Goal: Task Accomplishment & Management: Use online tool/utility

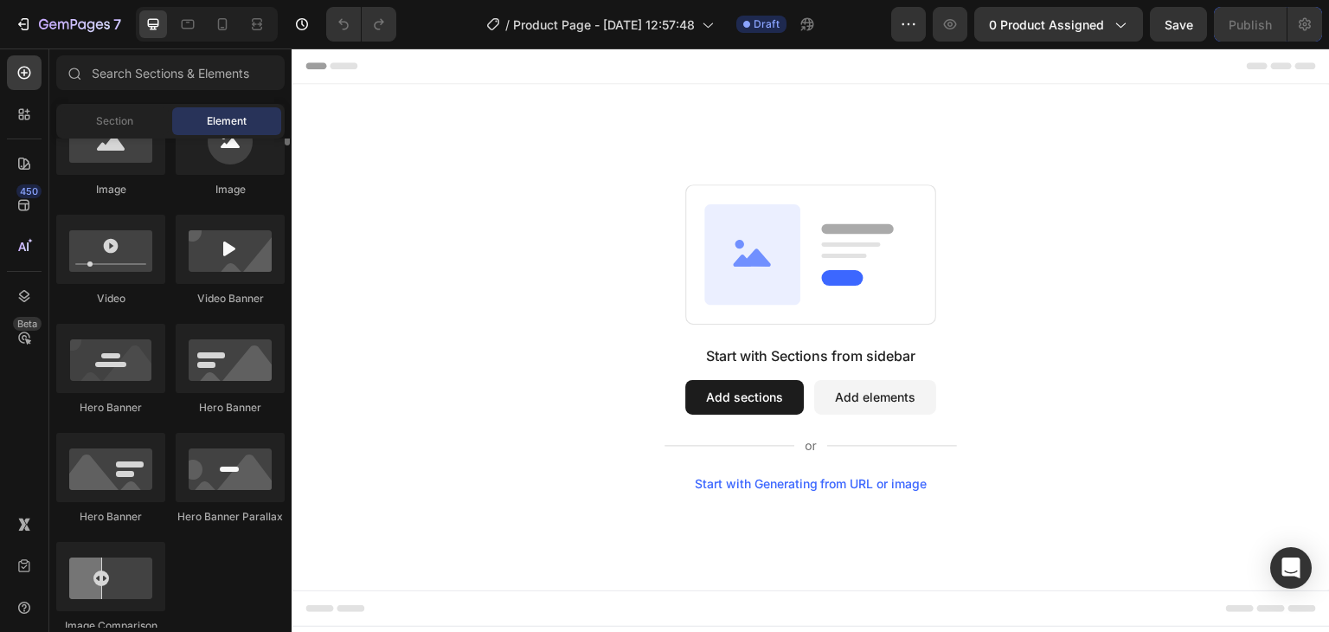
scroll to position [519, 0]
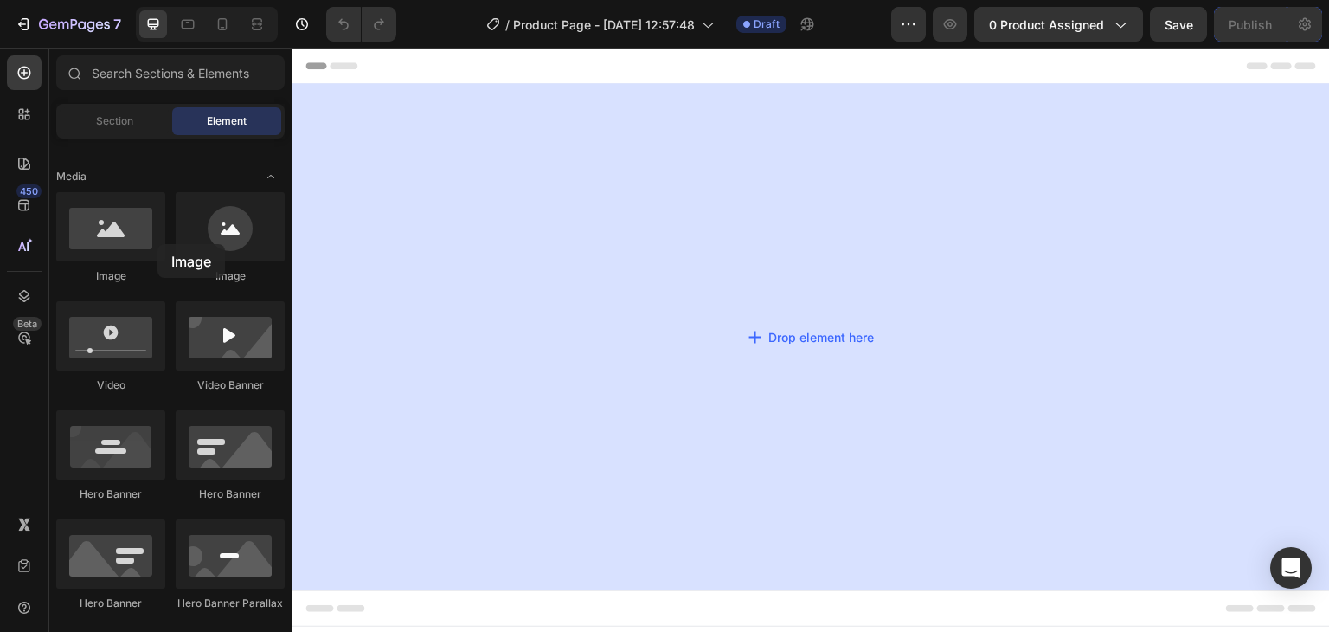
drag, startPoint x: 428, startPoint y: 293, endPoint x: 424, endPoint y: 244, distance: 48.6
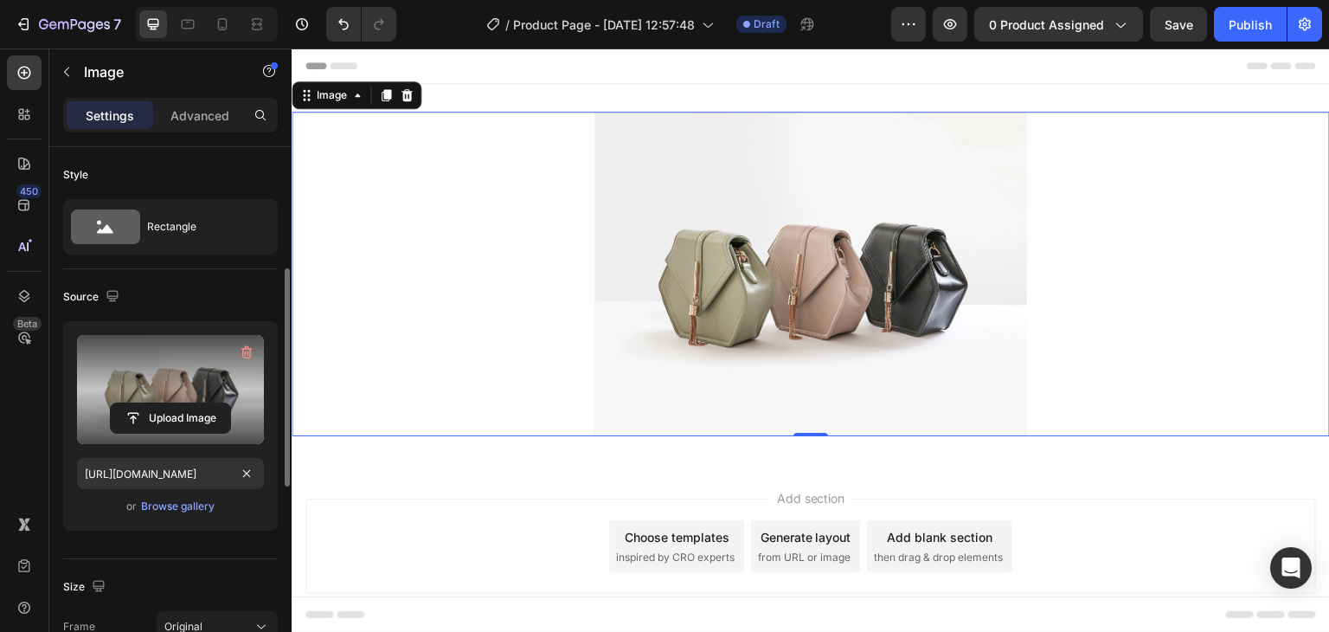
scroll to position [346, 0]
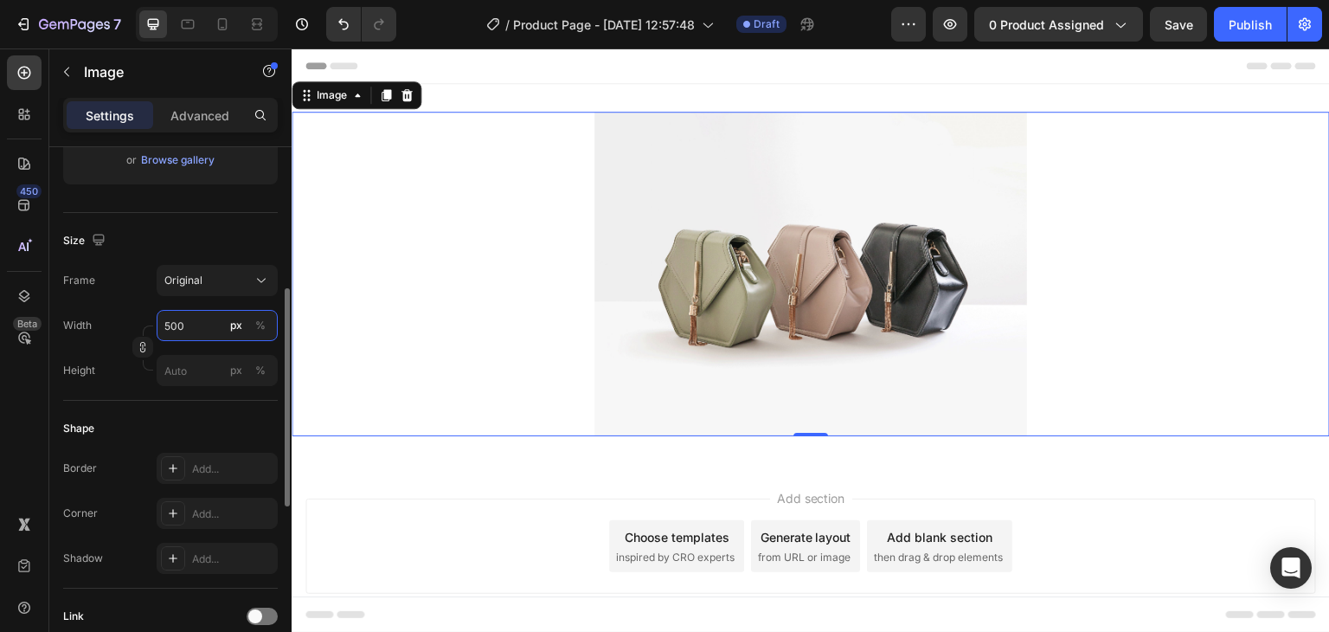
click at [187, 319] on input "500" at bounding box center [217, 325] width 121 height 31
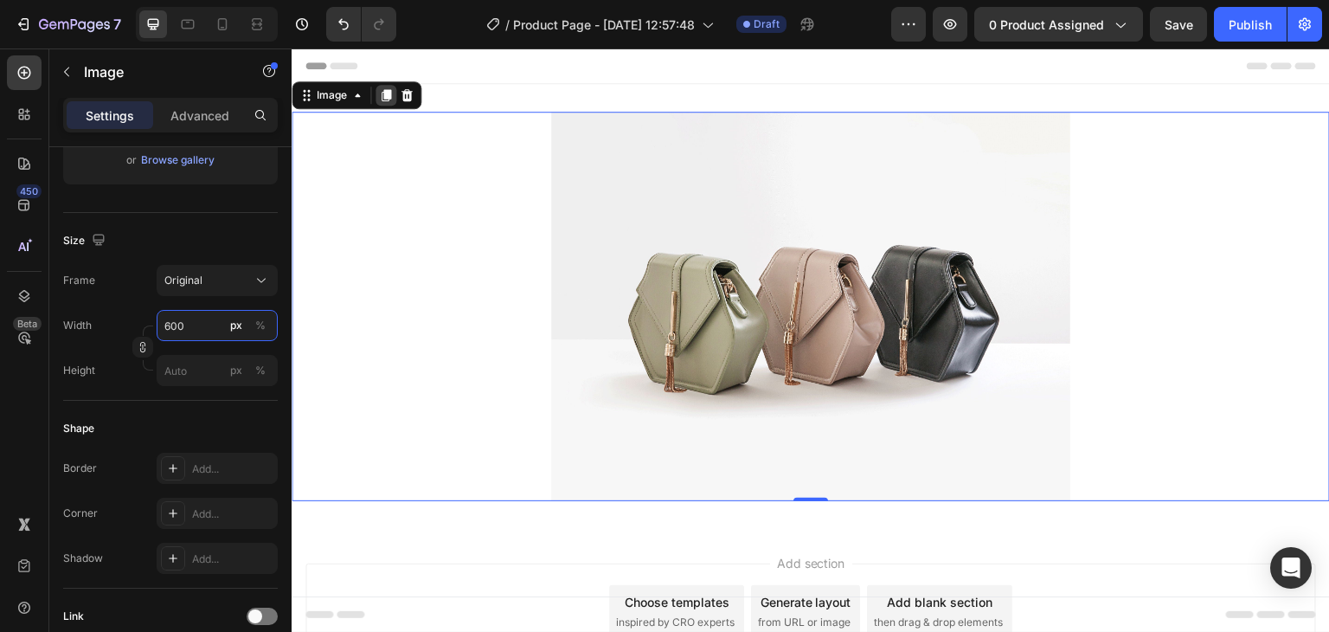
type input "600"
click at [387, 101] on div at bounding box center [386, 95] width 21 height 21
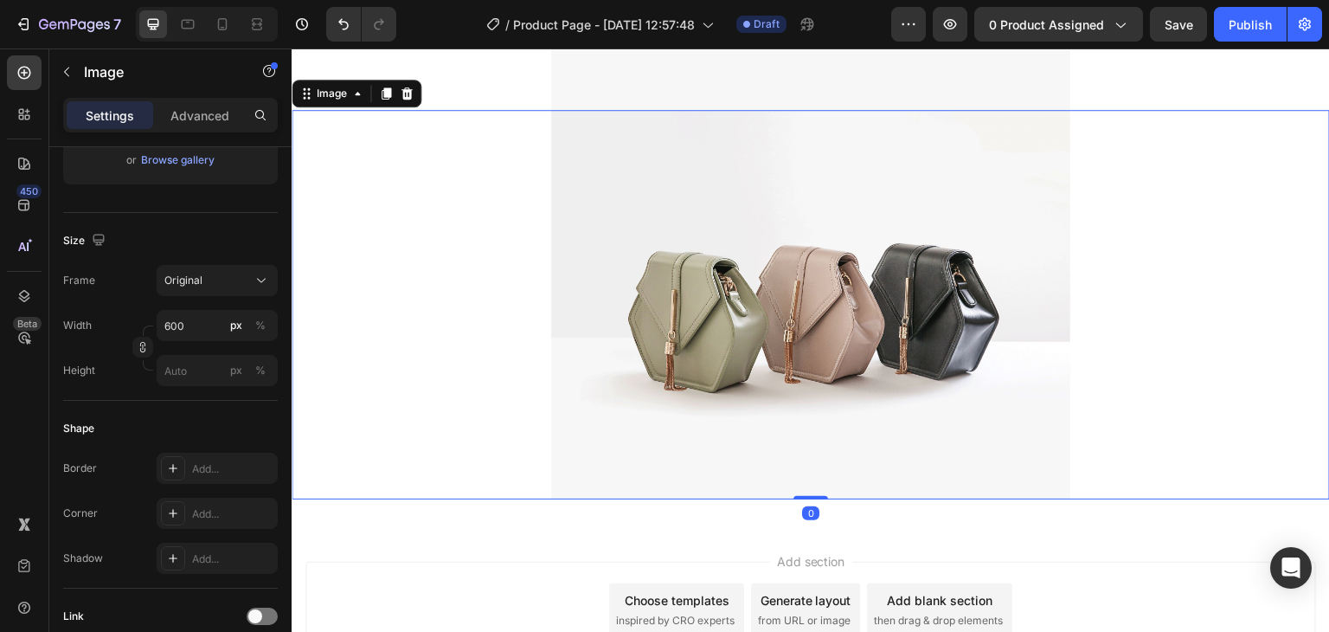
click at [387, 101] on div at bounding box center [386, 93] width 21 height 21
click at [12, 119] on div at bounding box center [24, 114] width 35 height 35
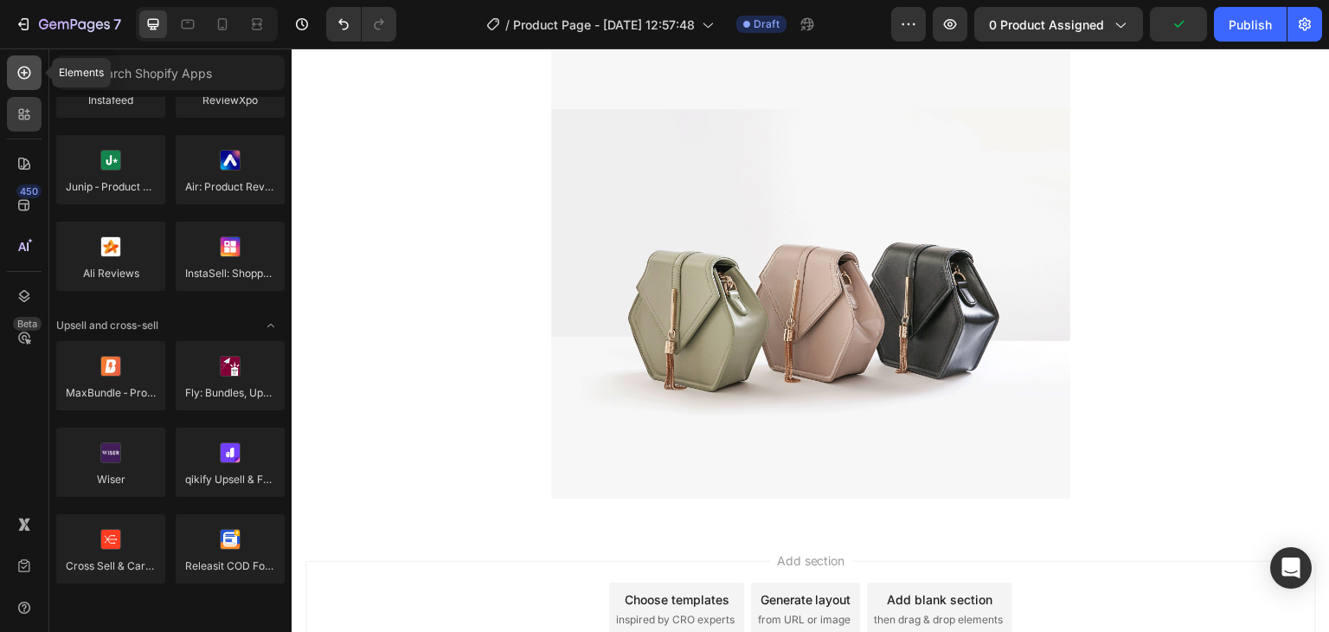
click at [24, 60] on div at bounding box center [24, 72] width 35 height 35
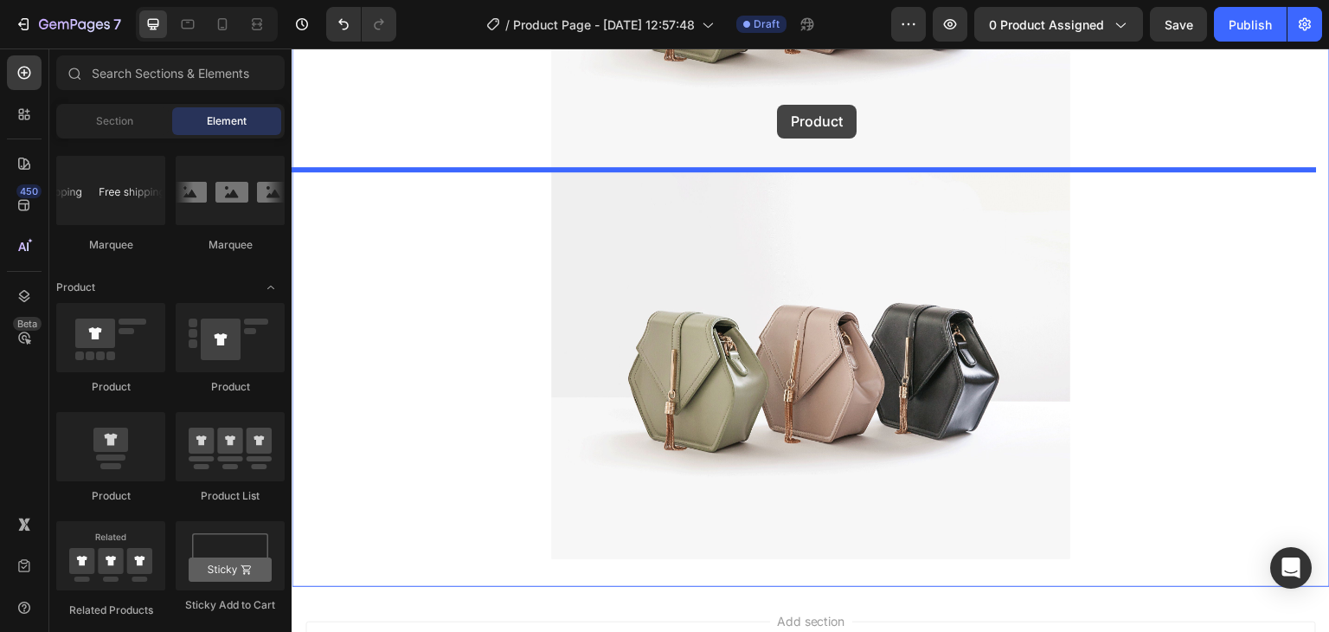
scroll to position [709, 0]
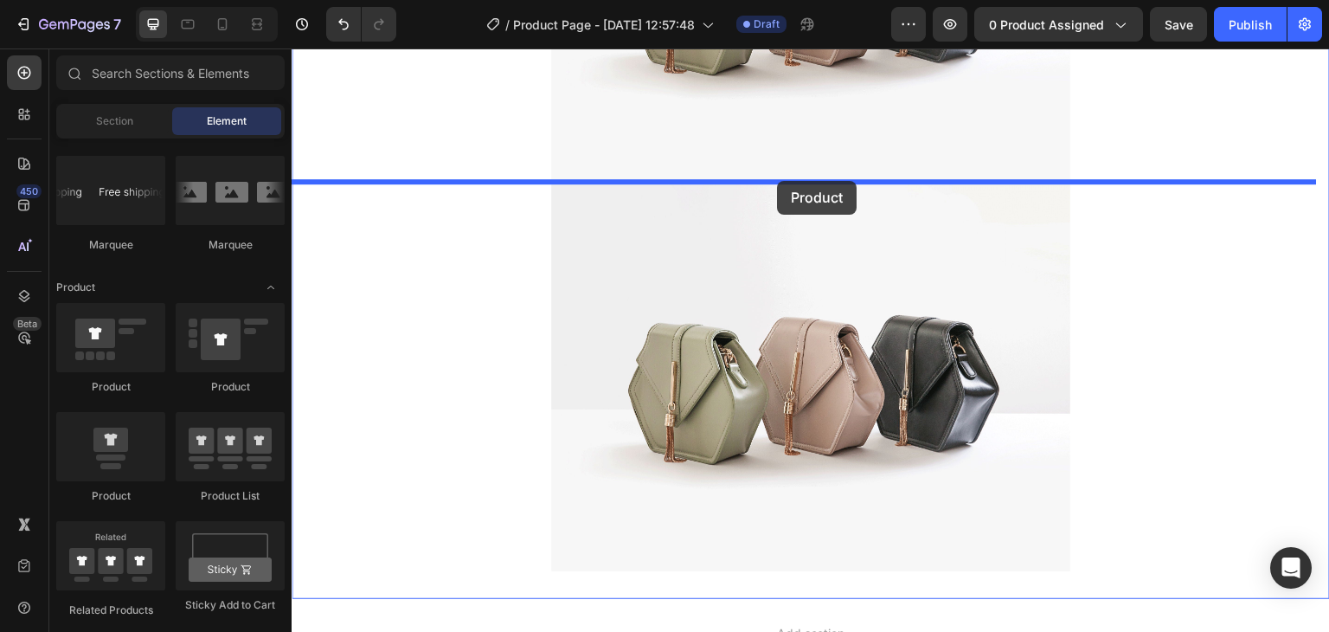
drag, startPoint x: 451, startPoint y: 499, endPoint x: 777, endPoint y: 181, distance: 455.9
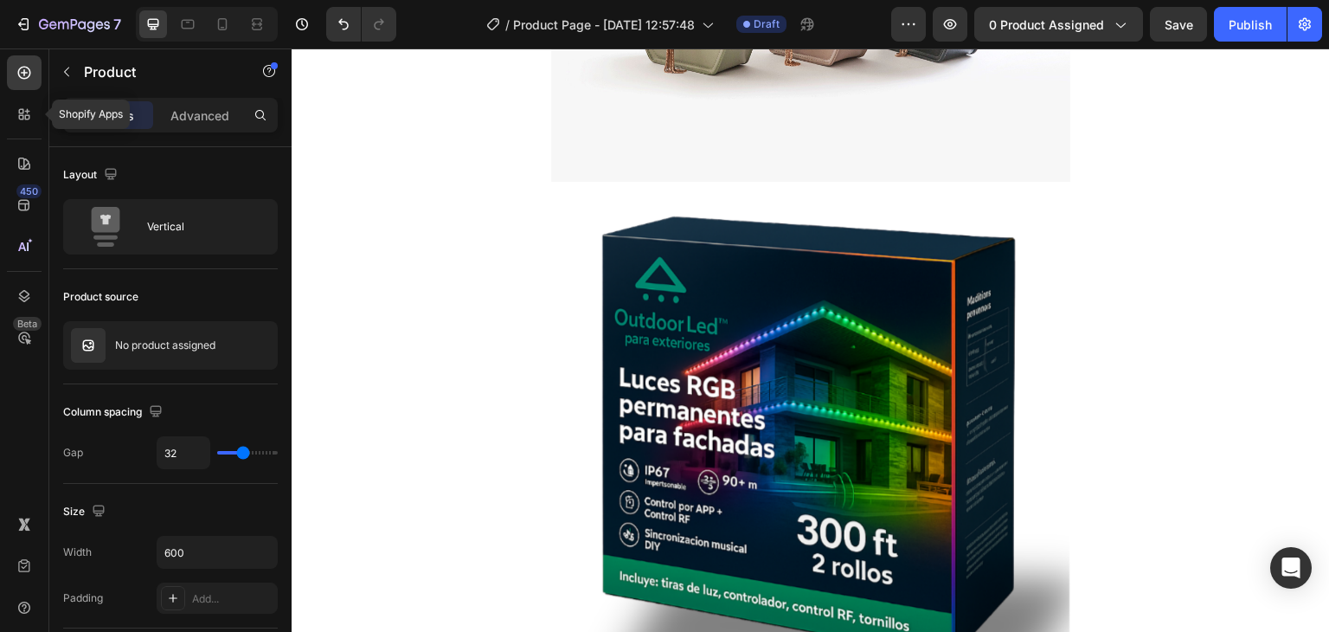
drag, startPoint x: 14, startPoint y: 118, endPoint x: 44, endPoint y: 98, distance: 36.2
click at [16, 118] on div at bounding box center [24, 114] width 35 height 35
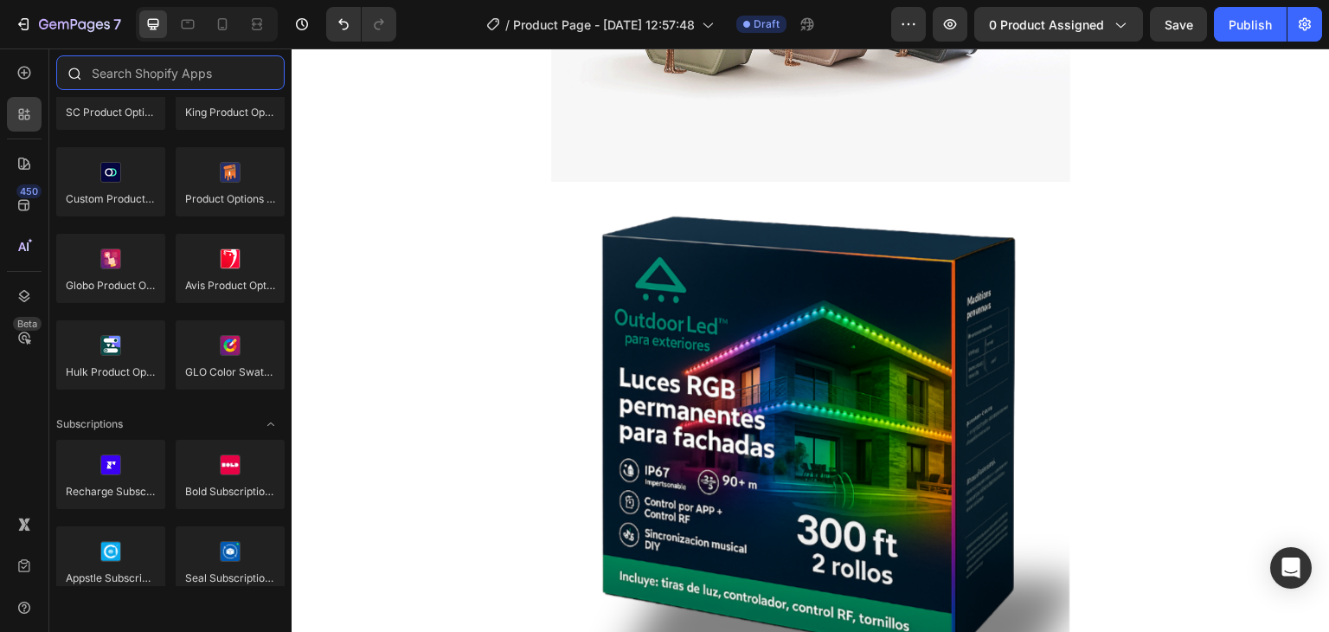
click at [102, 70] on input "text" at bounding box center [170, 72] width 228 height 35
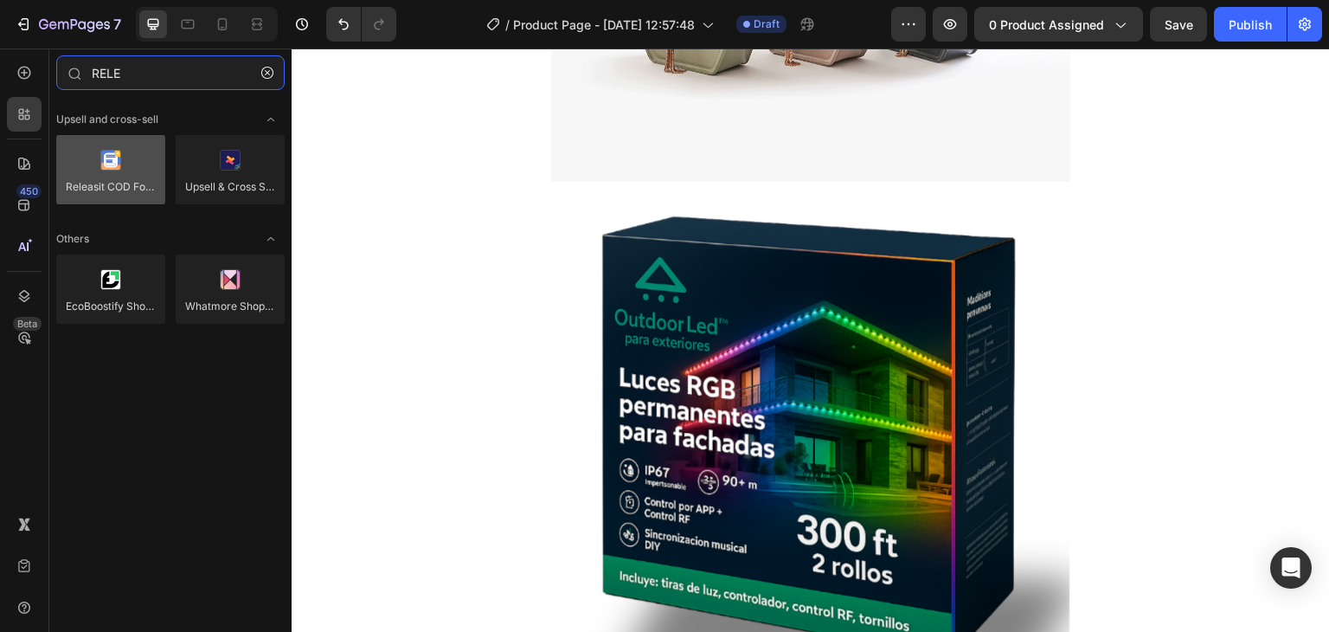
type input "RELE"
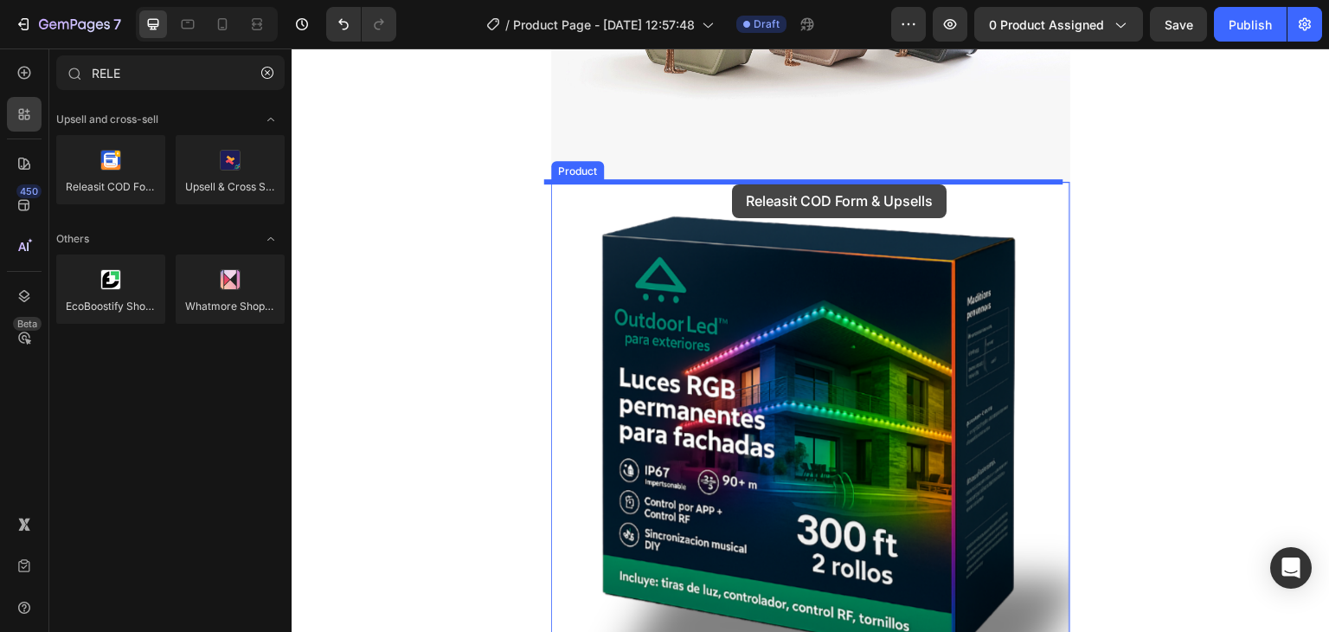
drag, startPoint x: 420, startPoint y: 224, endPoint x: 732, endPoint y: 184, distance: 314.9
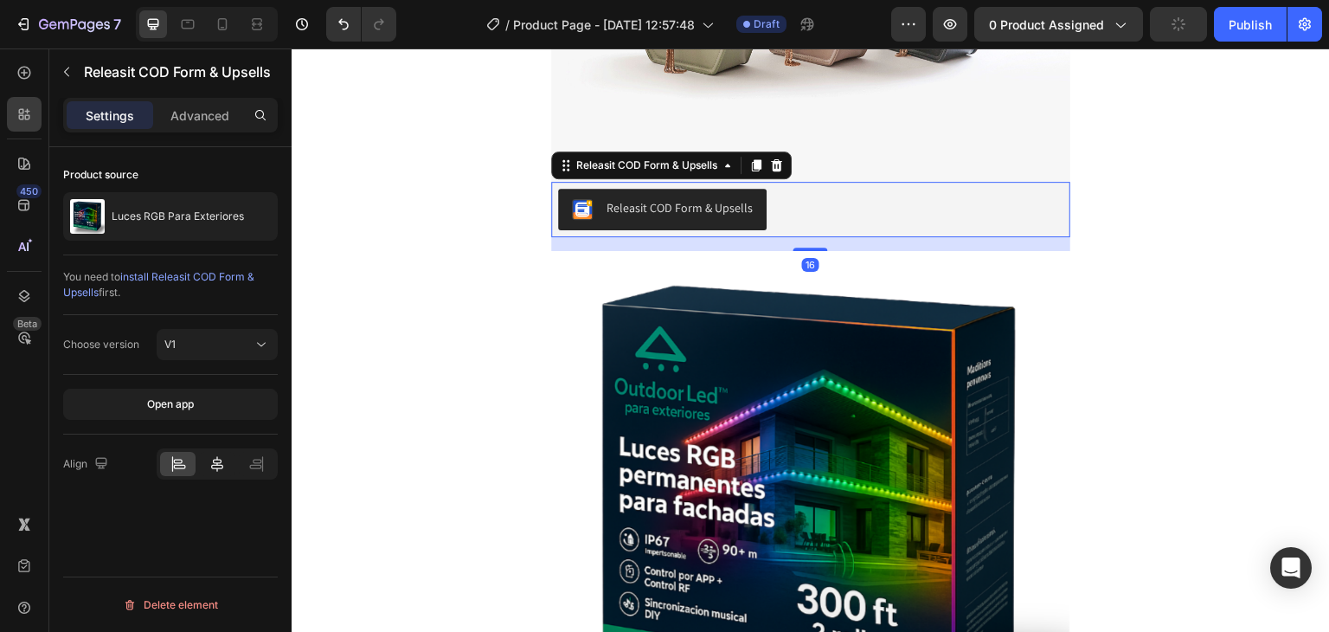
click at [215, 464] on icon at bounding box center [217, 464] width 12 height 16
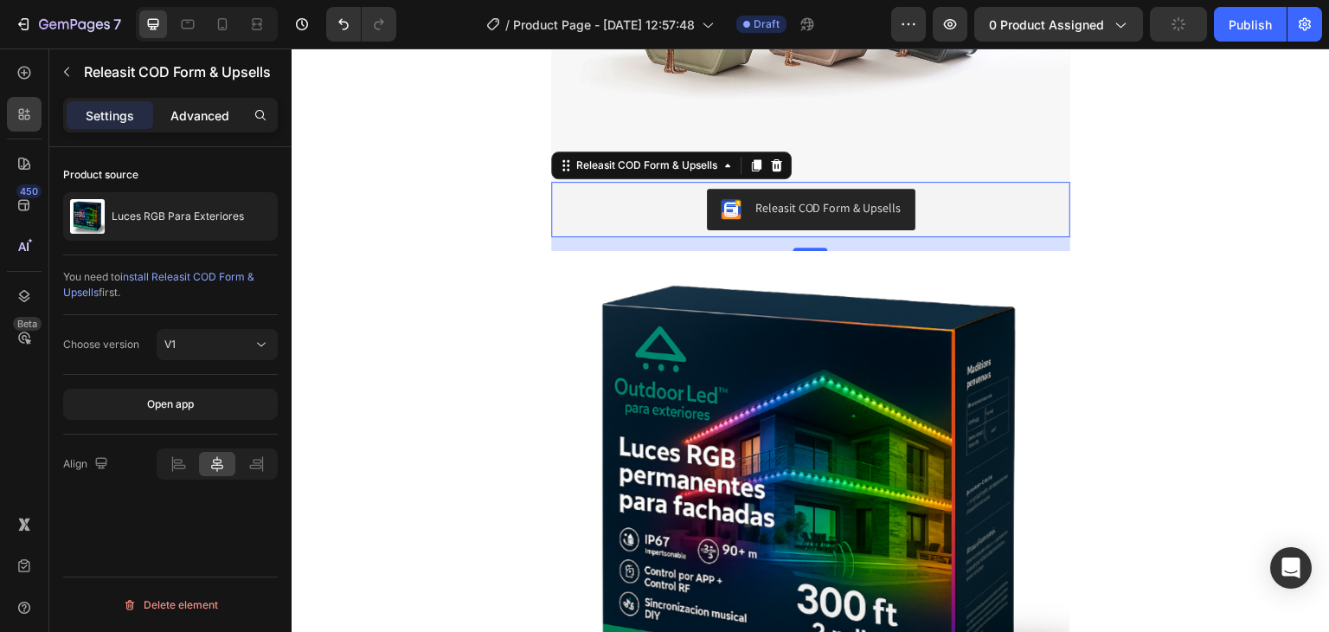
click at [213, 104] on div "Advanced" at bounding box center [200, 115] width 87 height 28
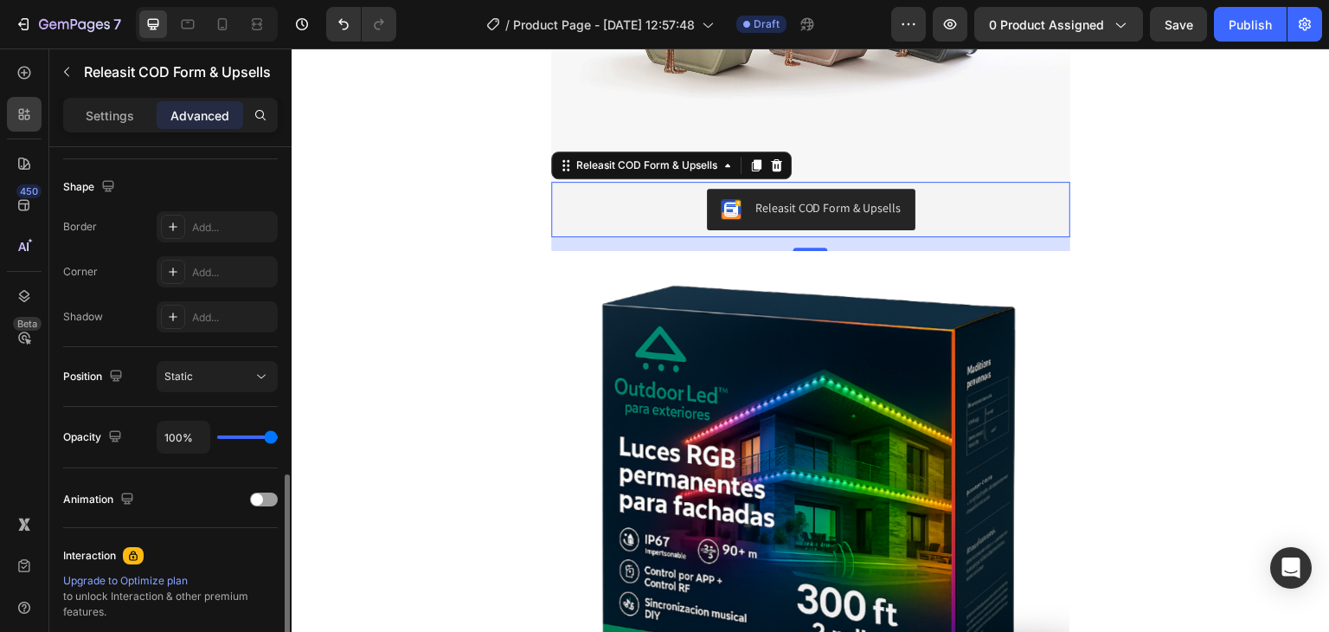
scroll to position [519, 0]
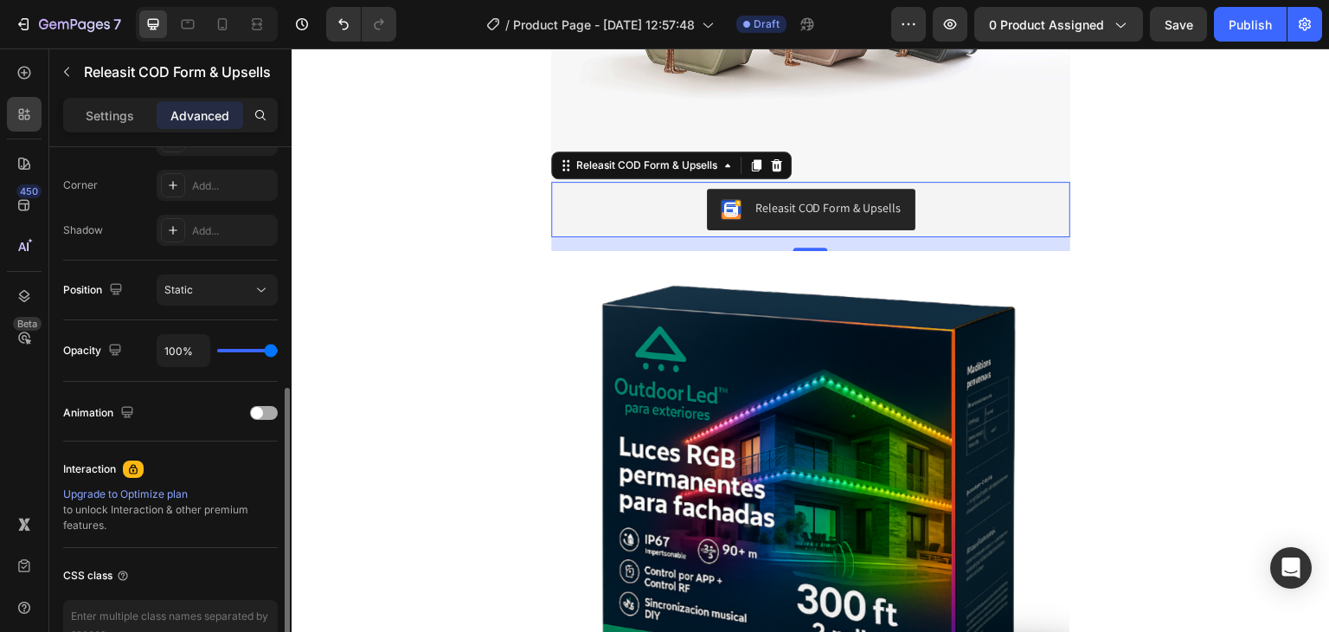
click at [266, 406] on div at bounding box center [264, 413] width 28 height 14
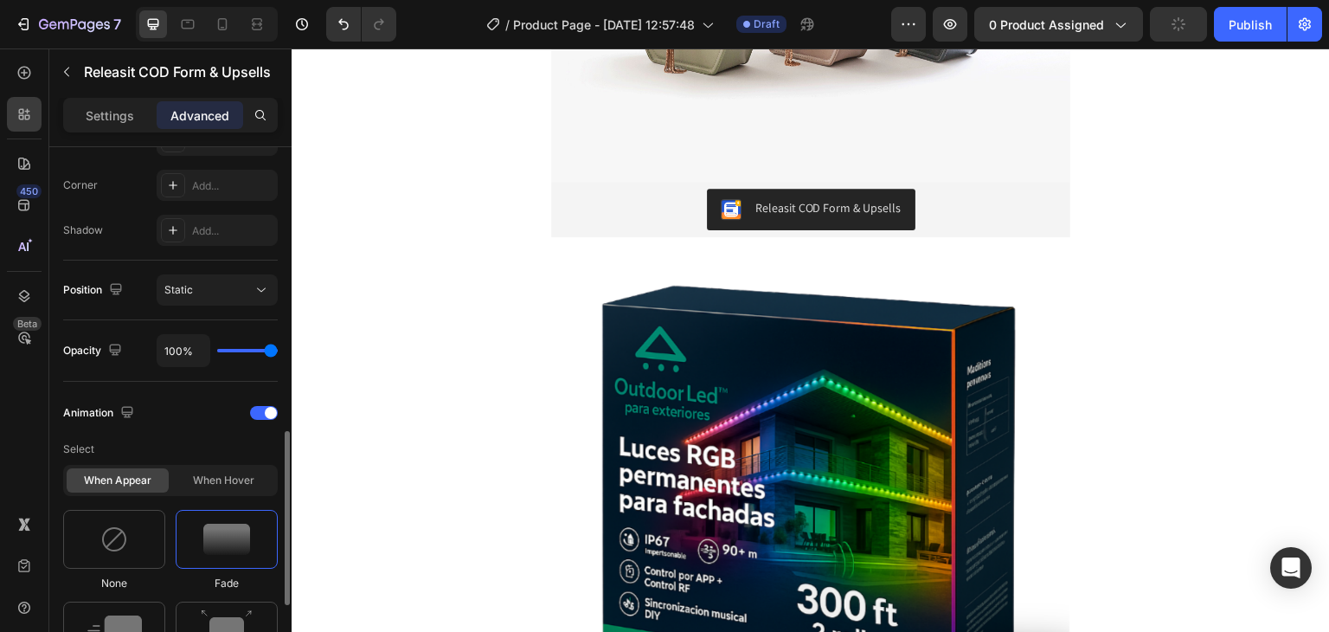
scroll to position [692, 0]
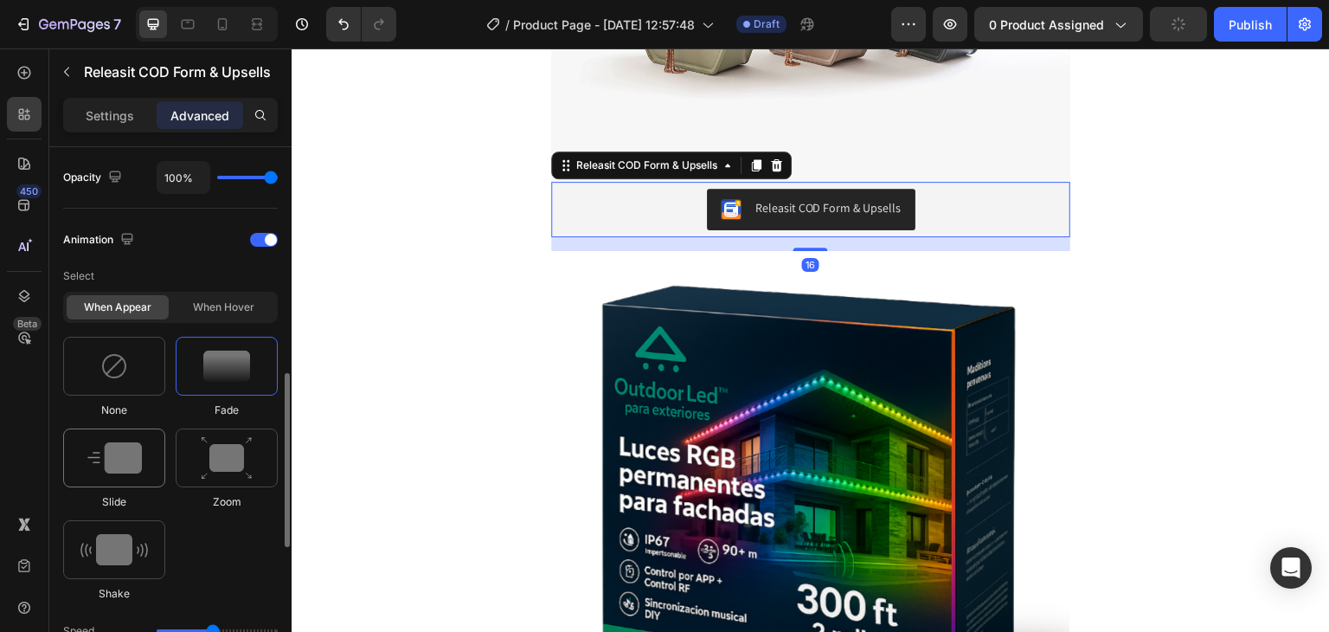
click at [128, 464] on img at bounding box center [114, 457] width 55 height 31
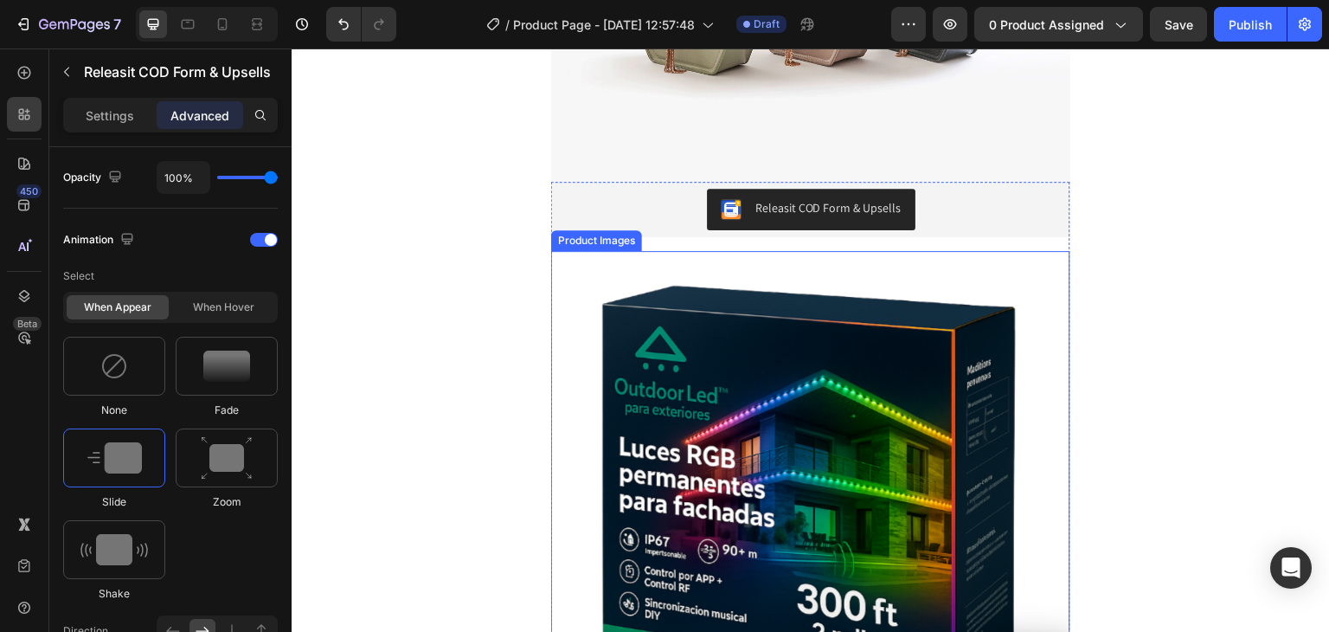
click at [831, 414] on img at bounding box center [810, 510] width 519 height 519
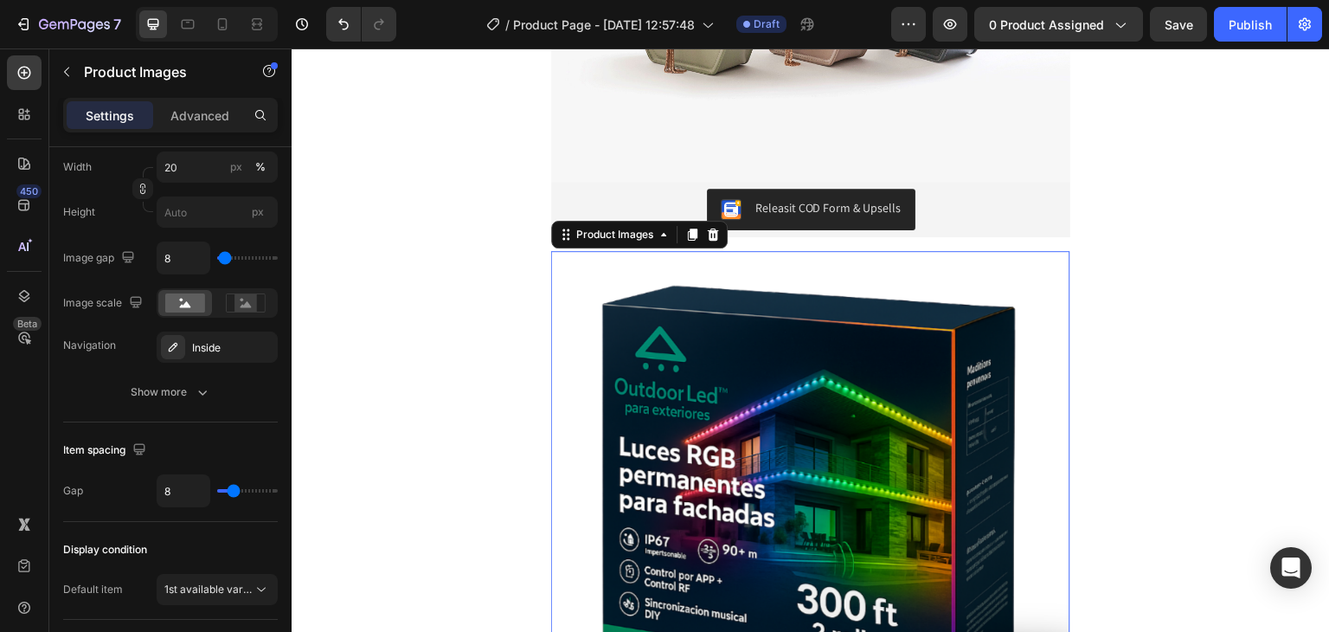
scroll to position [0, 0]
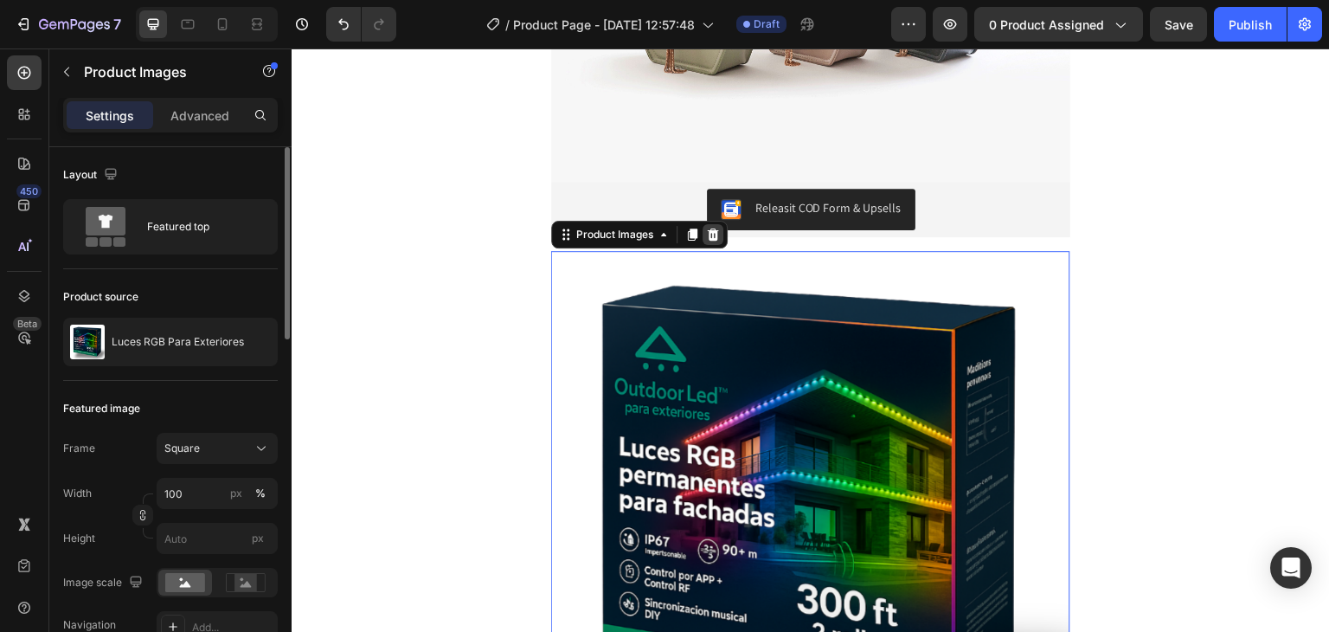
click at [706, 233] on icon at bounding box center [713, 235] width 14 height 14
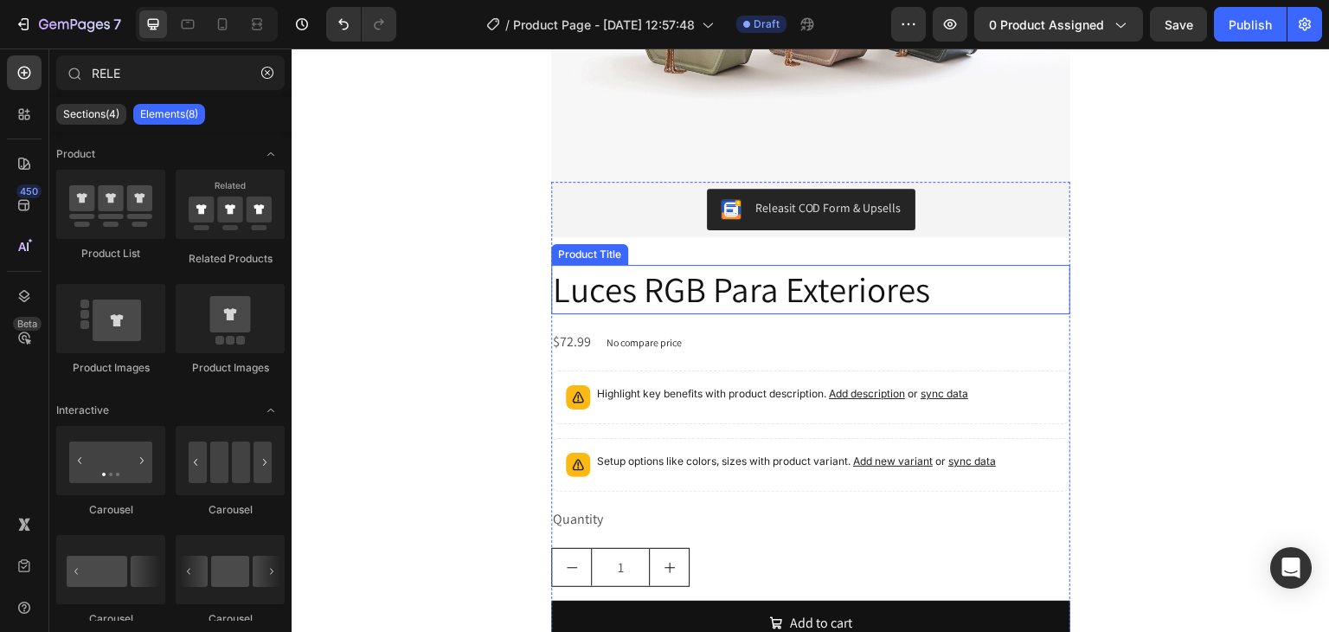
click at [712, 292] on h2 "Luces RGB Para Exteriores" at bounding box center [810, 289] width 519 height 49
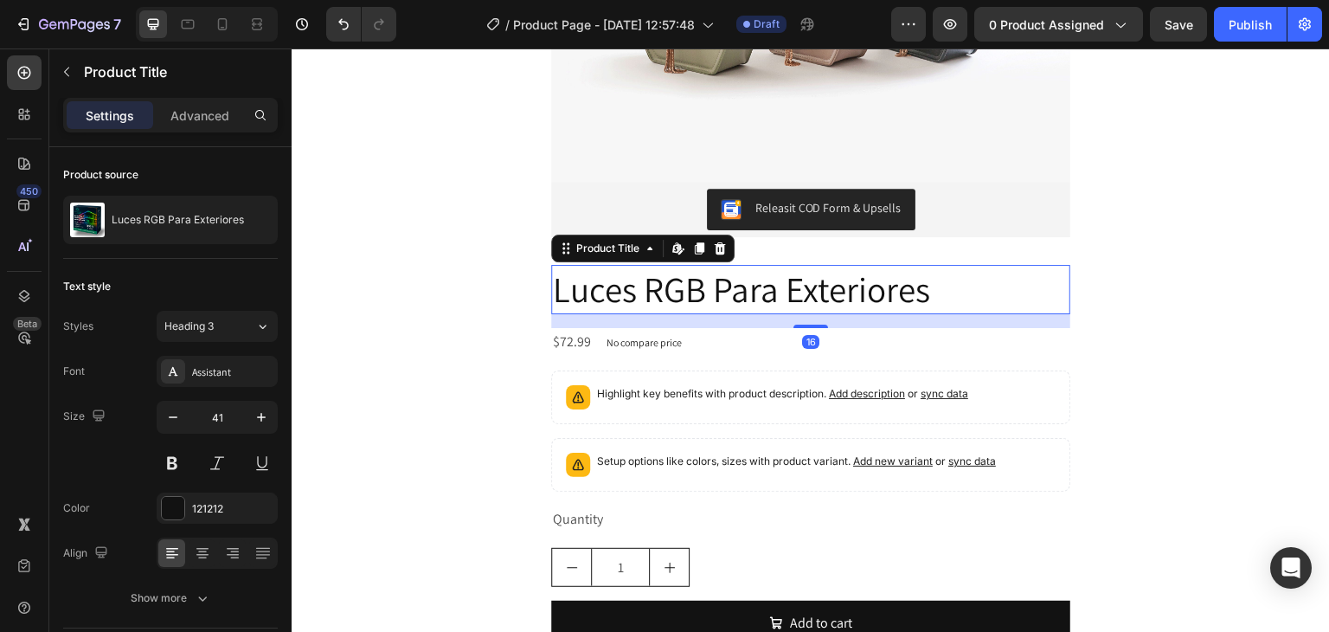
click at [725, 253] on div "Product Title Edit content in Shopify" at bounding box center [642, 249] width 183 height 28
click at [717, 254] on icon at bounding box center [720, 248] width 14 height 14
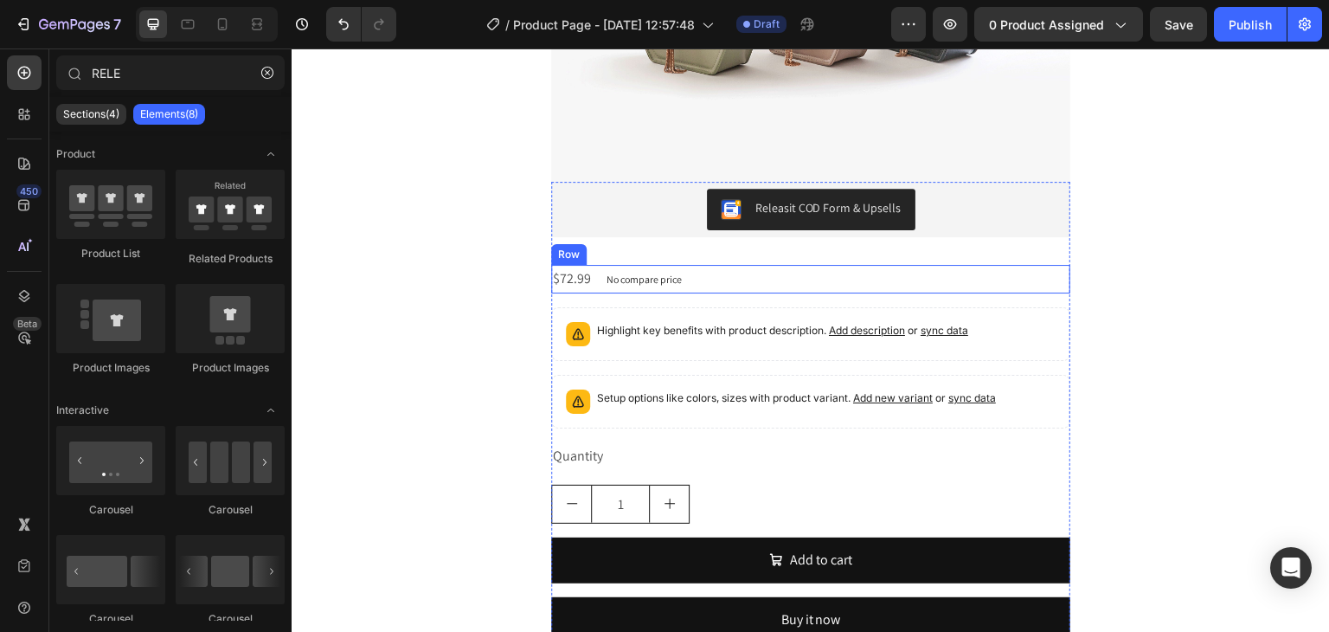
click at [695, 281] on div "$72.99 Product Price Product Price No compare price Product Price Row" at bounding box center [810, 279] width 519 height 29
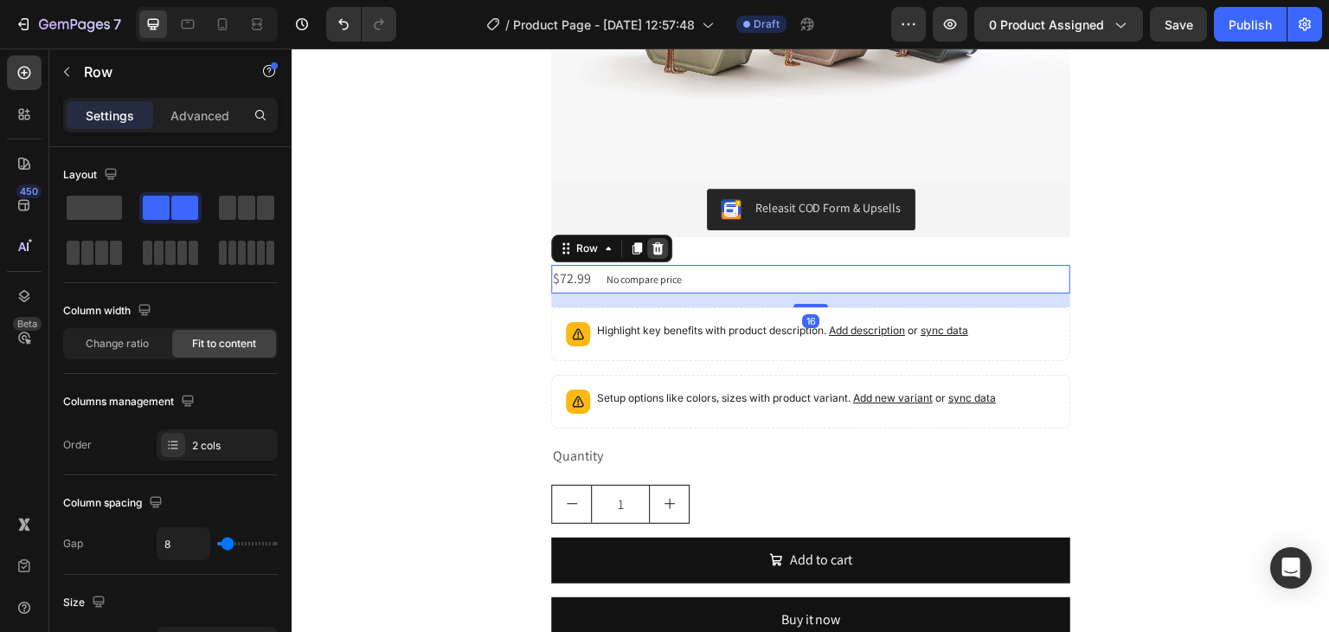
click at [659, 243] on div at bounding box center [657, 248] width 21 height 21
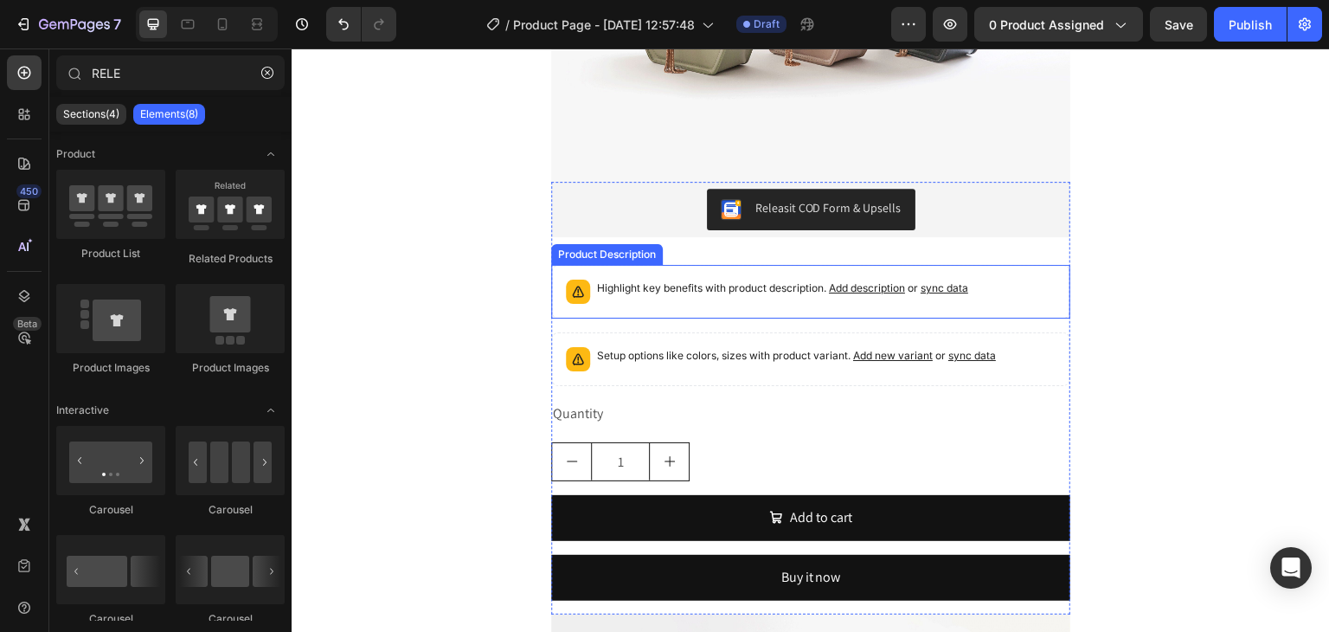
click at [648, 289] on p "Highlight key benefits with product description. Add description or sync data" at bounding box center [782, 288] width 371 height 17
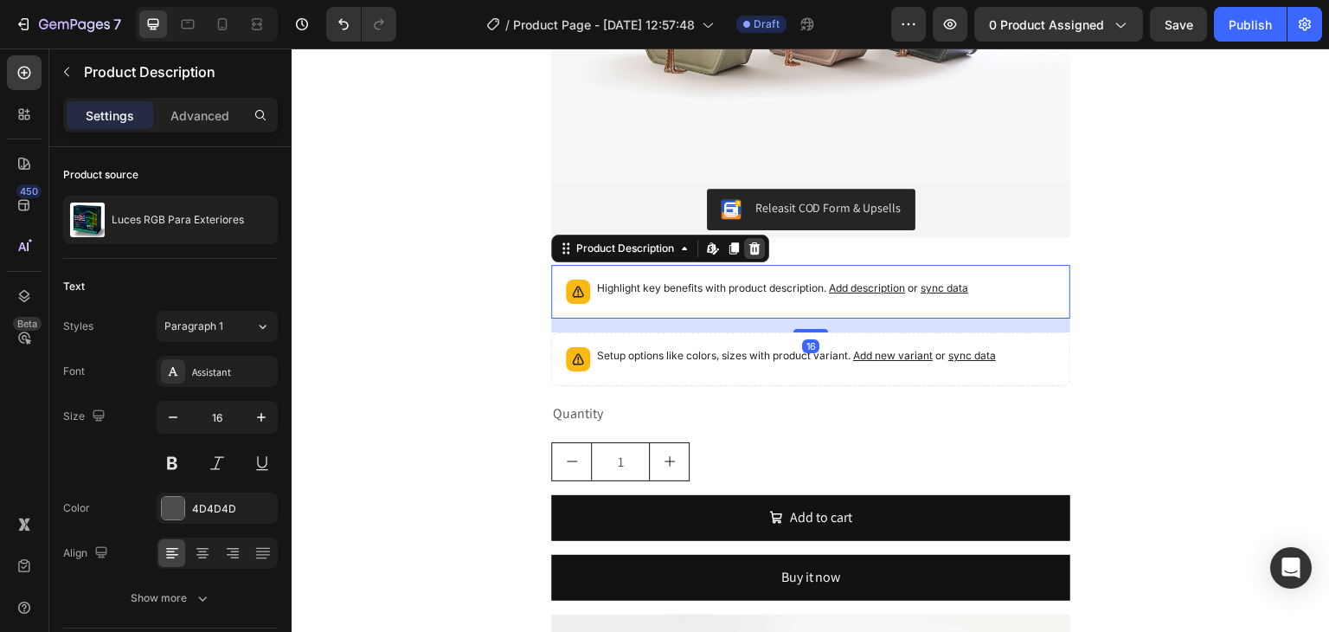
click at [749, 247] on icon at bounding box center [754, 248] width 11 height 12
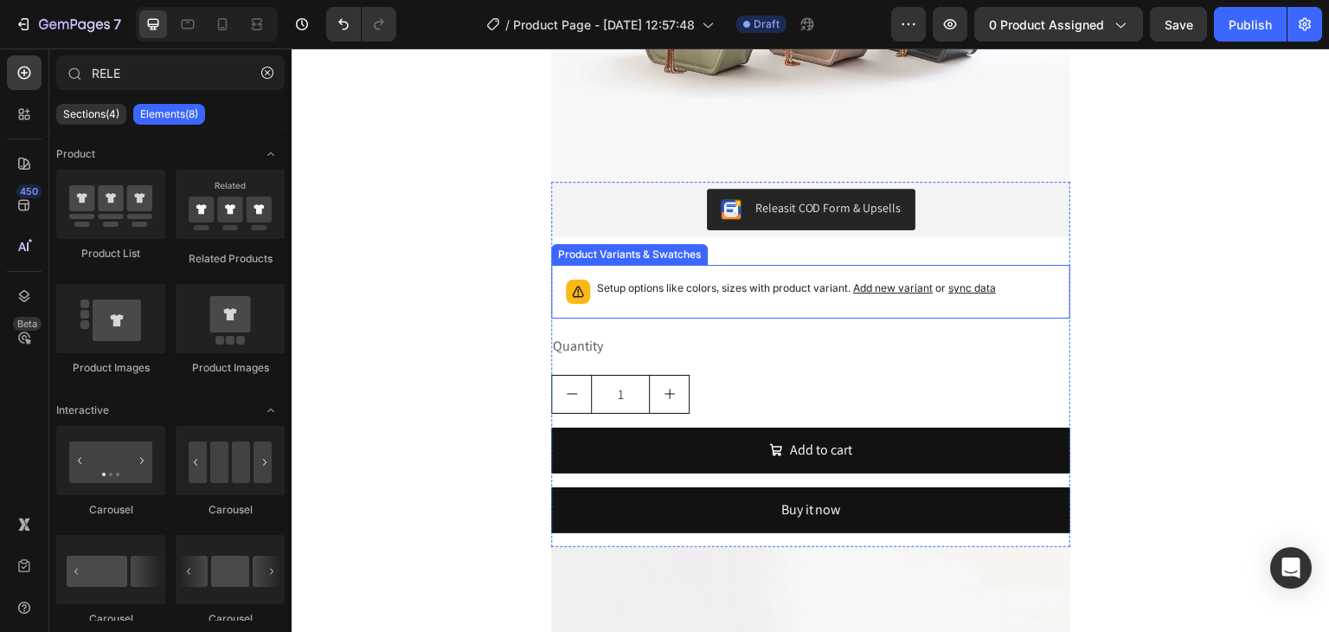
click at [718, 289] on p "Setup options like colors, sizes with product variant. Add new variant or sync …" at bounding box center [796, 288] width 399 height 17
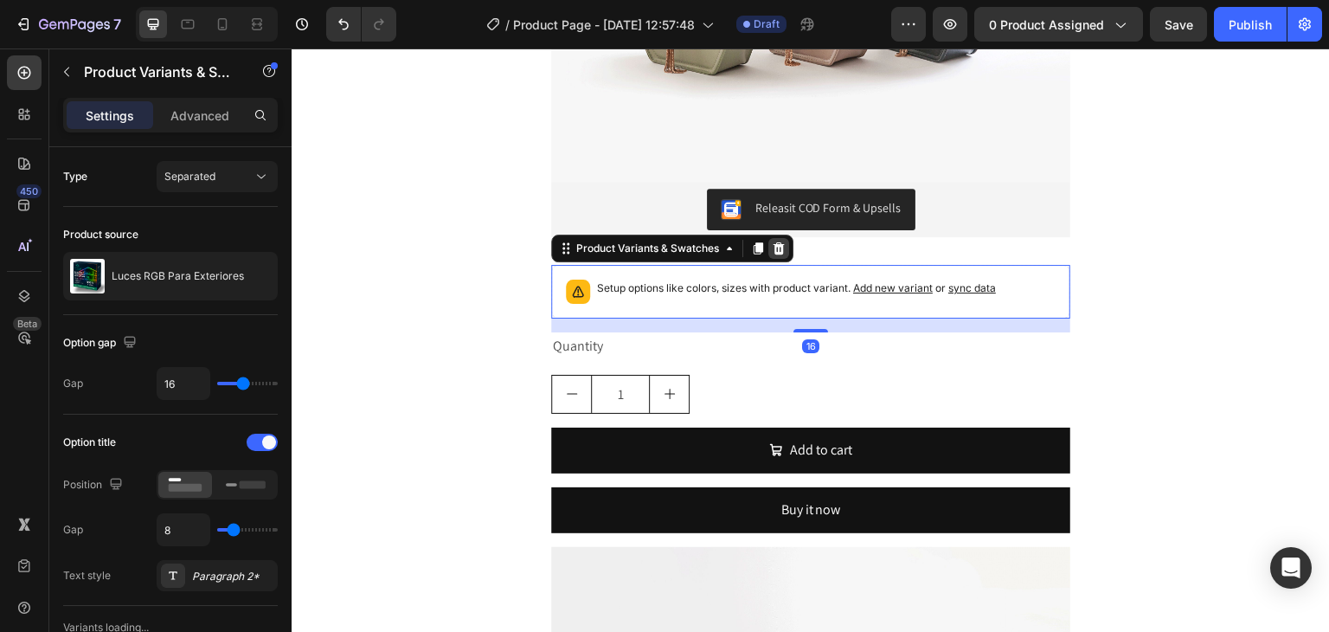
click at [773, 254] on icon at bounding box center [779, 248] width 14 height 14
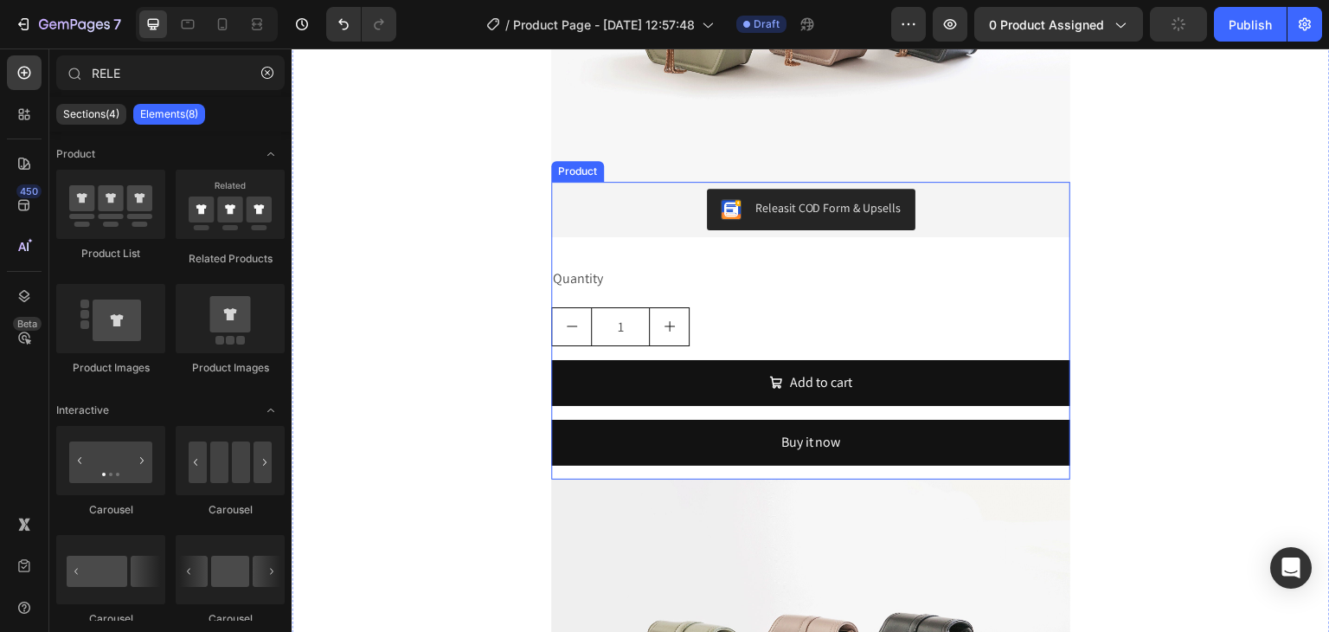
click at [726, 285] on div "Quantity" at bounding box center [810, 279] width 519 height 29
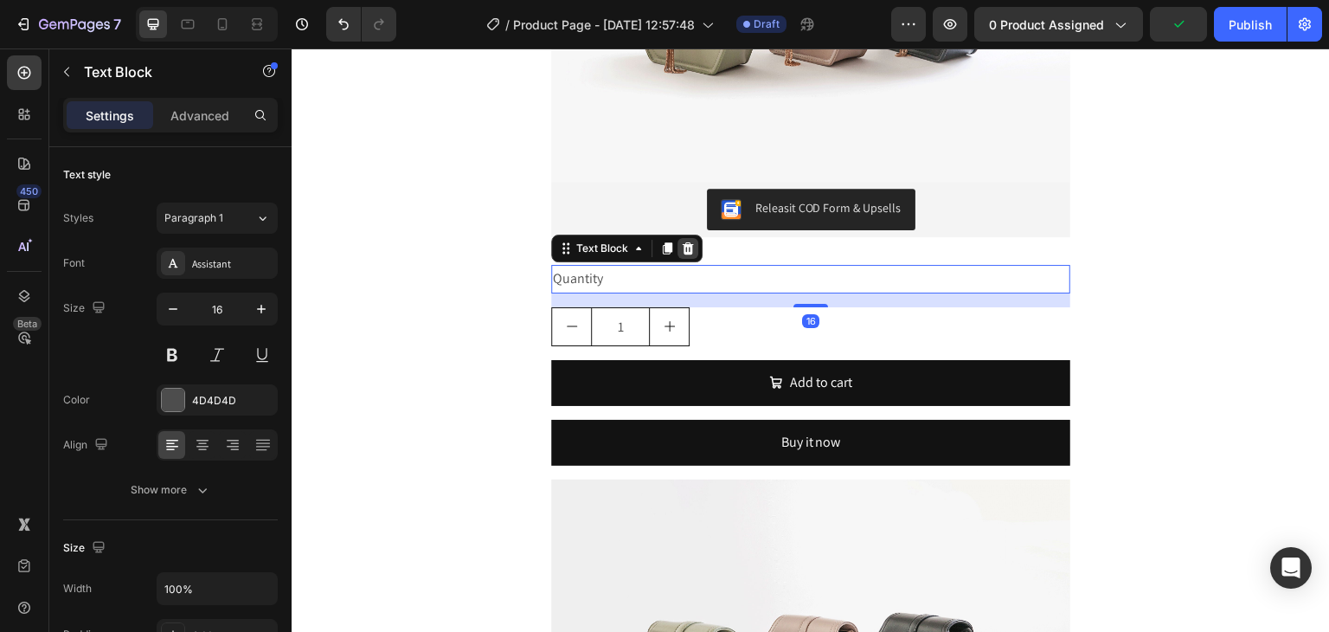
click at [686, 250] on icon at bounding box center [688, 248] width 14 height 14
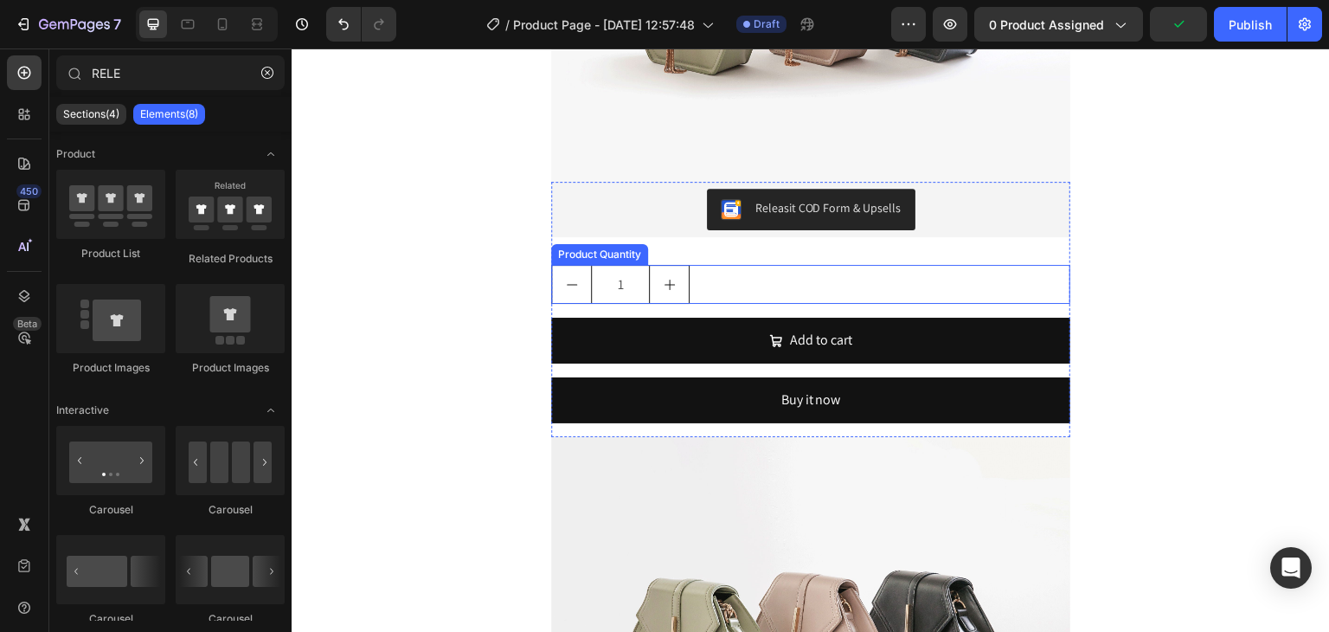
click at [697, 270] on div "1" at bounding box center [810, 284] width 519 height 39
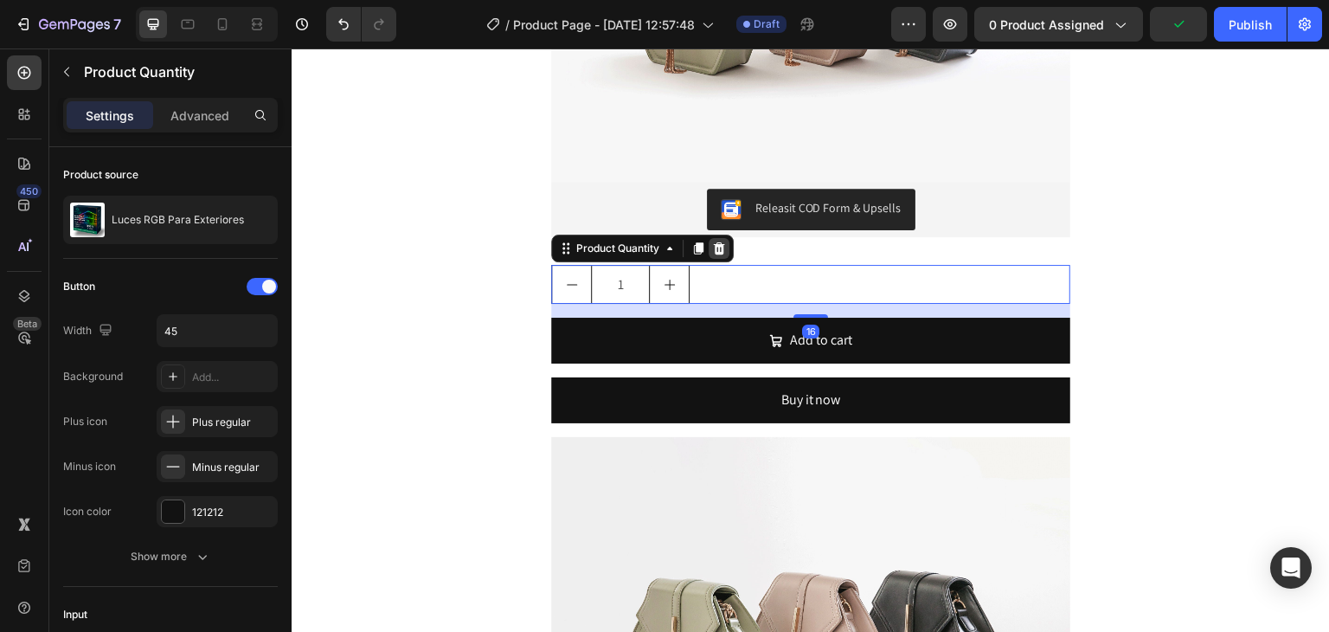
click at [714, 244] on icon at bounding box center [719, 248] width 11 height 12
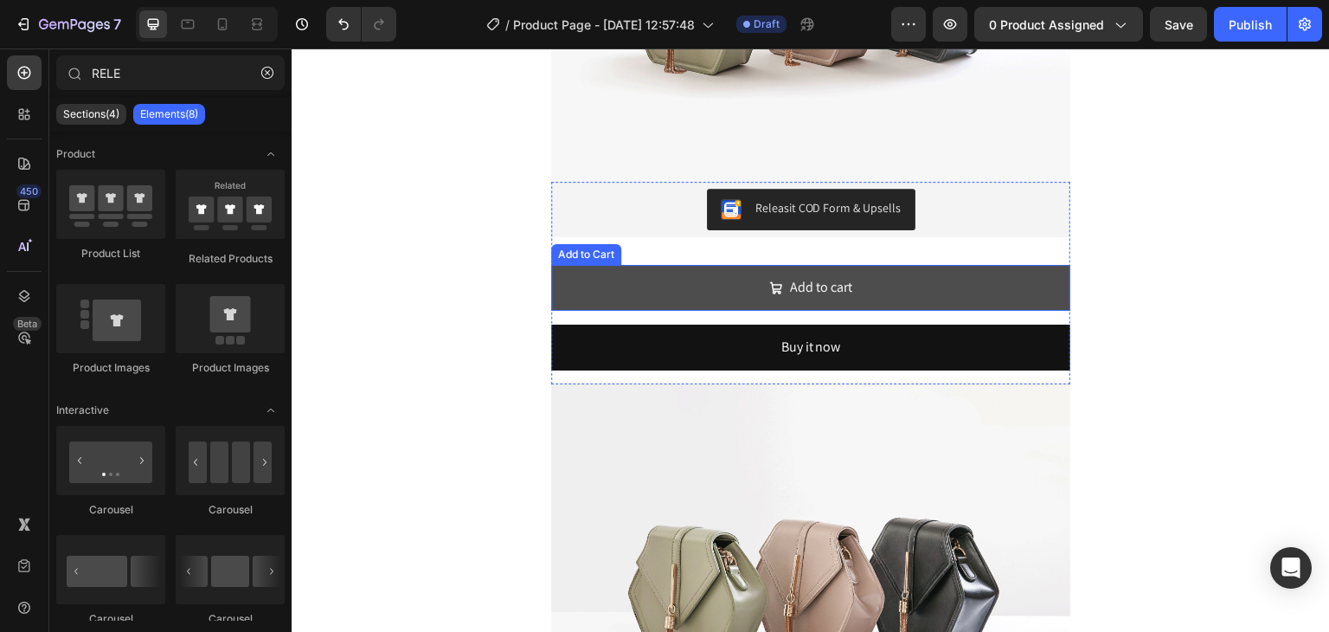
click at [708, 272] on button "Add to cart" at bounding box center [810, 288] width 519 height 46
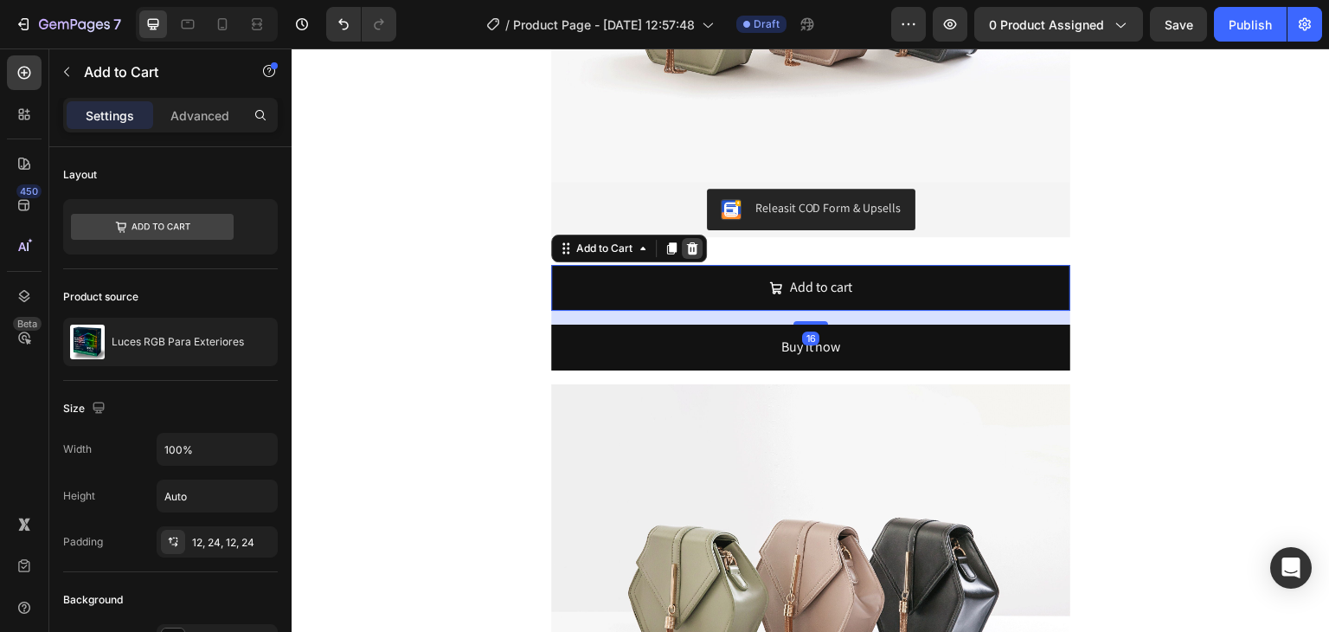
click at [687, 243] on icon at bounding box center [692, 248] width 11 height 12
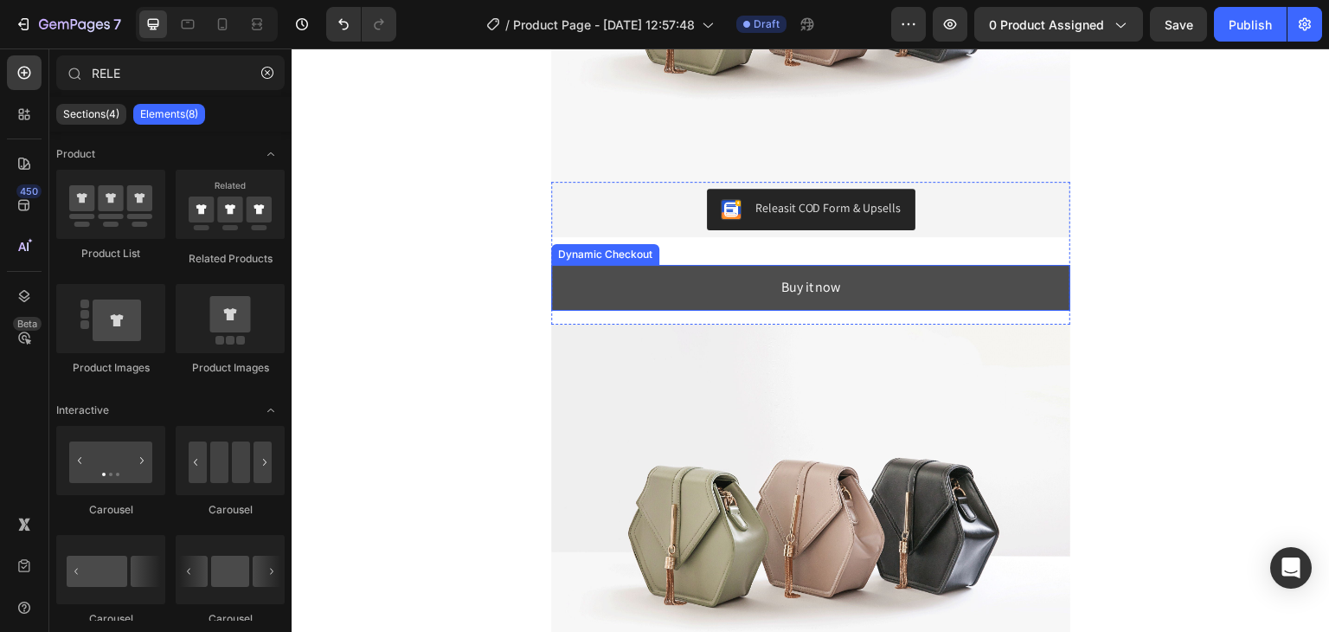
click at [686, 280] on button "Buy it now" at bounding box center [810, 288] width 519 height 46
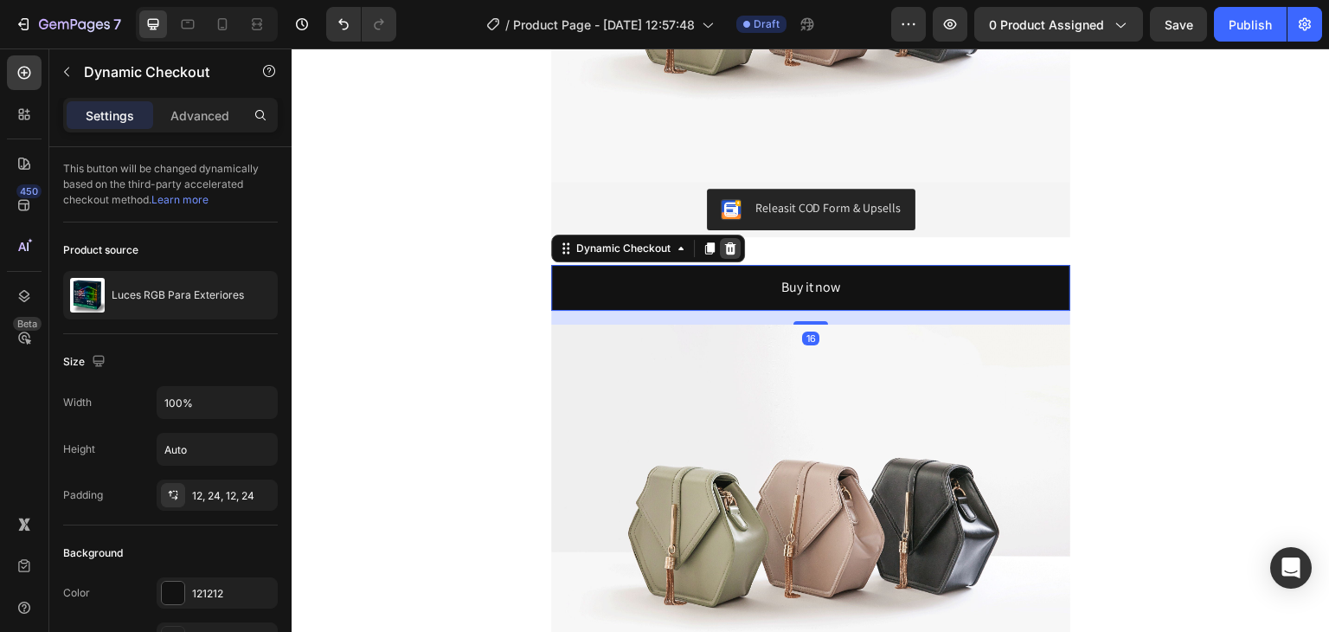
click at [723, 245] on icon at bounding box center [730, 248] width 14 height 14
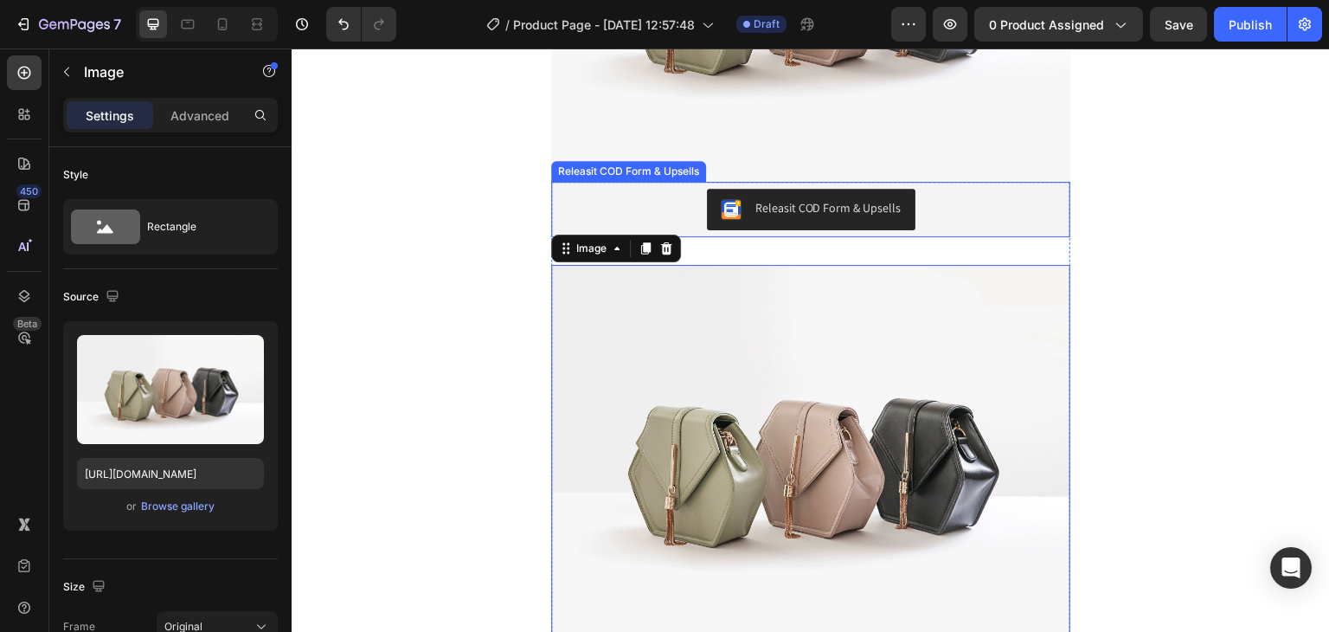
click at [781, 212] on div "Releasit COD Form & Upsells" at bounding box center [829, 208] width 146 height 18
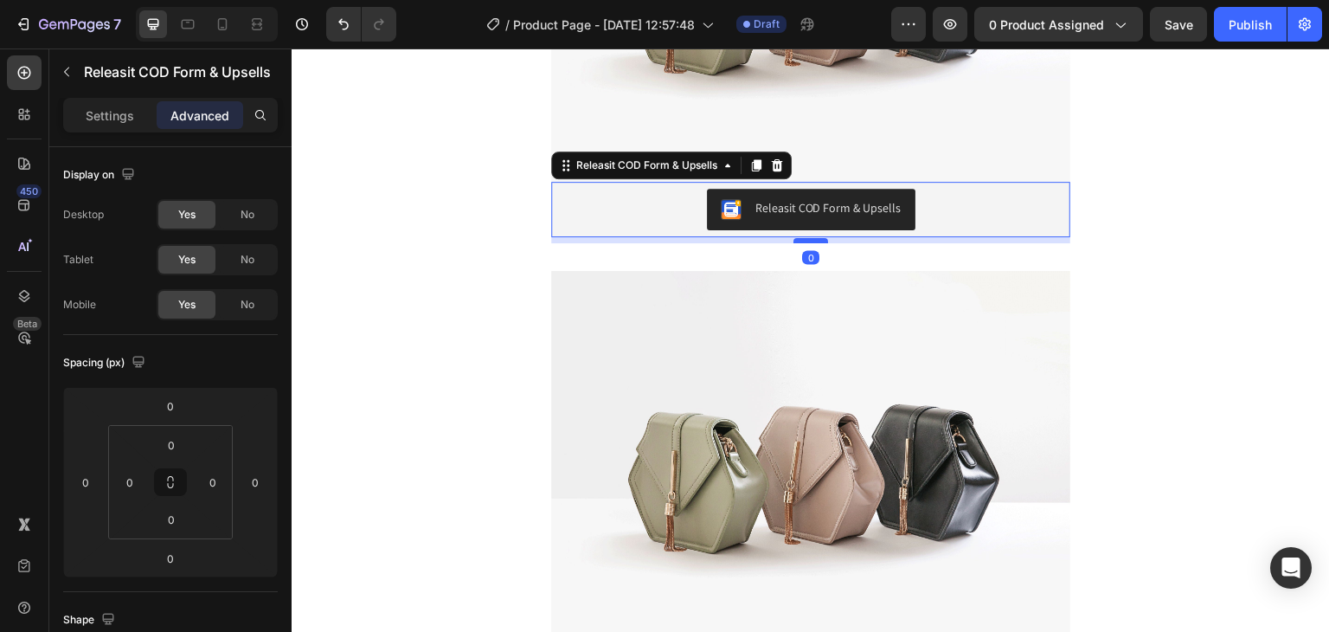
click at [801, 243] on div at bounding box center [811, 240] width 35 height 5
type input "12"
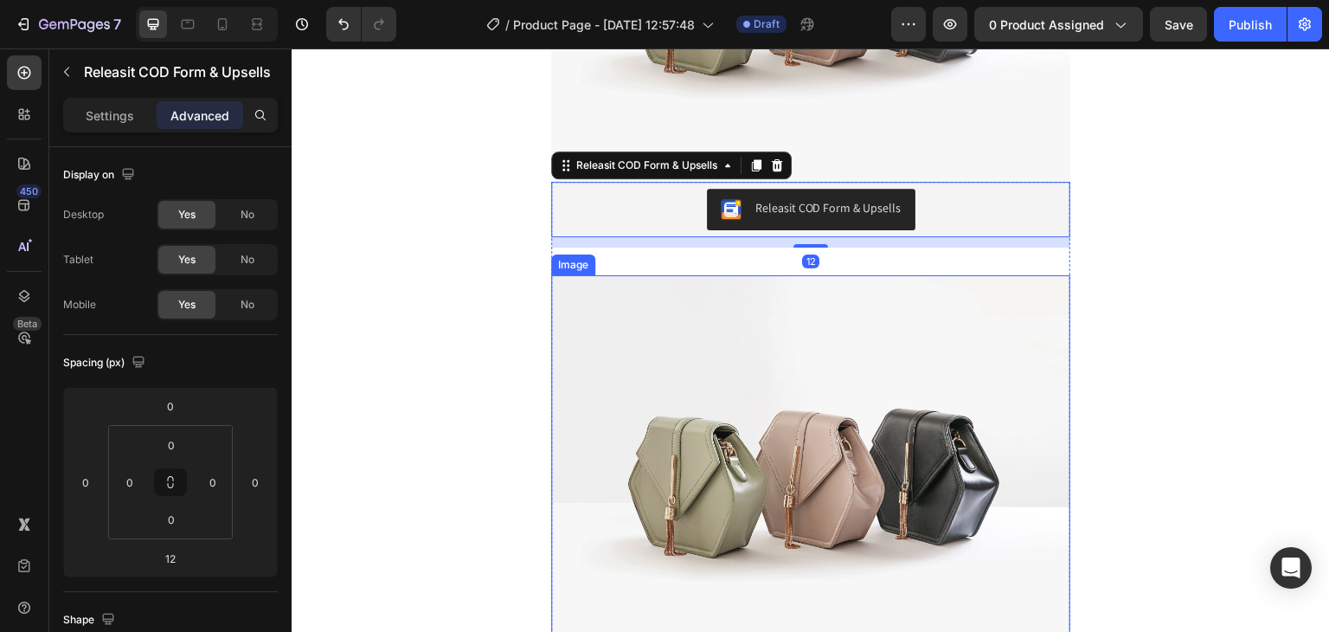
click at [774, 293] on img at bounding box center [810, 469] width 519 height 389
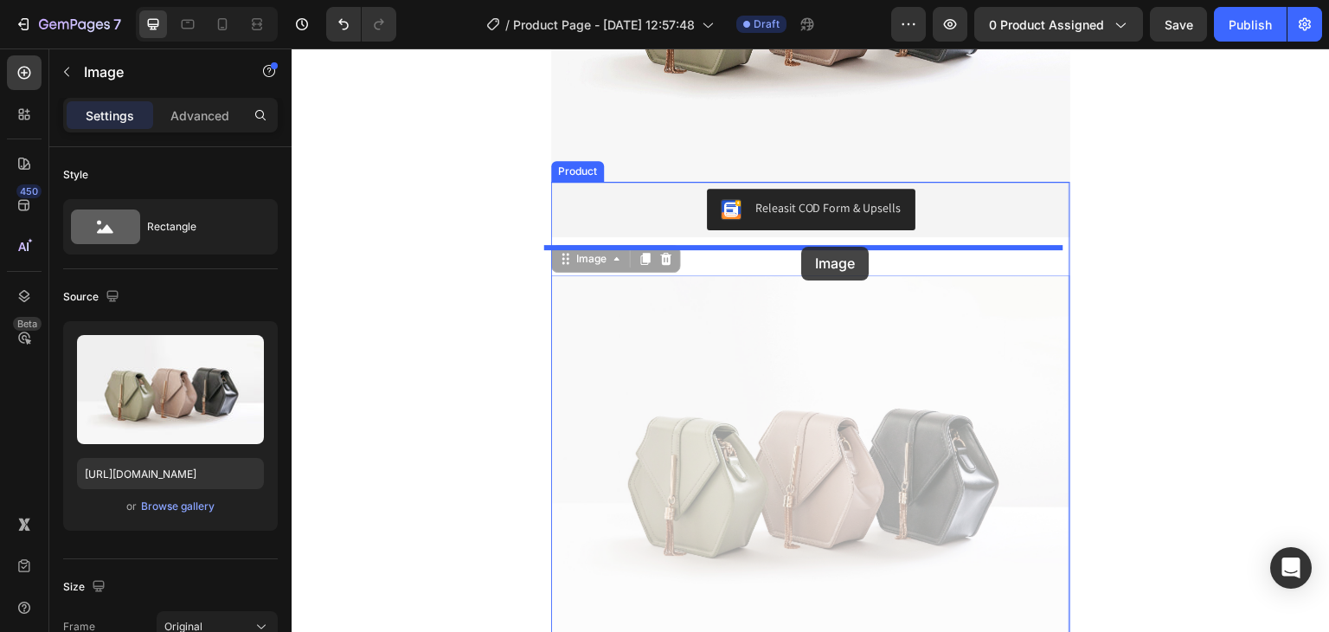
drag, startPoint x: 770, startPoint y: 292, endPoint x: 801, endPoint y: 247, distance: 54.7
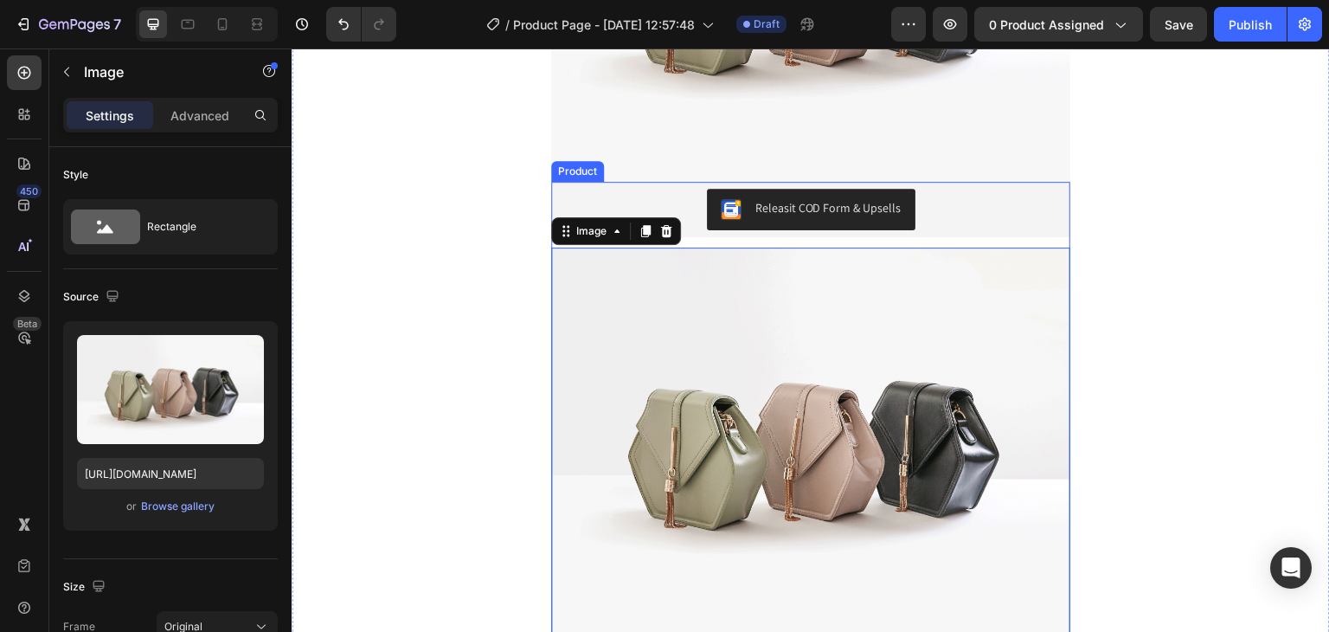
click at [811, 223] on button "Releasit COD Form & Upsells" at bounding box center [811, 210] width 209 height 42
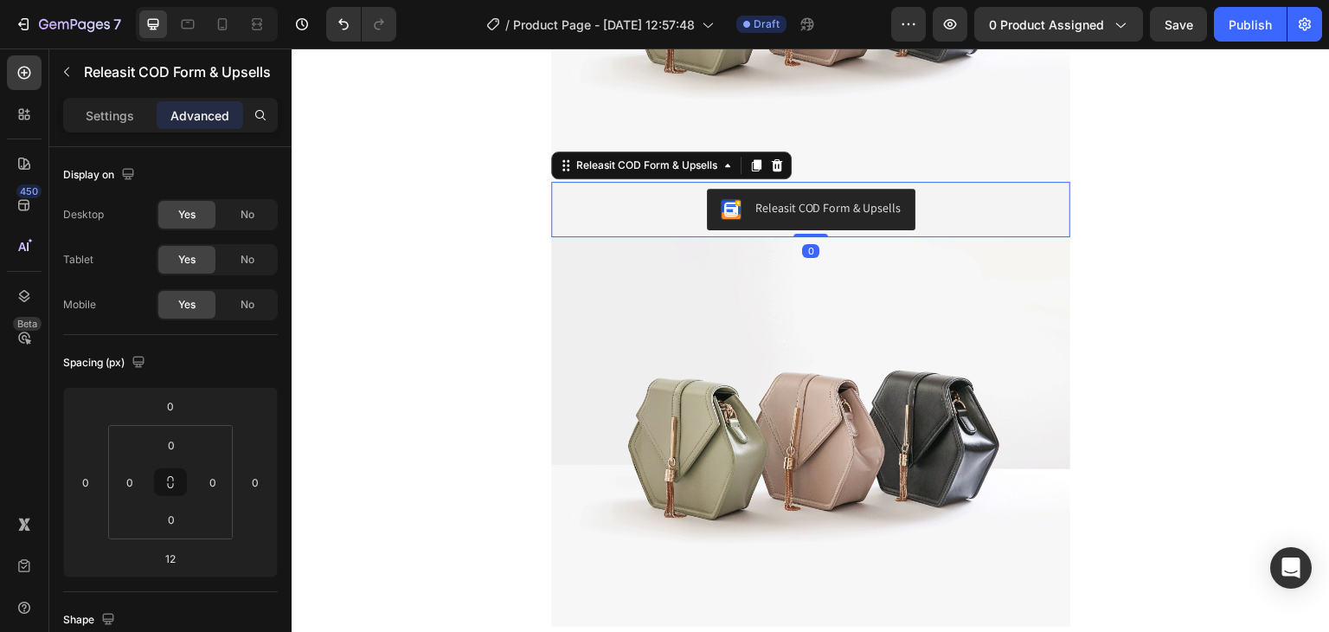
drag, startPoint x: 802, startPoint y: 245, endPoint x: 819, endPoint y: 219, distance: 30.7
click at [819, 219] on div "Releasit COD Form & Upsells Releasit COD Form & Upsells 0" at bounding box center [810, 209] width 519 height 55
type input "0"
click at [754, 160] on icon at bounding box center [757, 165] width 10 height 12
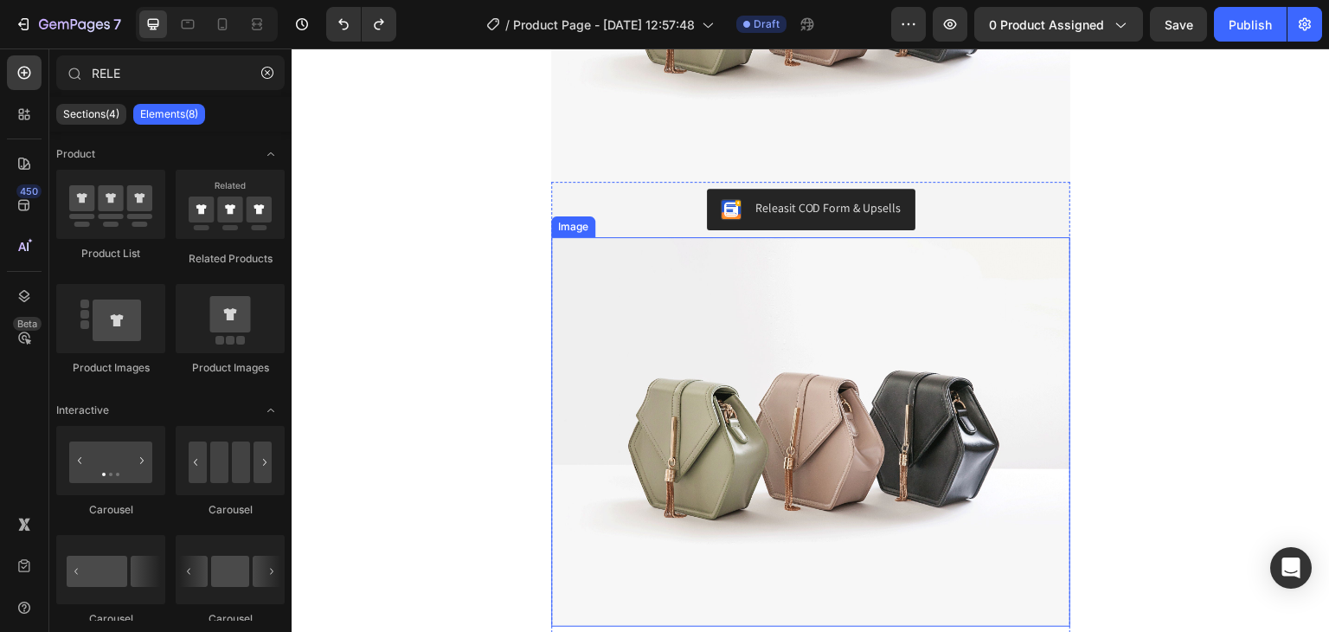
click at [794, 312] on img at bounding box center [810, 431] width 519 height 389
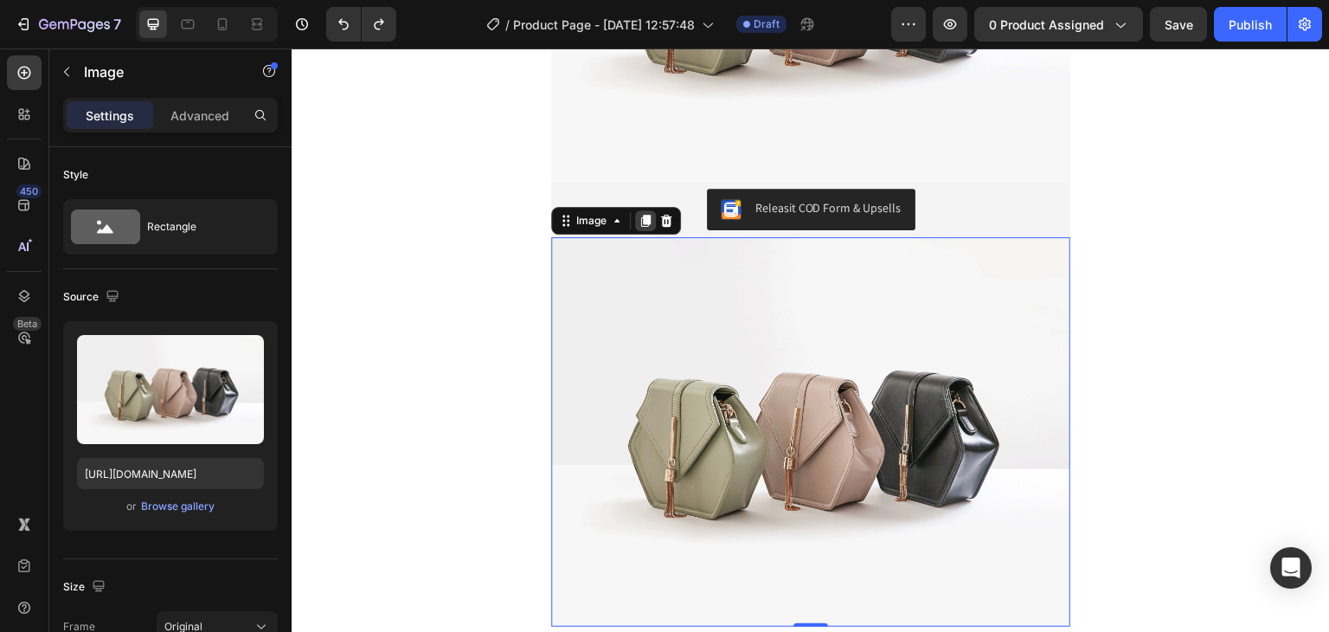
click at [641, 219] on icon at bounding box center [646, 221] width 10 height 12
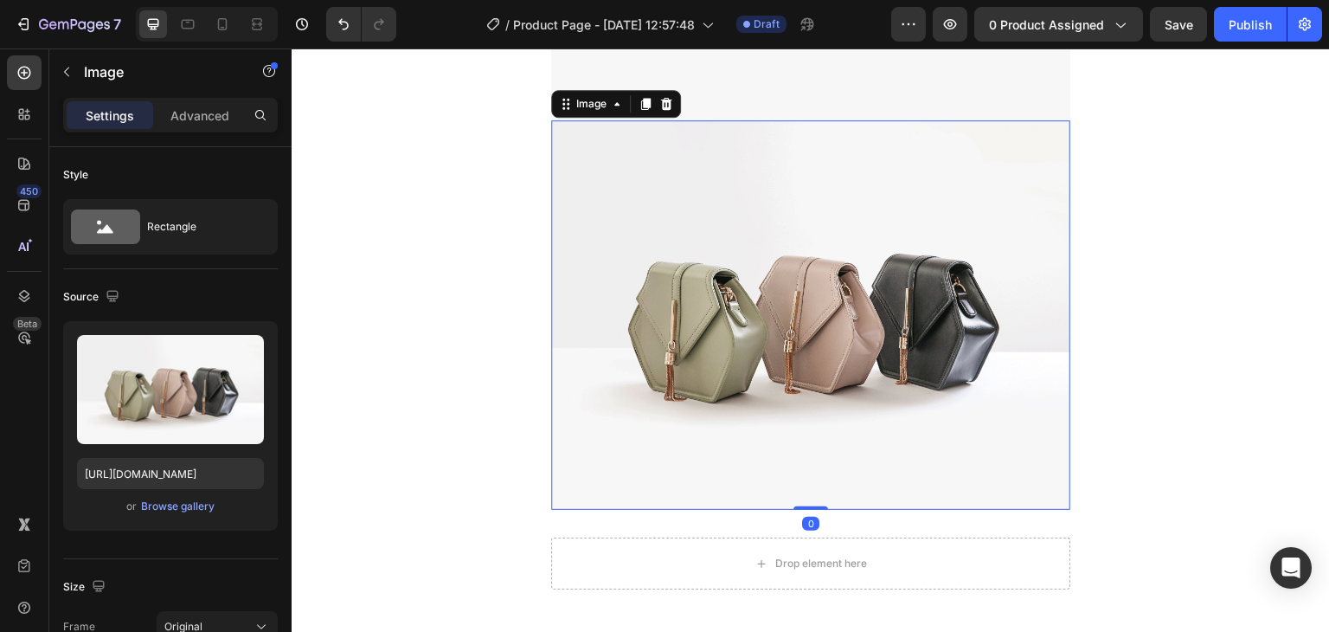
scroll to position [1225, 0]
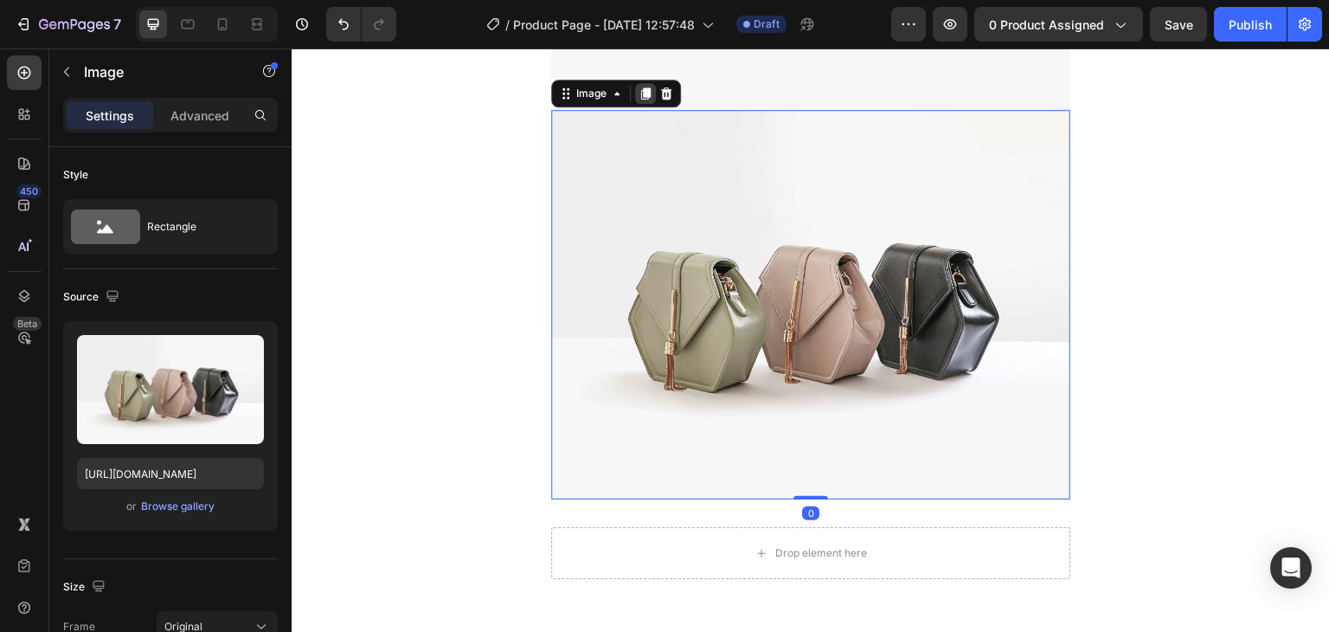
click at [639, 87] on icon at bounding box center [646, 94] width 14 height 14
click at [639, 87] on icon at bounding box center [646, 93] width 14 height 14
click at [639, 87] on icon at bounding box center [646, 94] width 14 height 14
click at [639, 87] on icon at bounding box center [646, 93] width 14 height 14
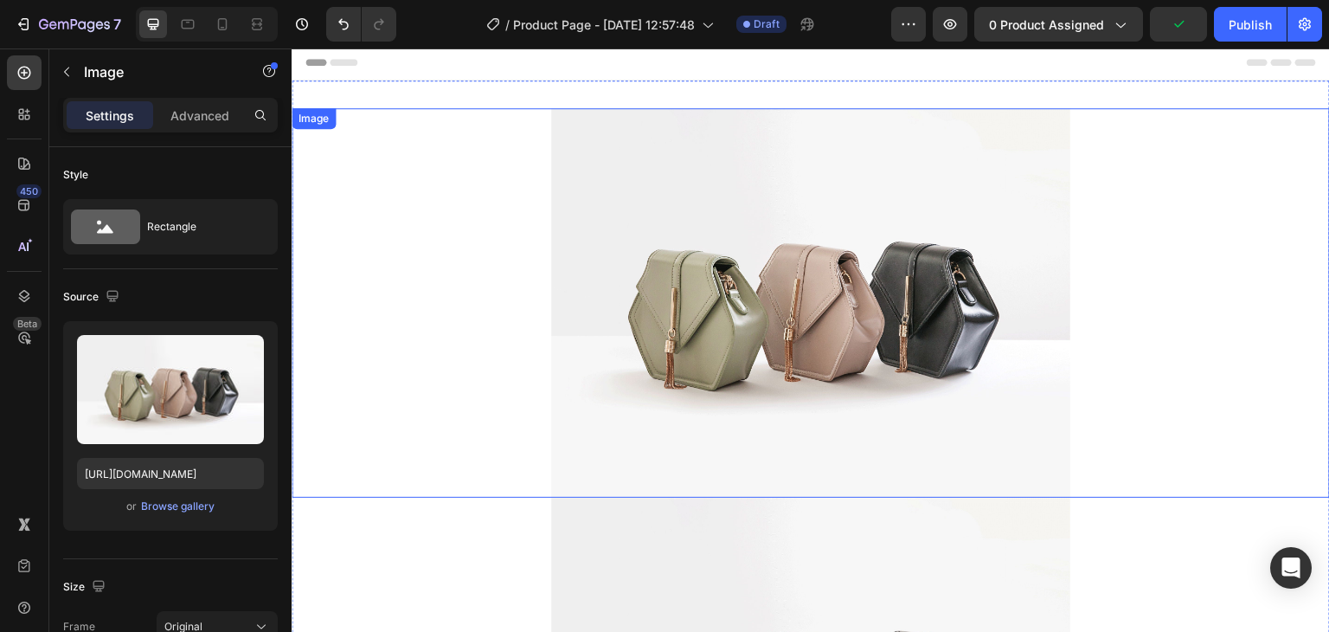
scroll to position [0, 0]
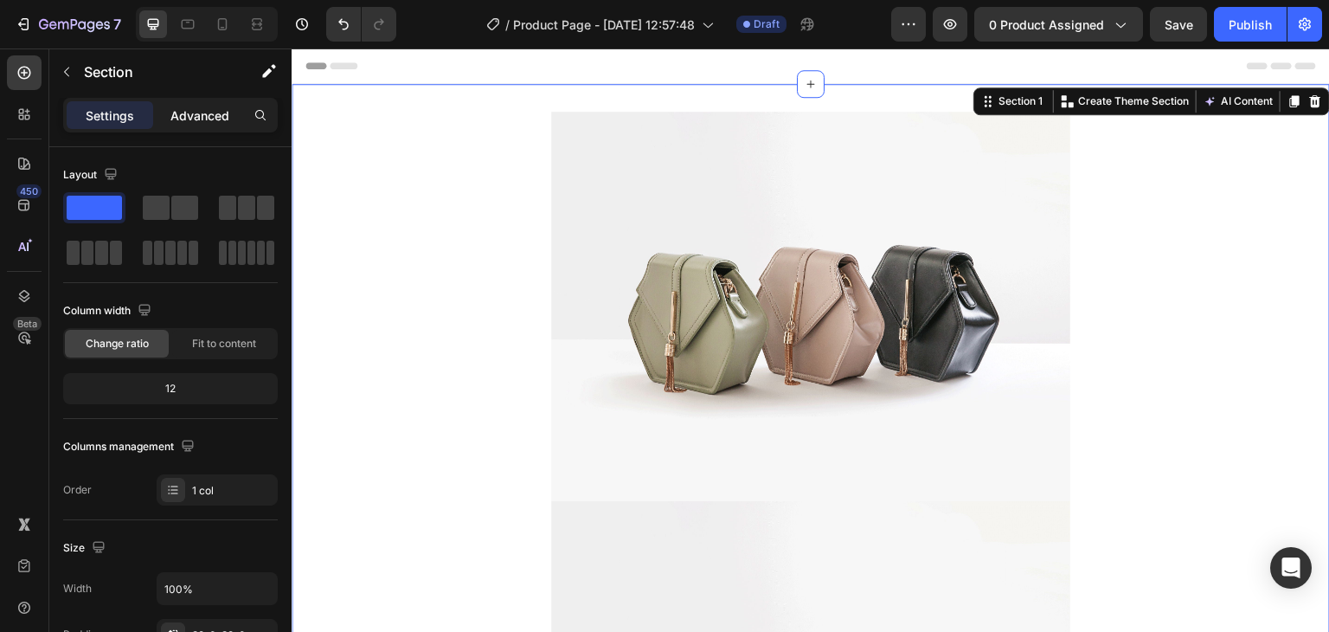
click at [195, 104] on div "Advanced" at bounding box center [200, 115] width 87 height 28
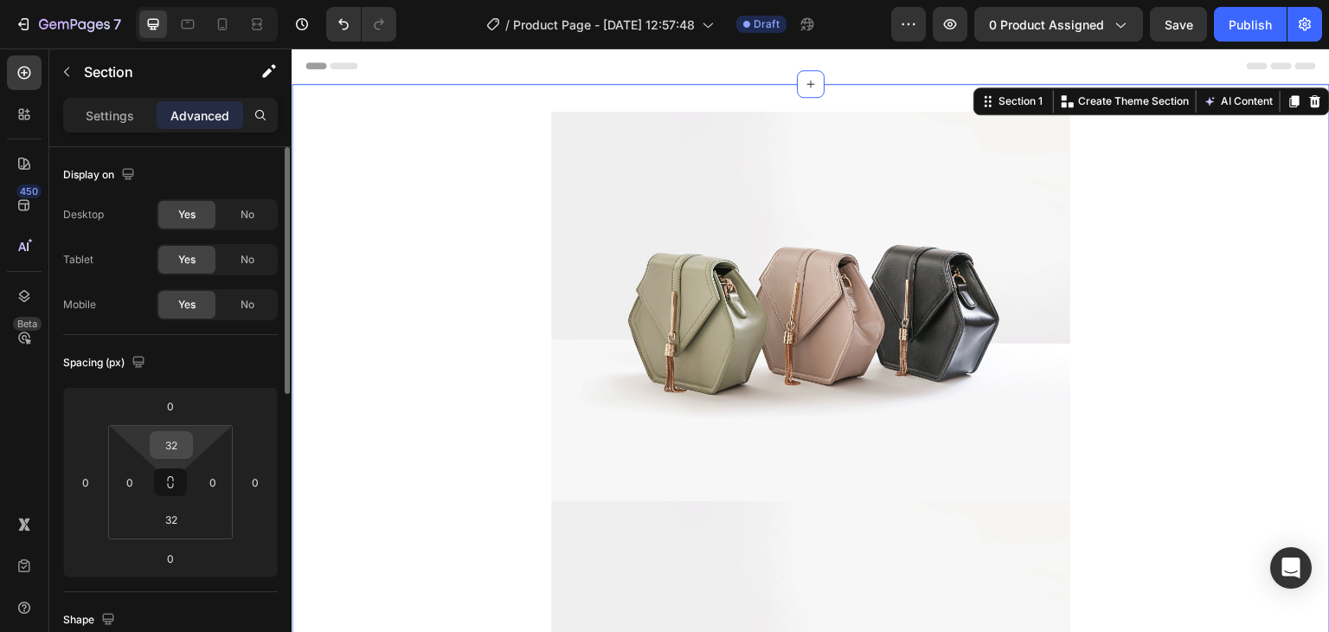
scroll to position [87, 0]
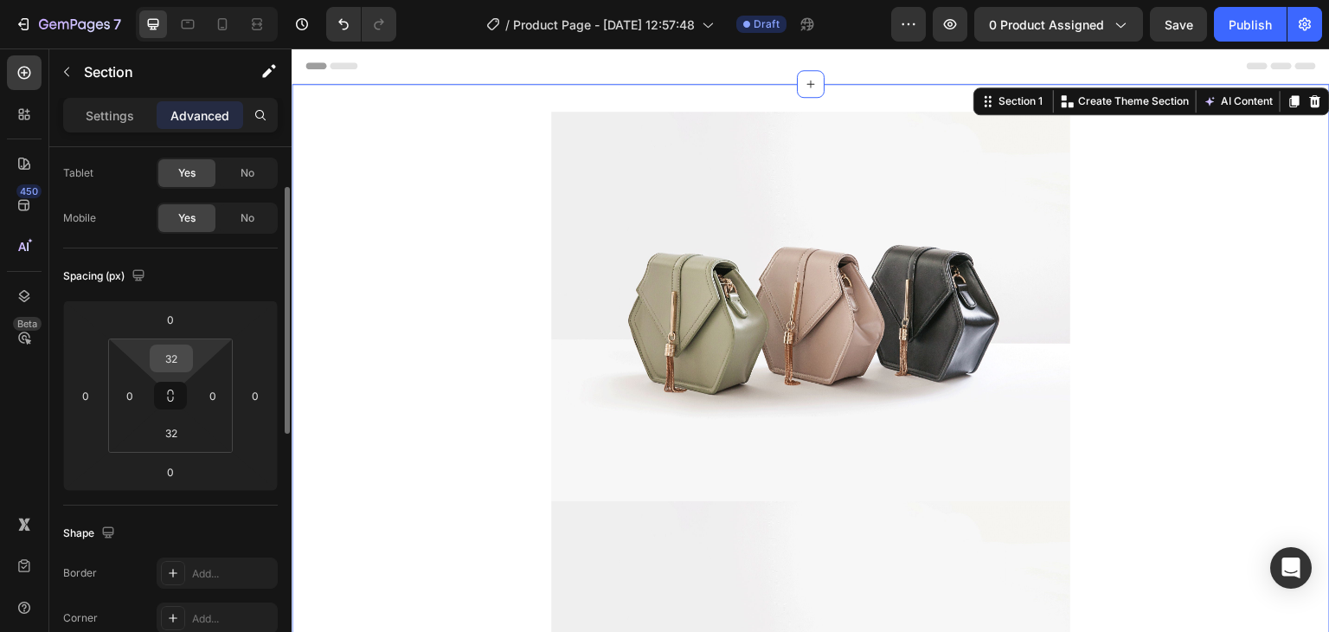
click at [180, 361] on input "32" at bounding box center [171, 358] width 35 height 26
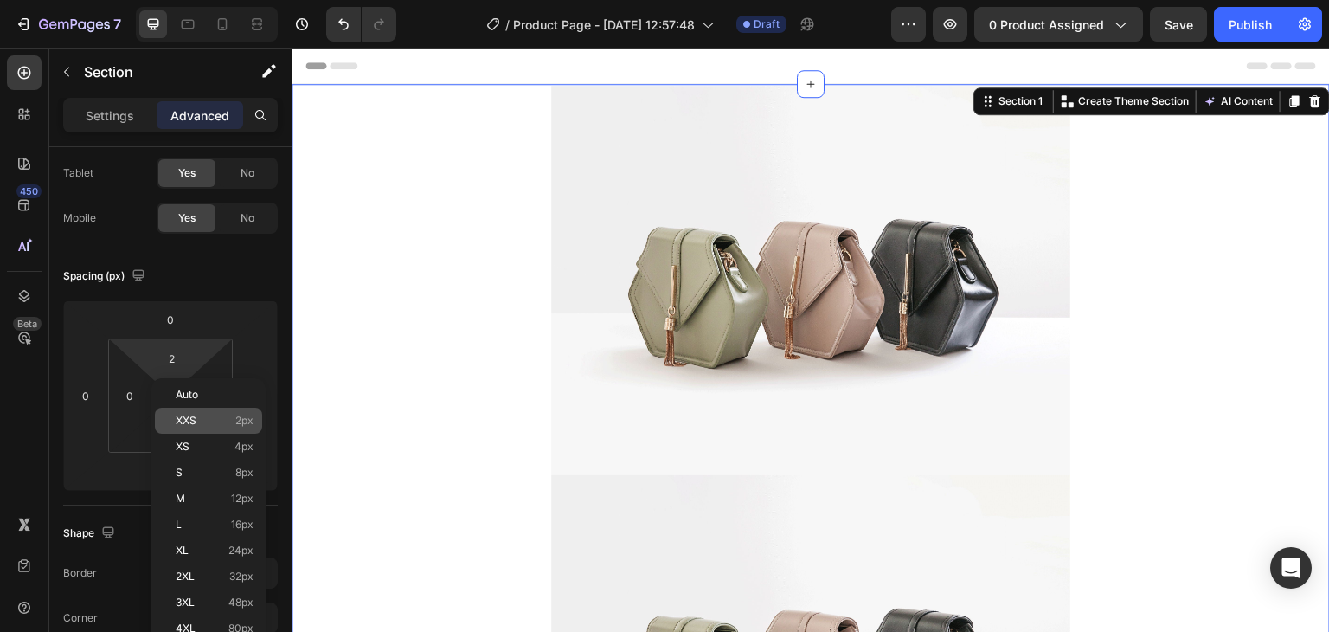
click at [199, 419] on p "XXS 2px" at bounding box center [215, 421] width 78 height 12
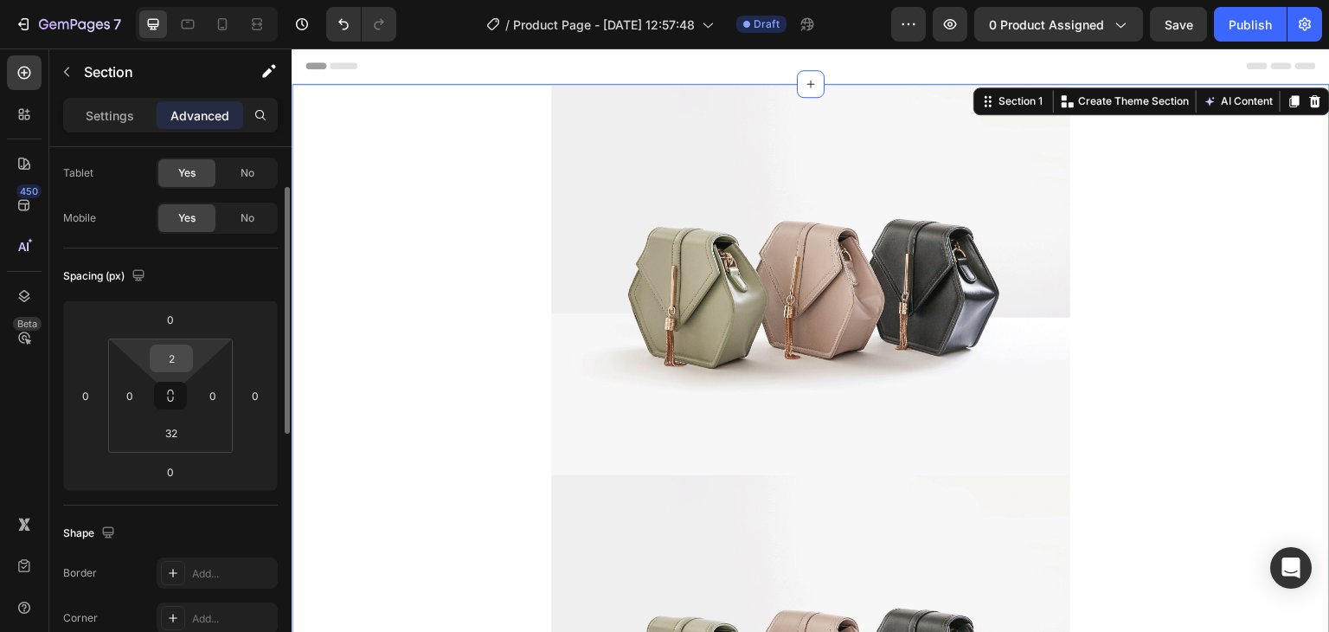
click at [185, 344] on div "2" at bounding box center [171, 358] width 43 height 28
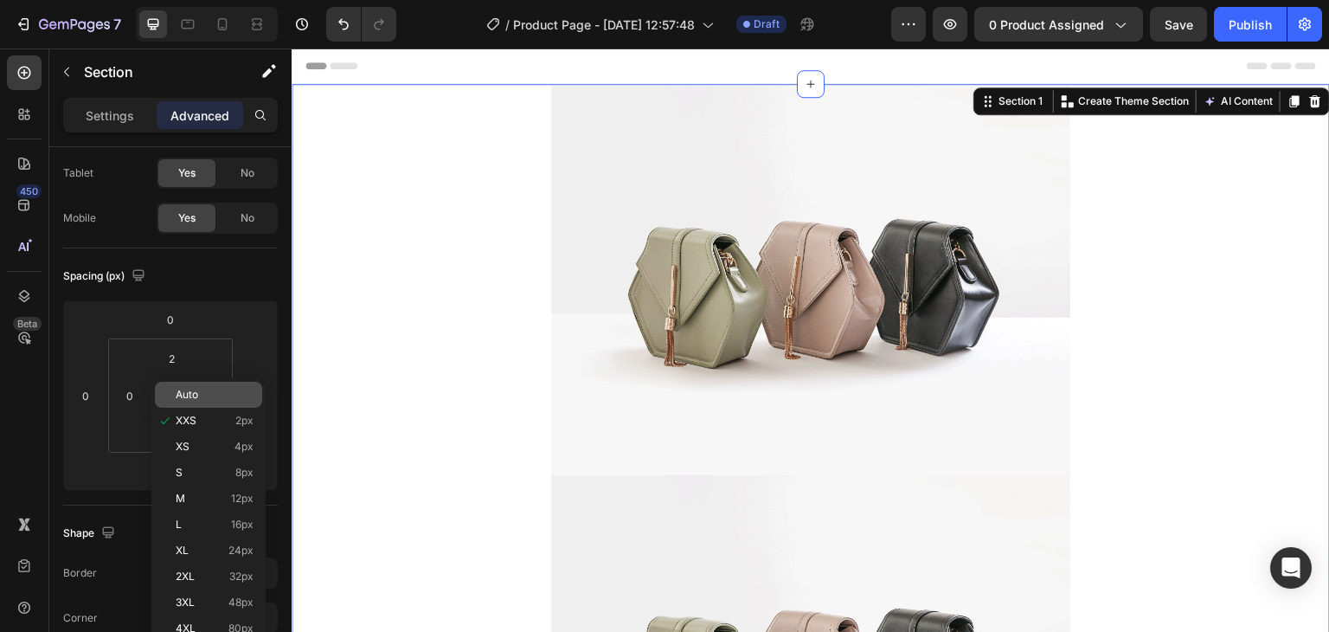
click at [202, 402] on div "Auto" at bounding box center [208, 395] width 107 height 26
type input "Auto"
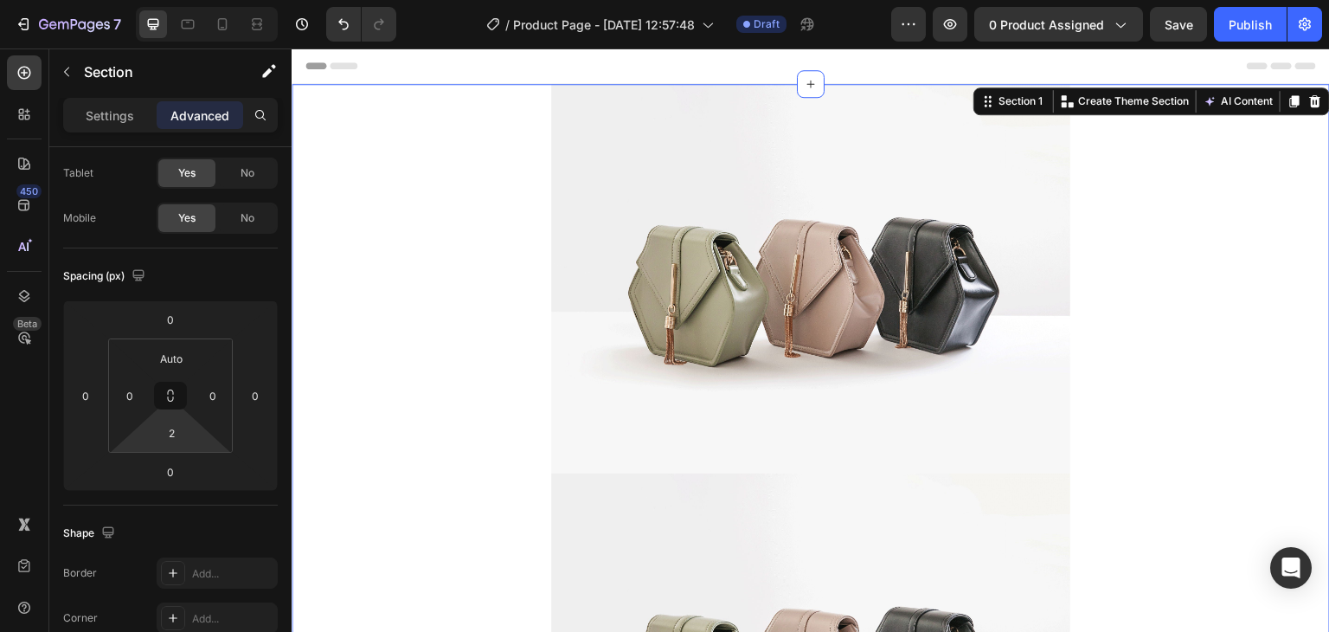
click at [194, 0] on html "7 Version history / Product Page - [DATE] 12:57:48 Draft Preview 0 product assi…" at bounding box center [664, 0] width 1329 height 0
click at [190, 425] on div "2" at bounding box center [171, 433] width 43 height 28
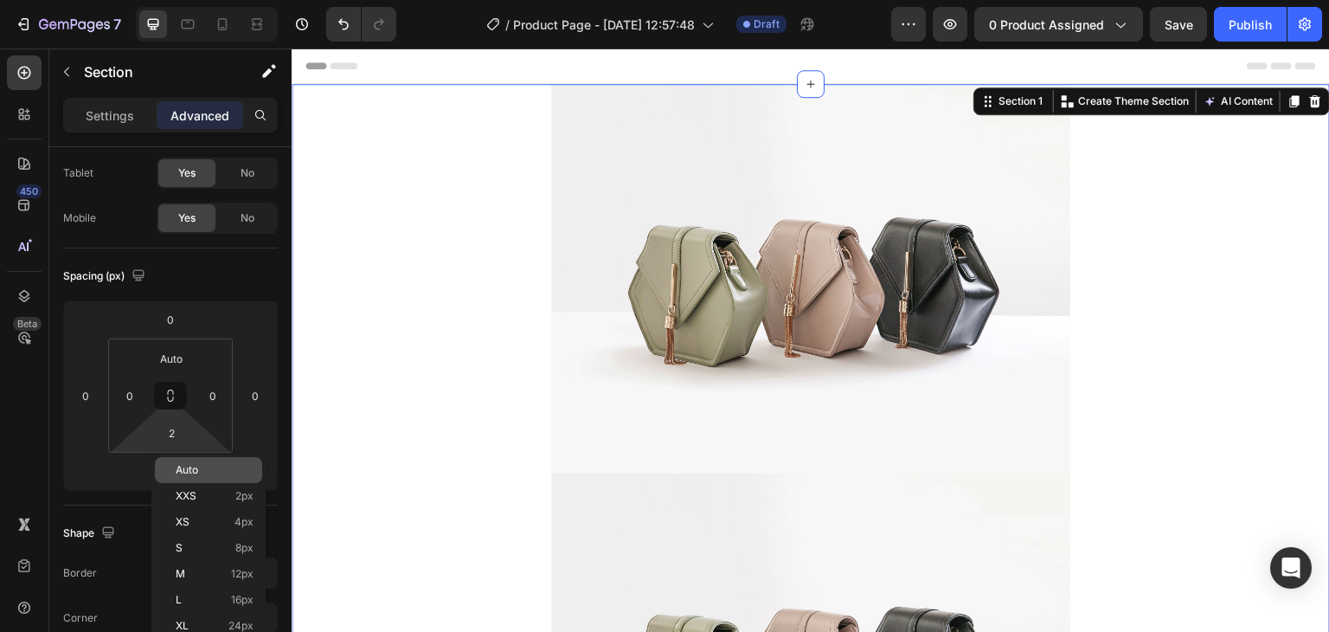
click at [199, 464] on p "Auto" at bounding box center [215, 470] width 78 height 12
type input "Auto"
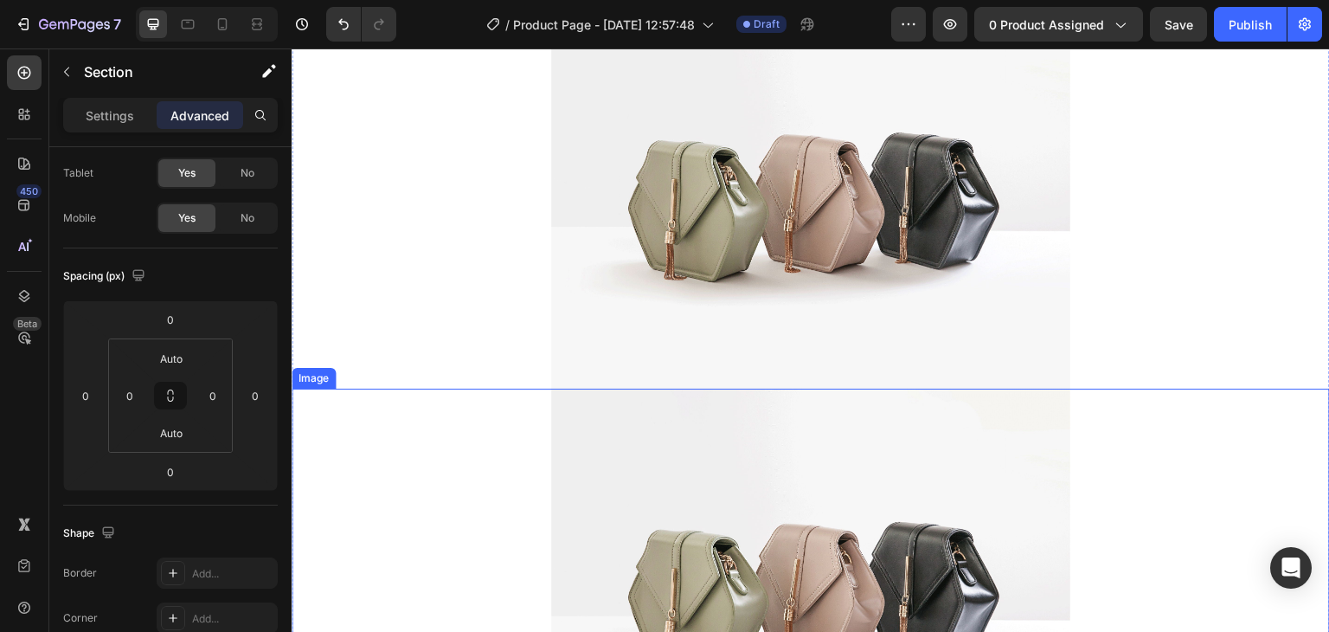
scroll to position [0, 0]
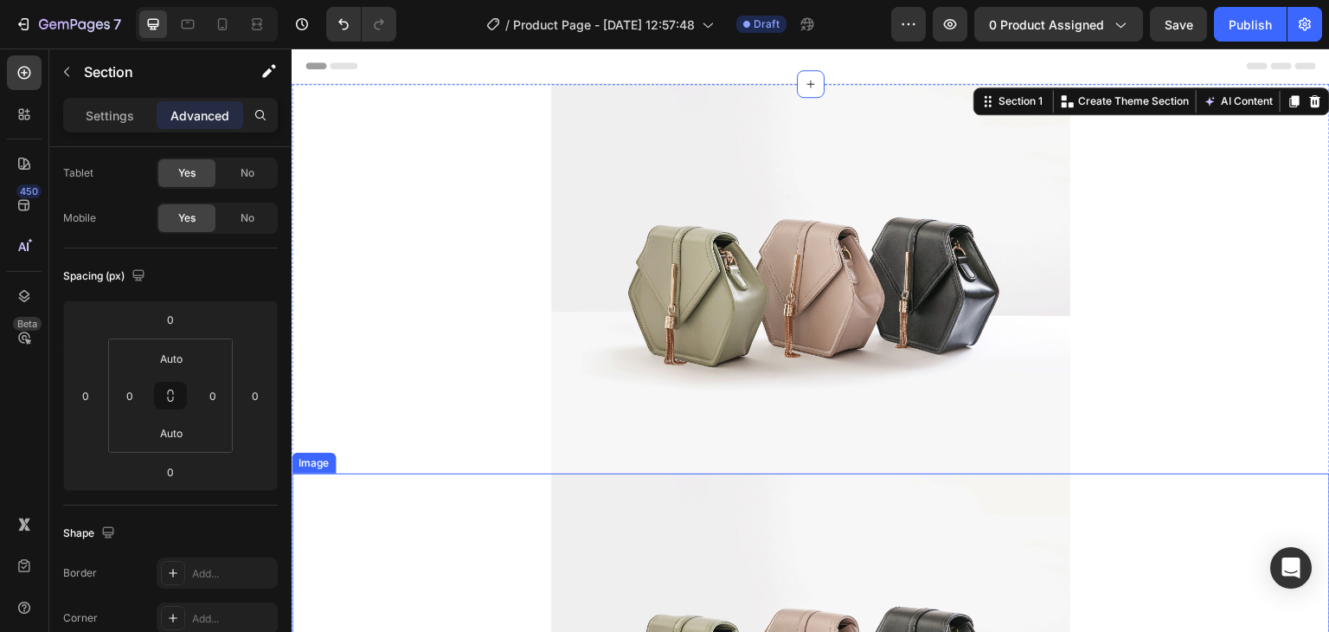
click at [801, 355] on img at bounding box center [810, 278] width 519 height 389
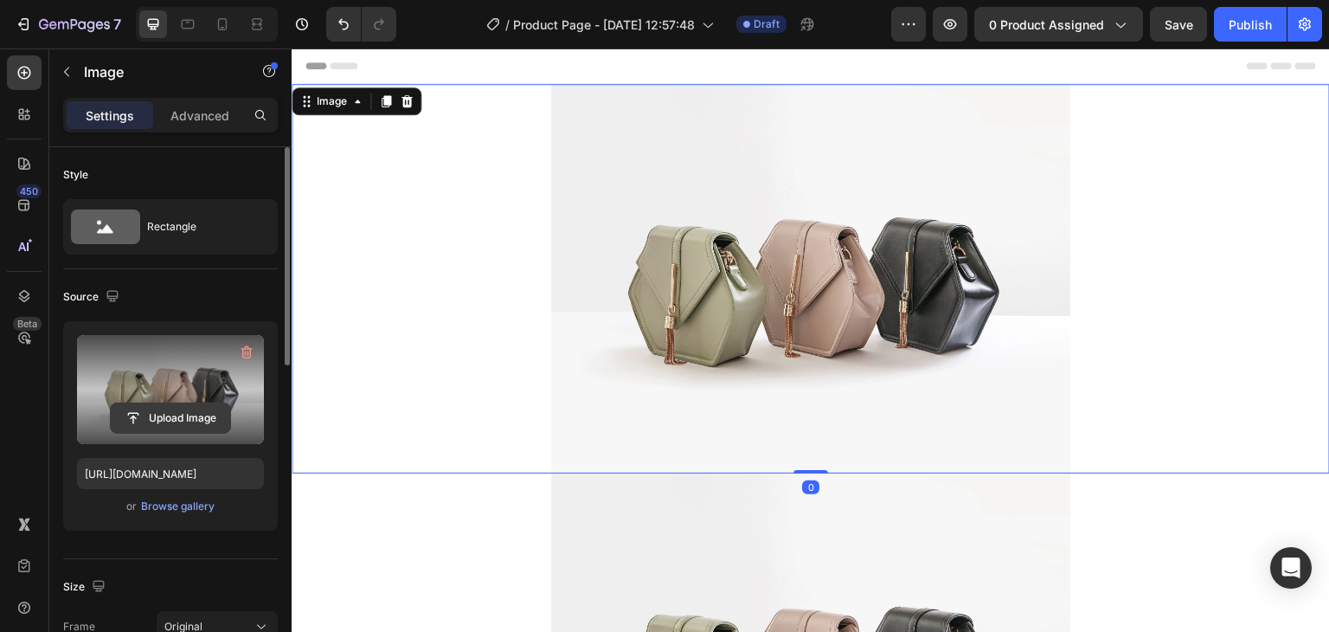
click at [163, 421] on input "file" at bounding box center [170, 417] width 119 height 29
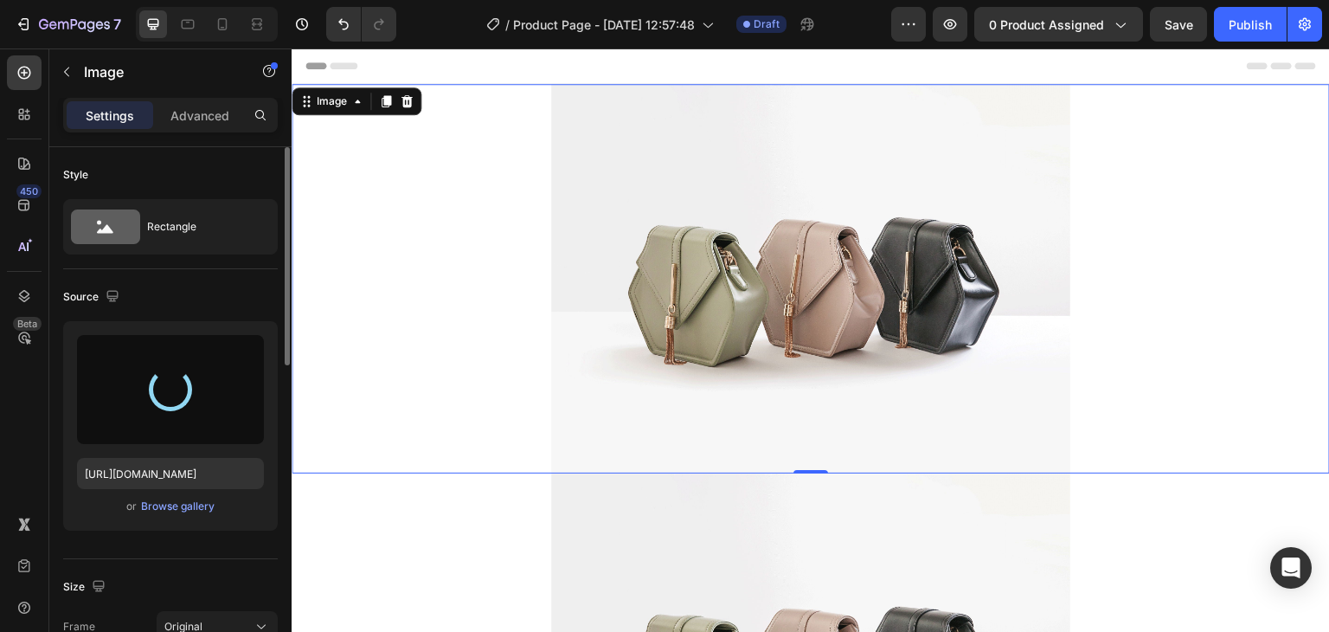
type input "[URL][DOMAIN_NAME]"
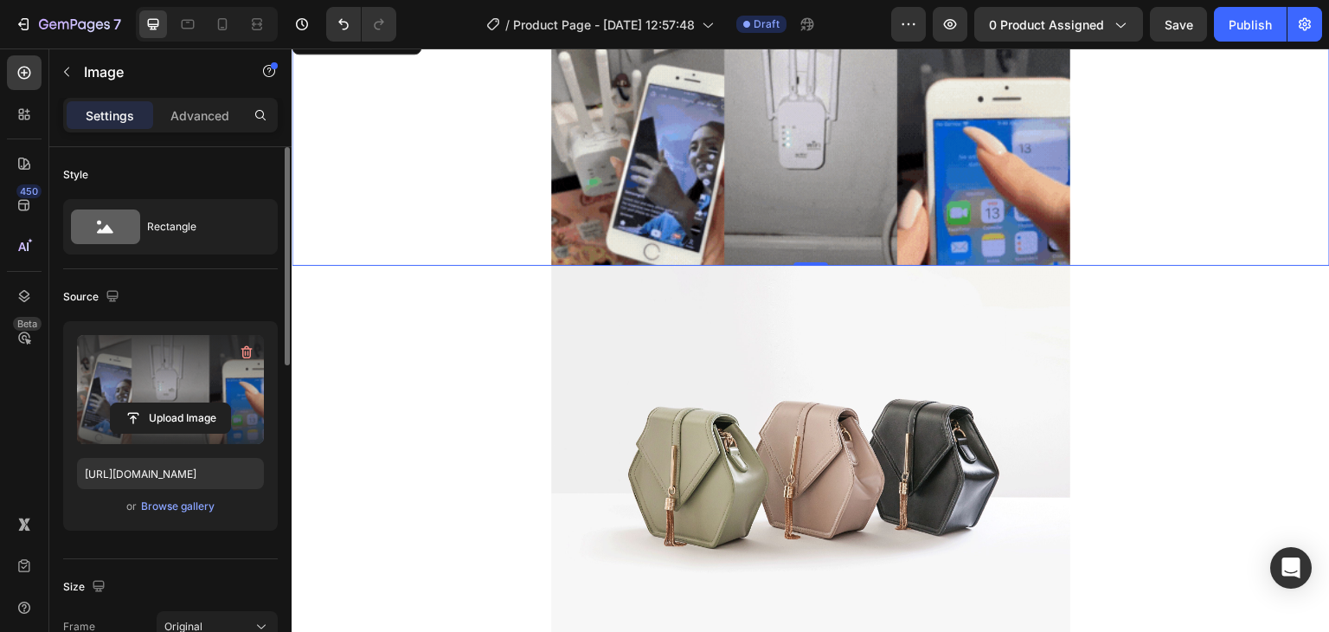
scroll to position [173, 0]
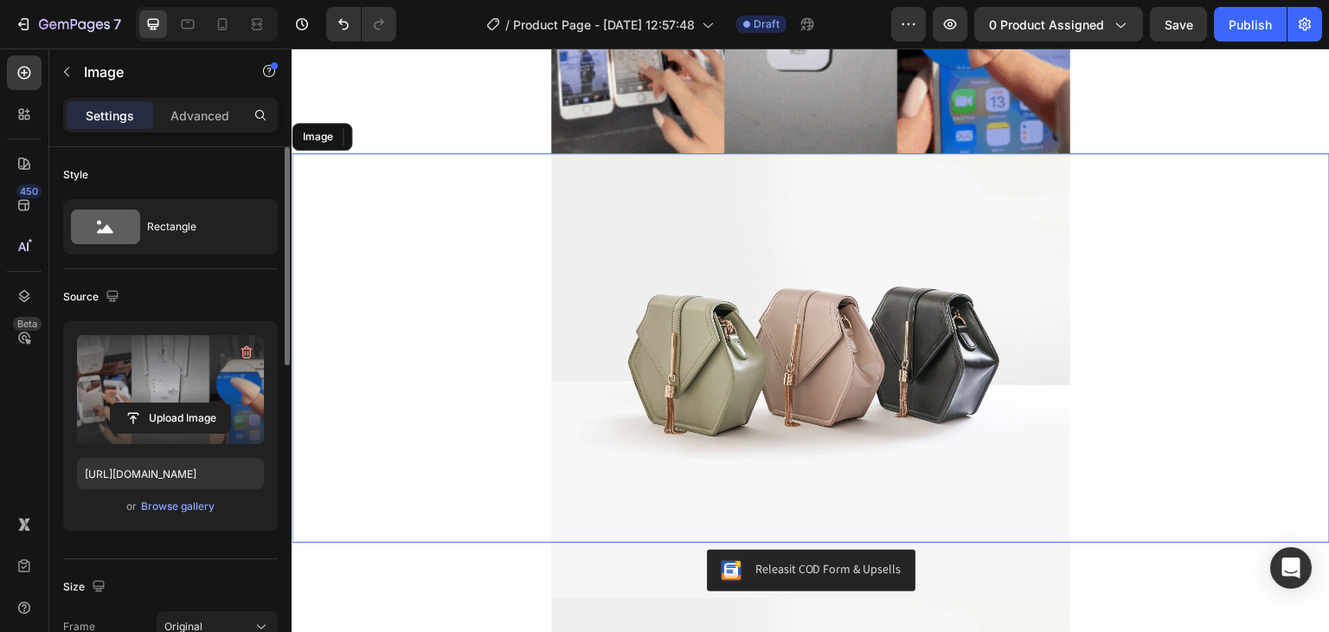
click at [860, 296] on img at bounding box center [810, 347] width 519 height 389
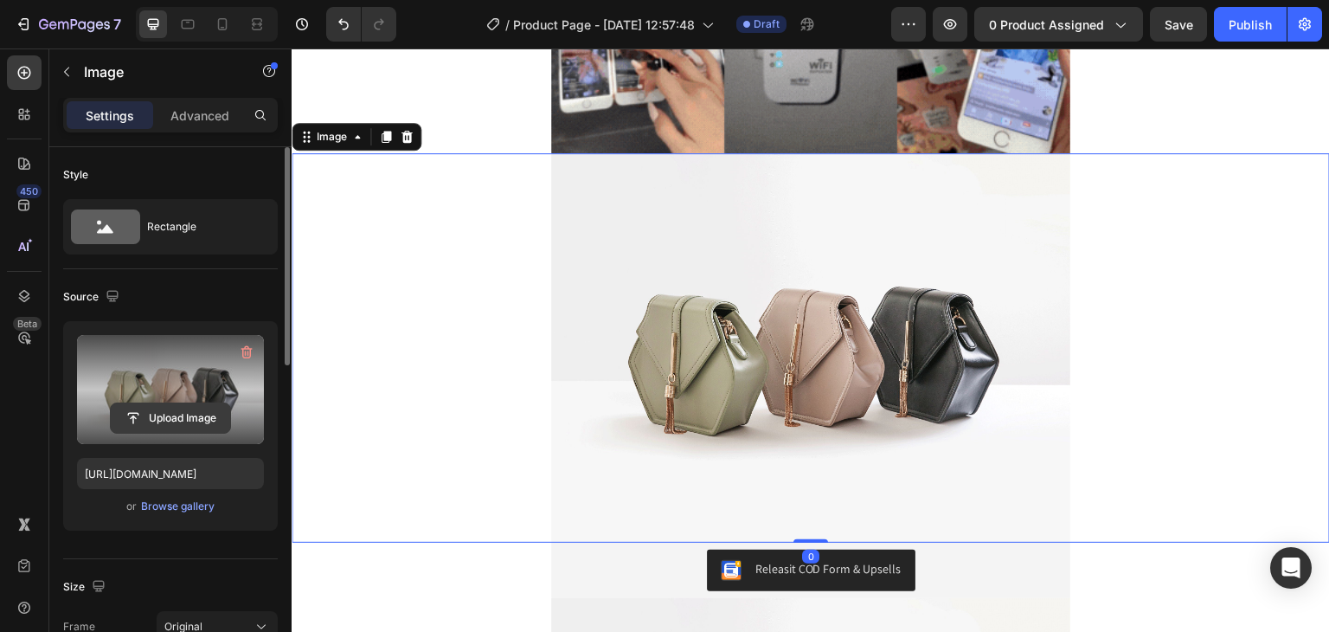
click at [146, 423] on input "file" at bounding box center [170, 417] width 119 height 29
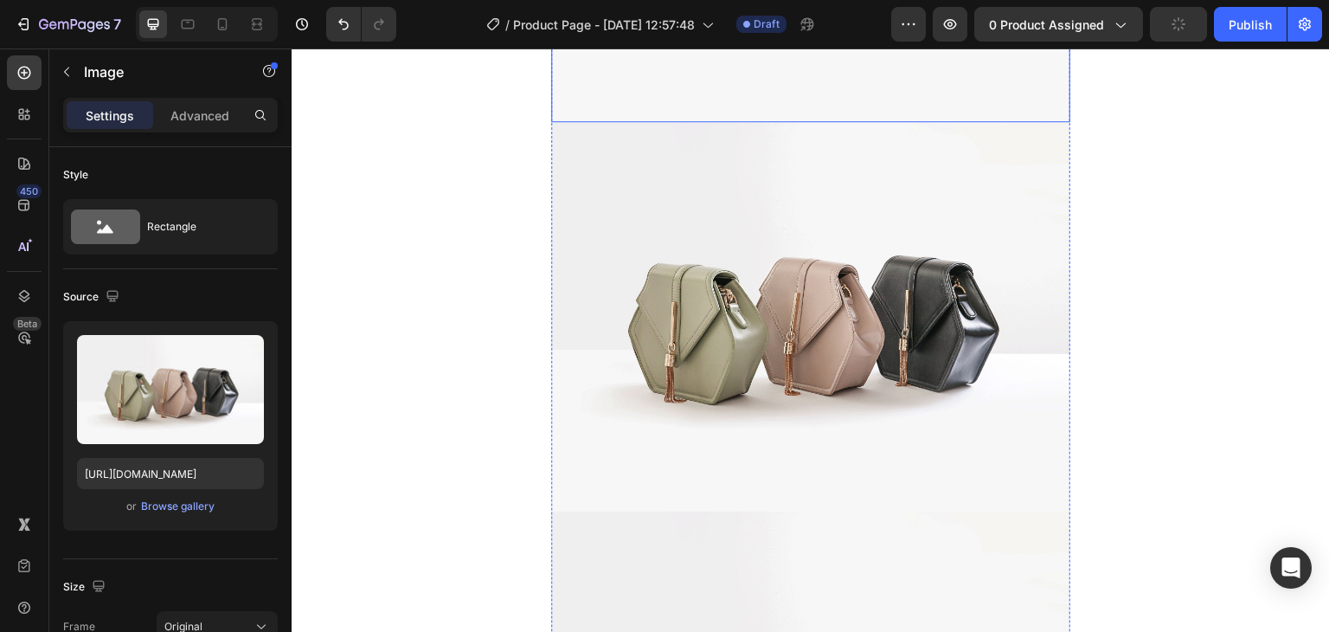
scroll to position [1385, 0]
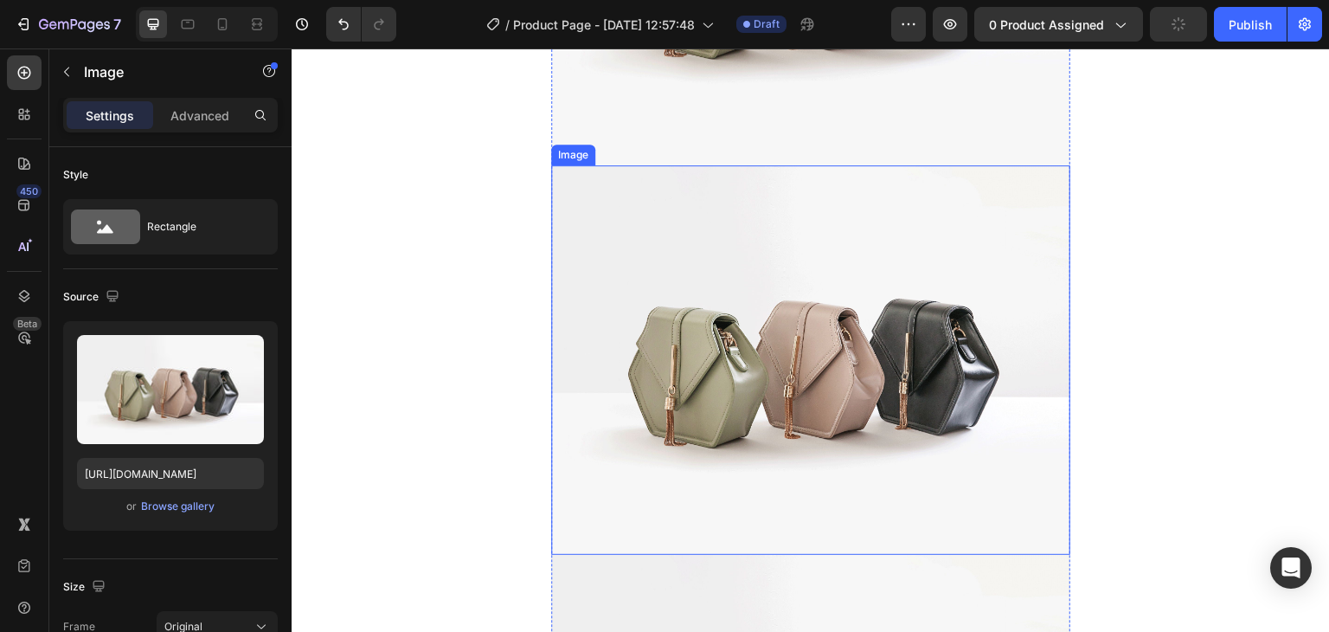
click at [846, 431] on img at bounding box center [810, 359] width 519 height 389
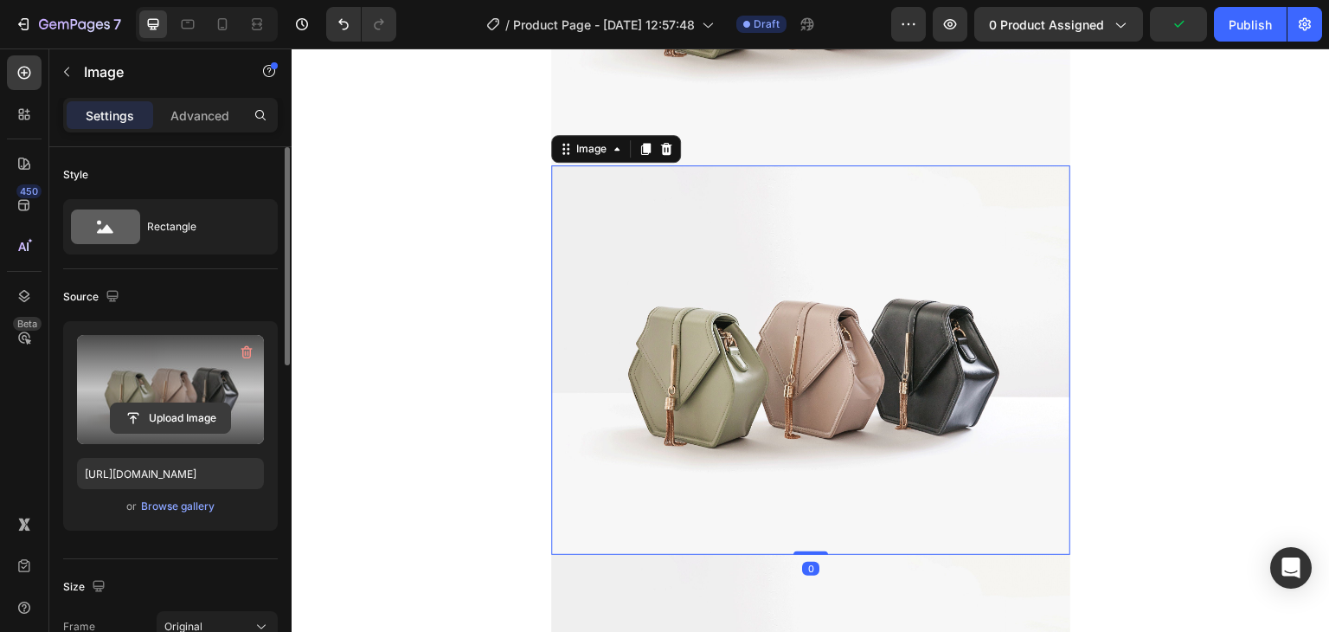
click at [172, 416] on input "file" at bounding box center [170, 417] width 119 height 29
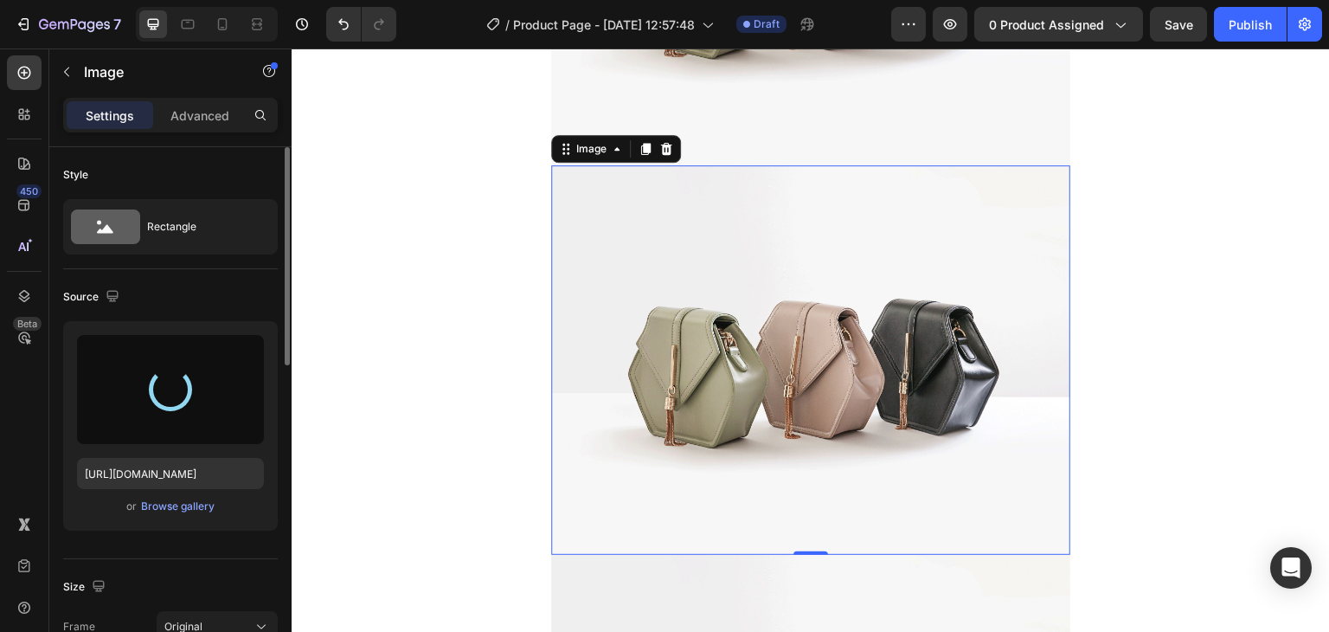
type input "[URL][DOMAIN_NAME]"
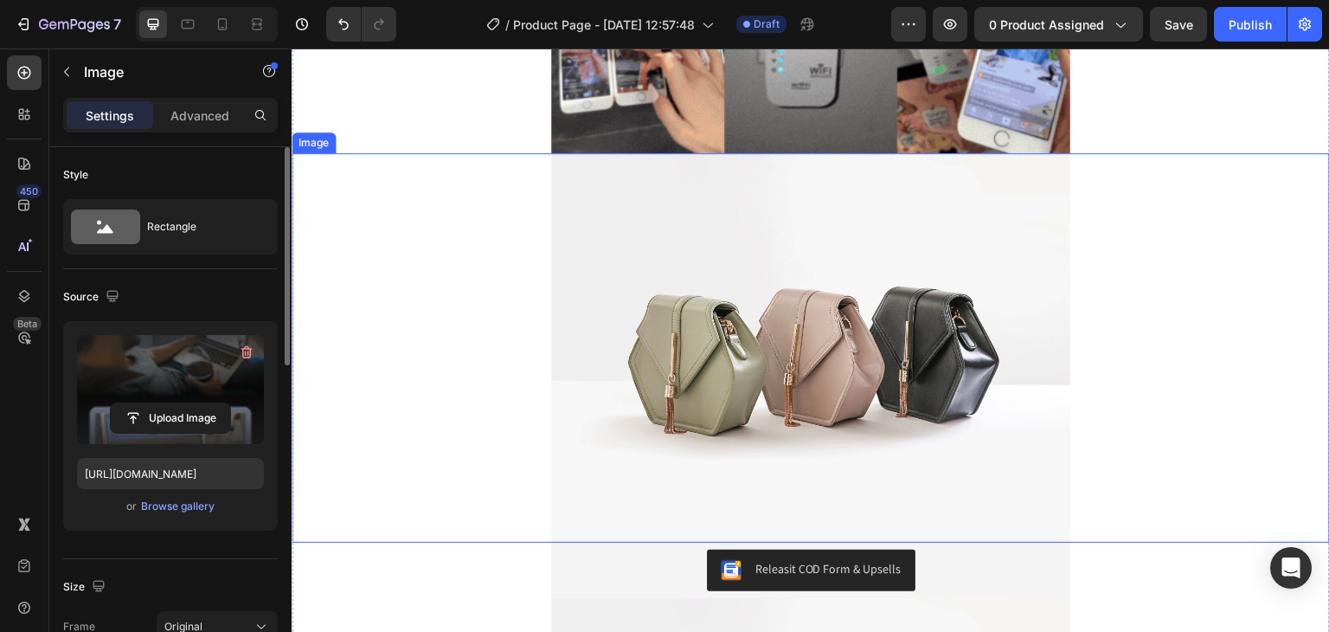
scroll to position [0, 0]
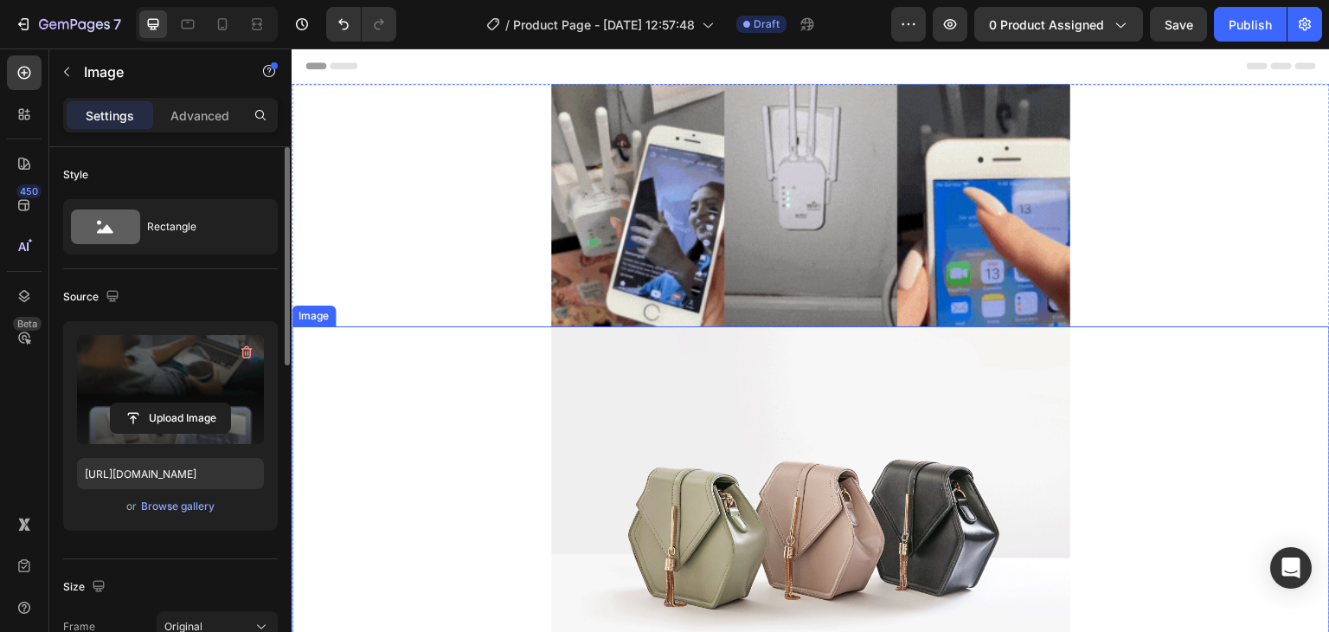
click at [872, 441] on img at bounding box center [810, 520] width 519 height 389
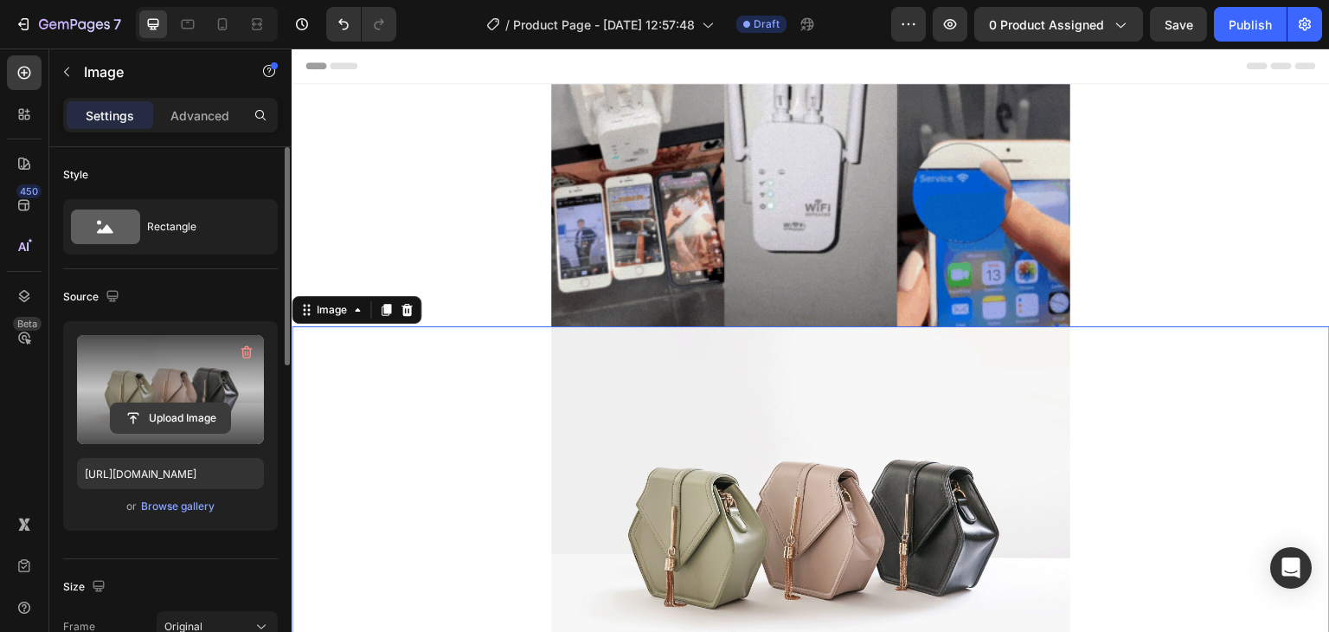
click at [170, 412] on input "file" at bounding box center [170, 417] width 119 height 29
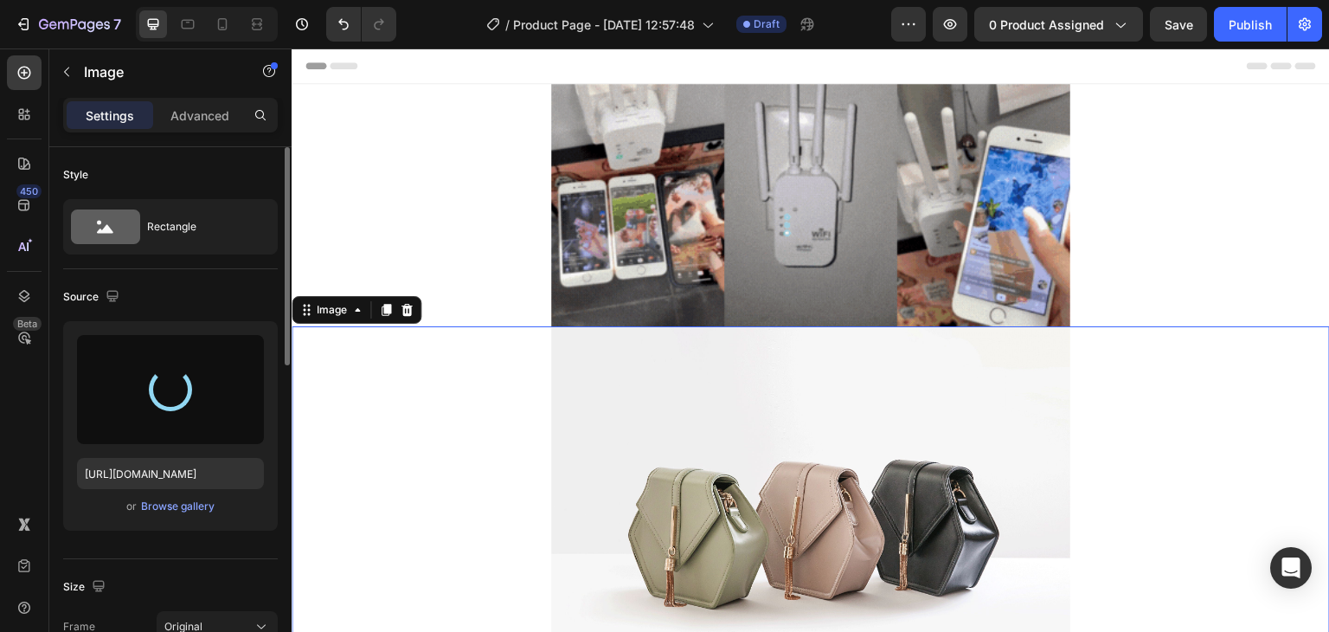
type input "[URL][DOMAIN_NAME]"
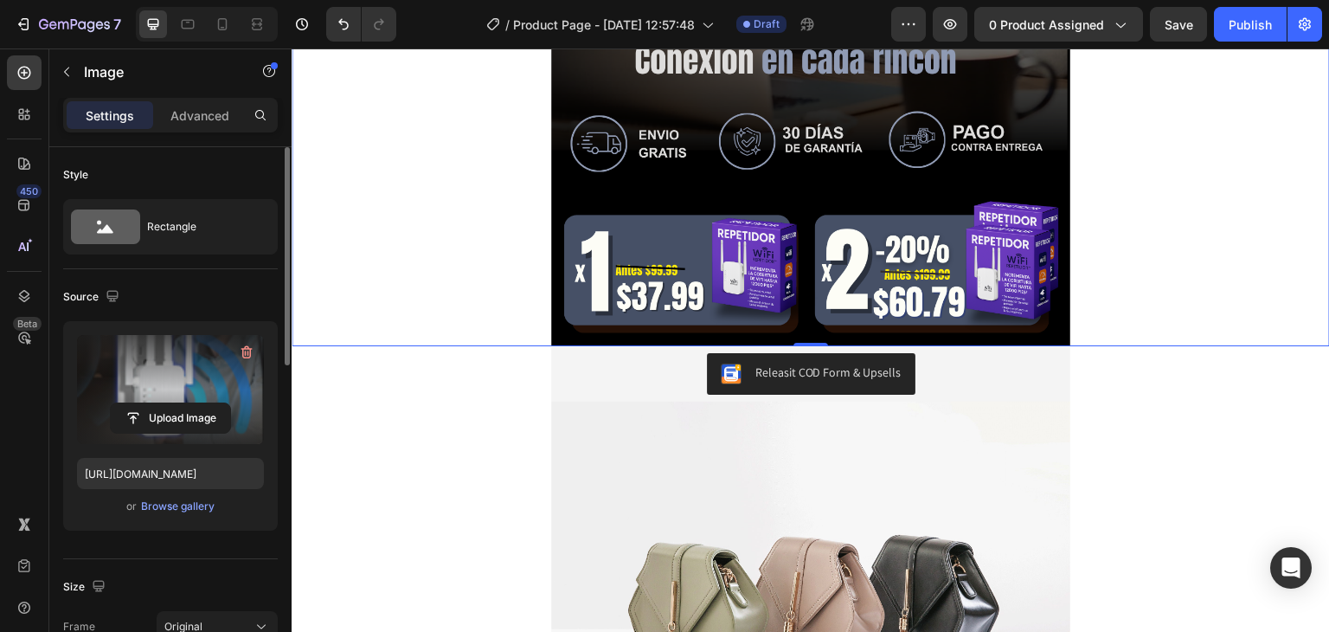
scroll to position [1125, 0]
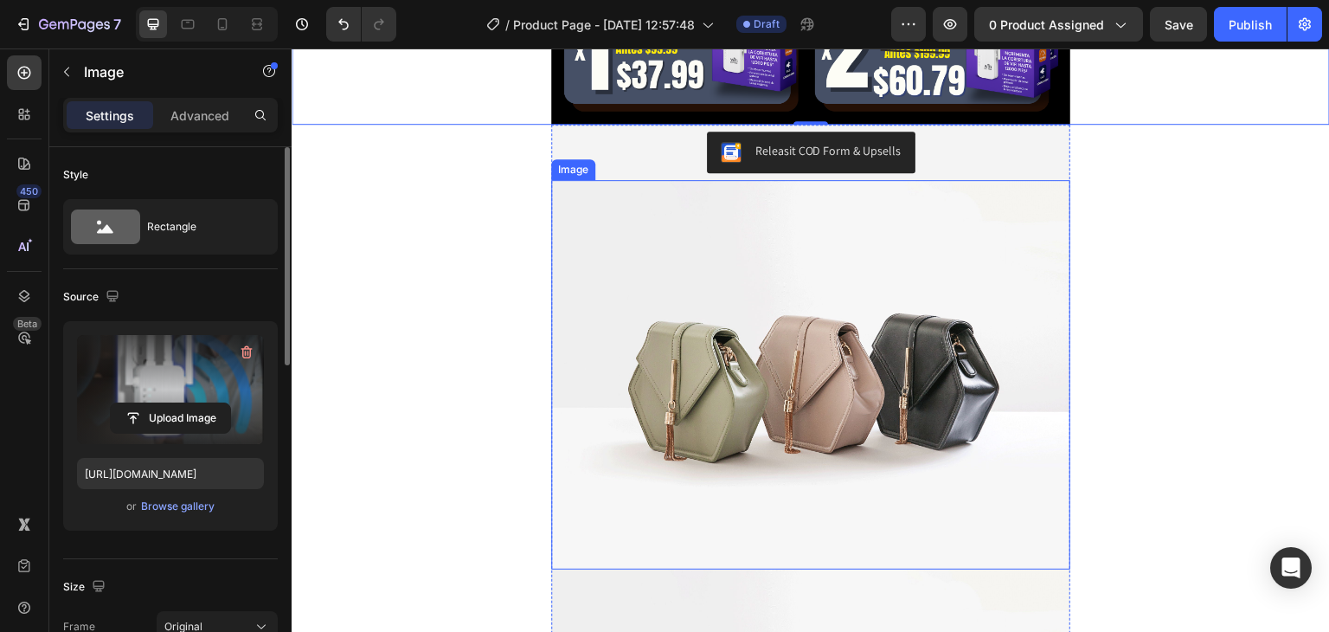
click at [740, 407] on img at bounding box center [810, 374] width 519 height 389
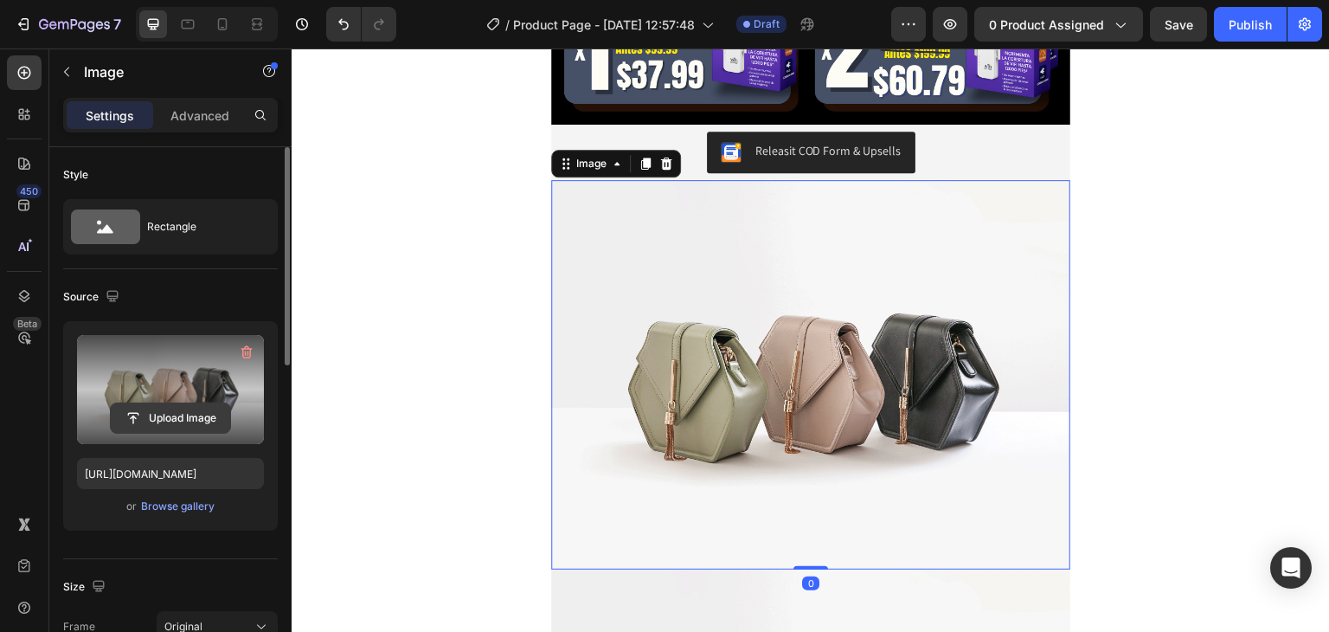
click at [196, 420] on input "file" at bounding box center [170, 417] width 119 height 29
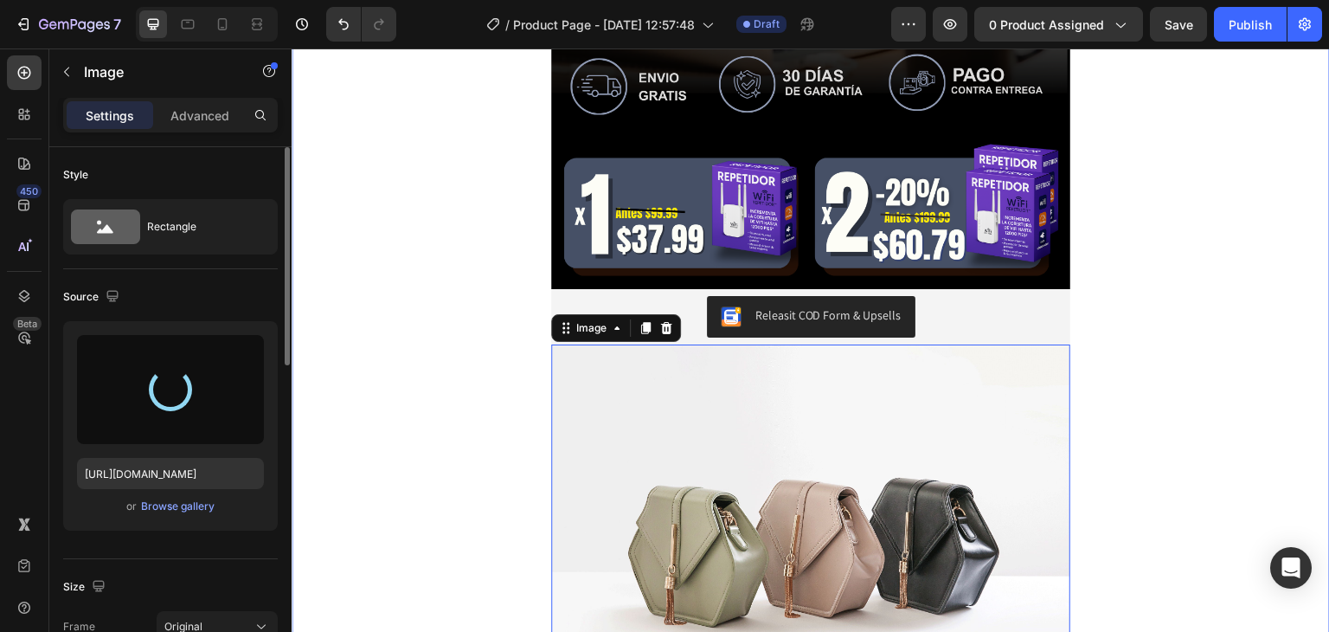
scroll to position [952, 0]
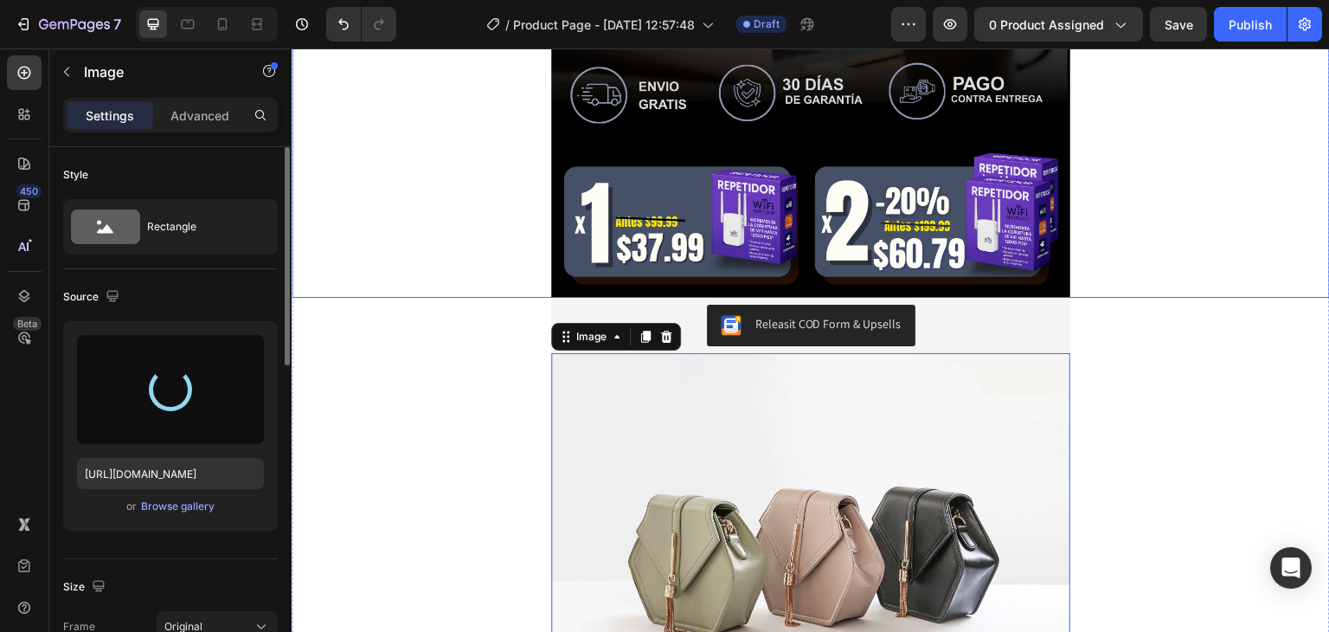
type input "[URL][DOMAIN_NAME]"
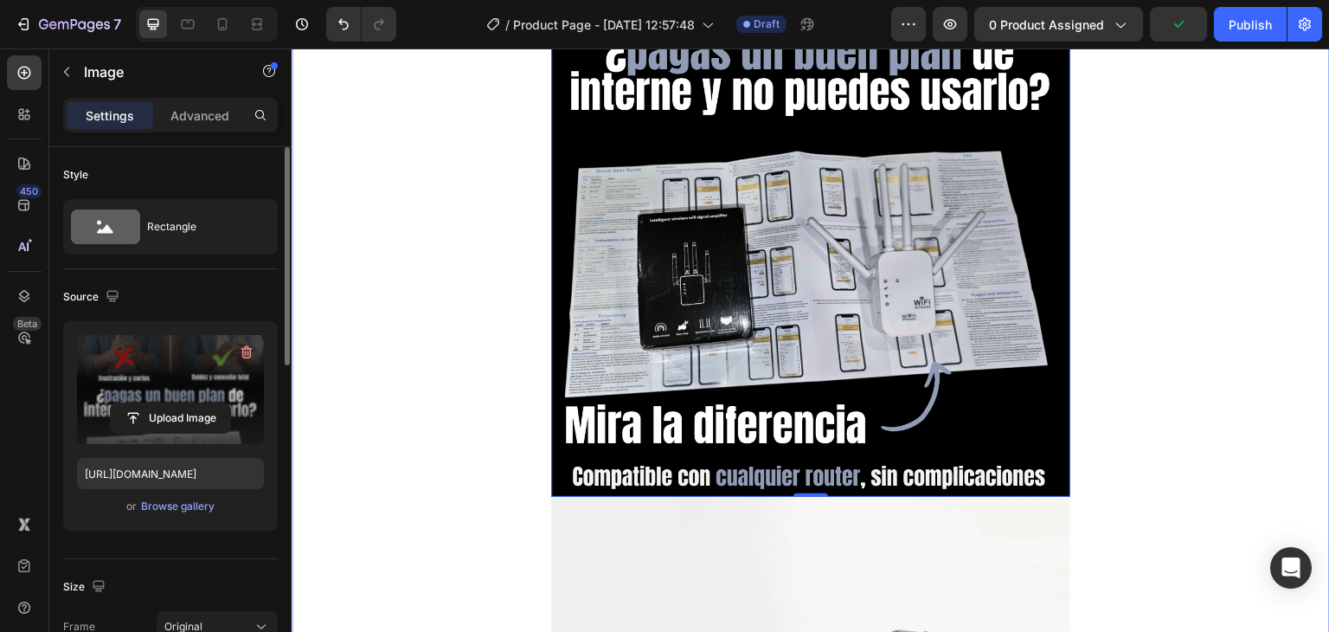
scroll to position [1990, 0]
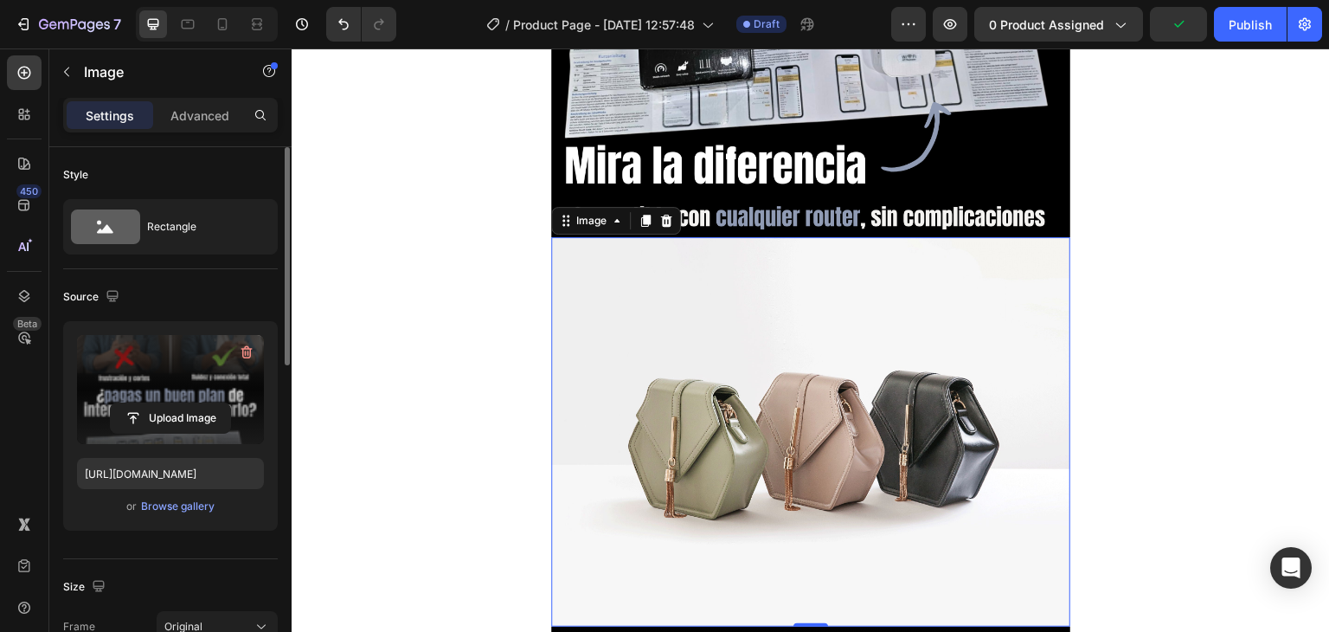
click at [891, 403] on img at bounding box center [810, 431] width 519 height 389
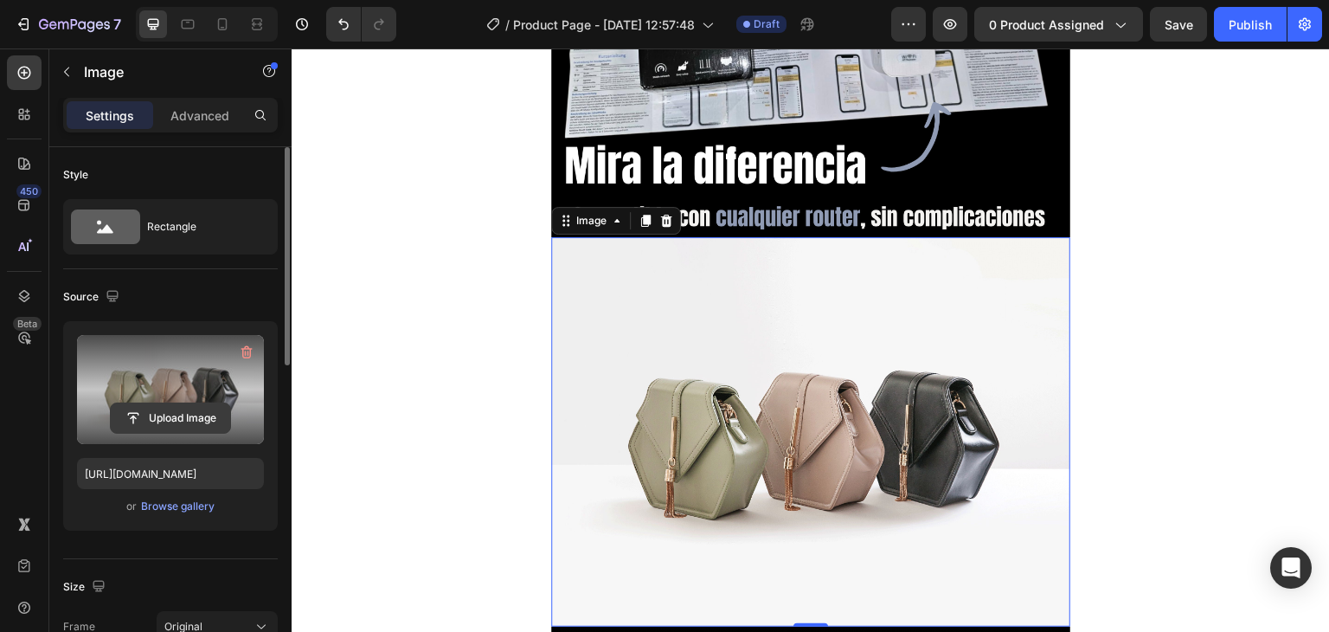
click at [180, 409] on input "file" at bounding box center [170, 417] width 119 height 29
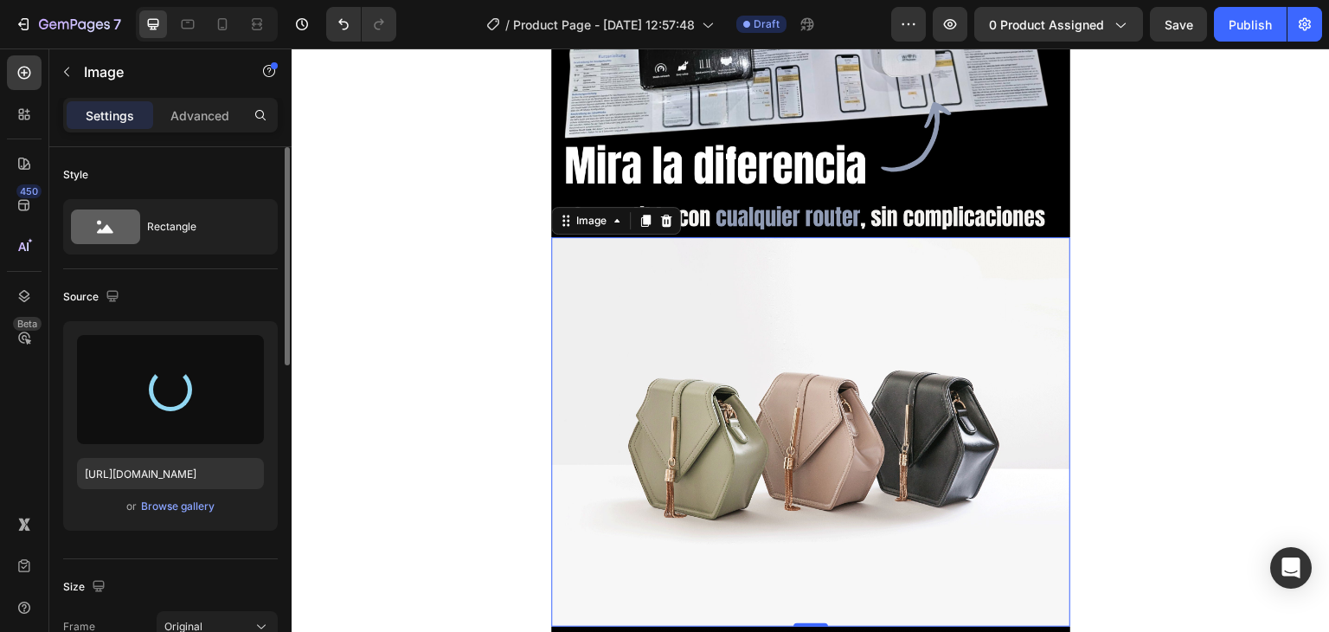
type input "[URL][DOMAIN_NAME]"
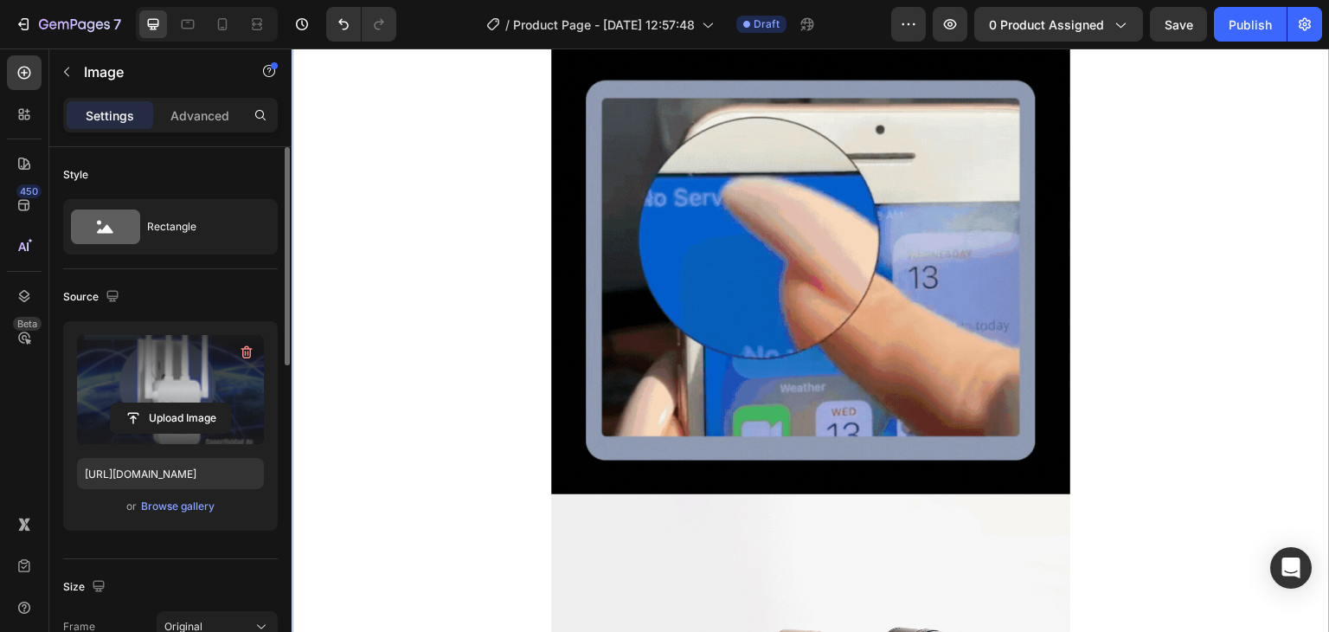
scroll to position [3894, 0]
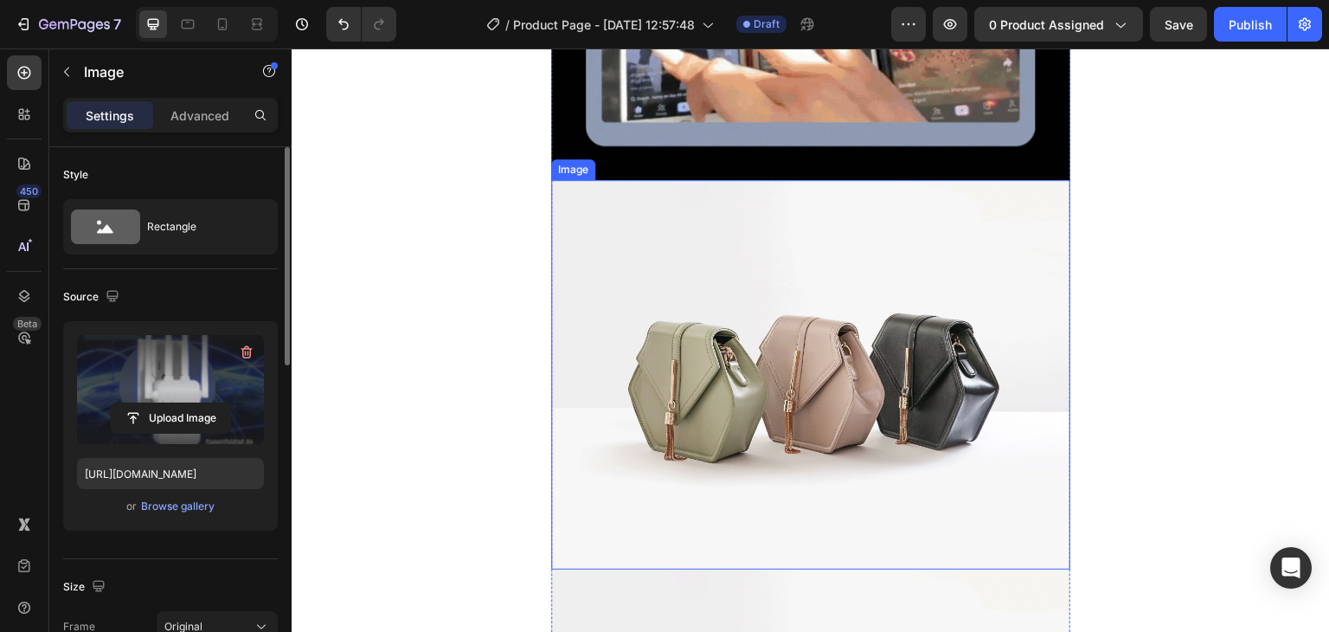
click at [873, 434] on img at bounding box center [810, 374] width 519 height 389
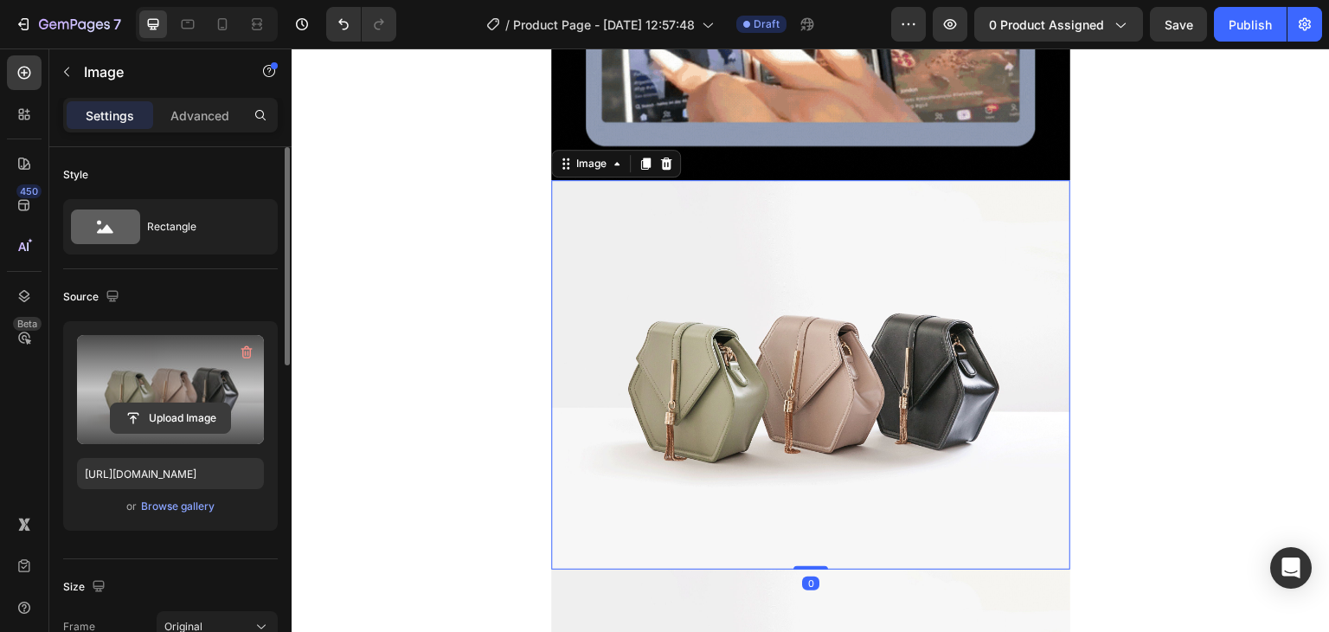
click at [188, 416] on input "file" at bounding box center [170, 417] width 119 height 29
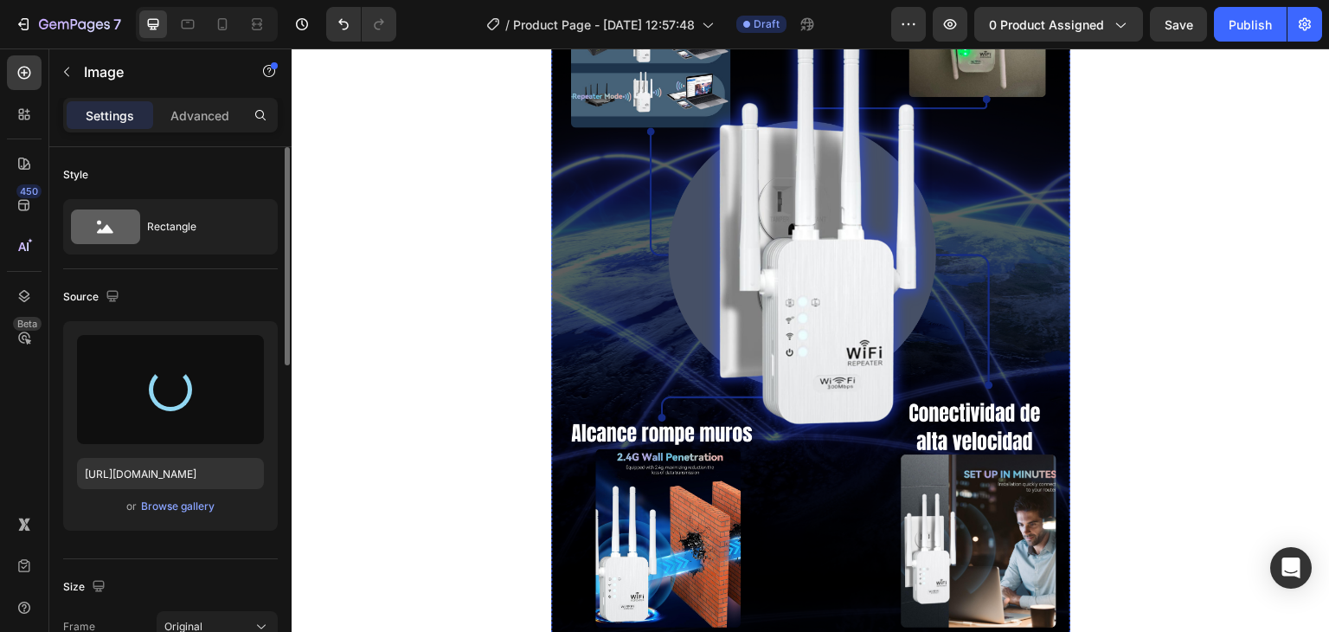
type input "[URL][DOMAIN_NAME]"
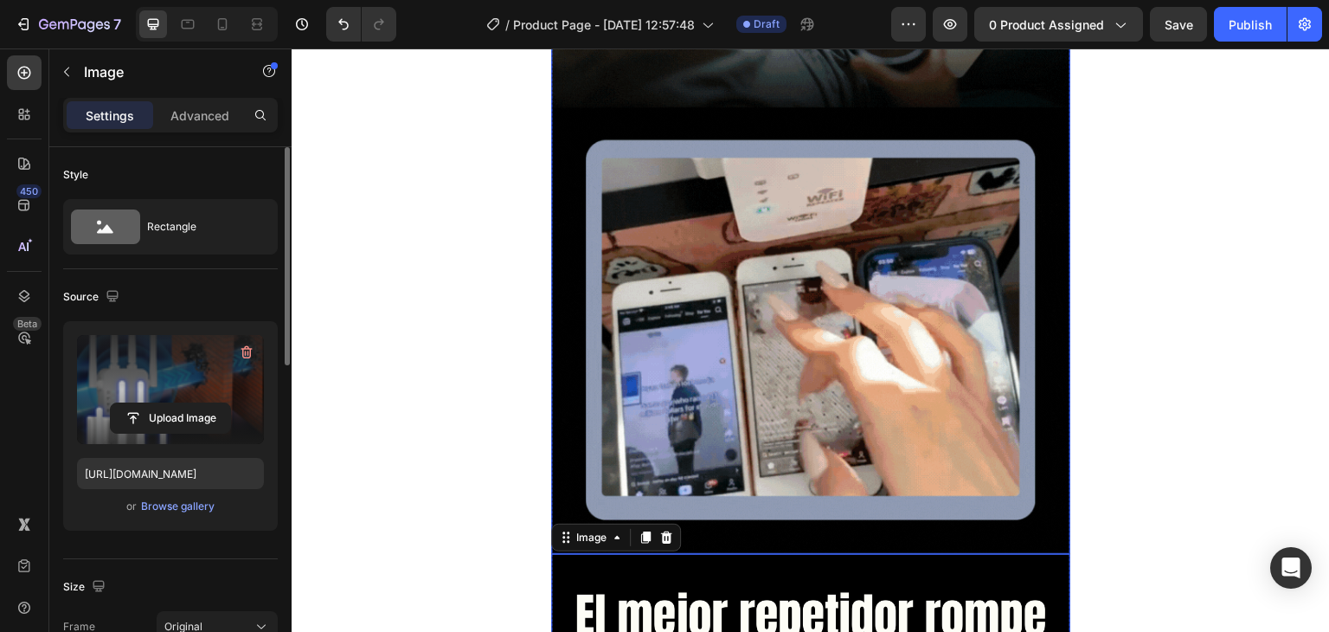
scroll to position [3635, 0]
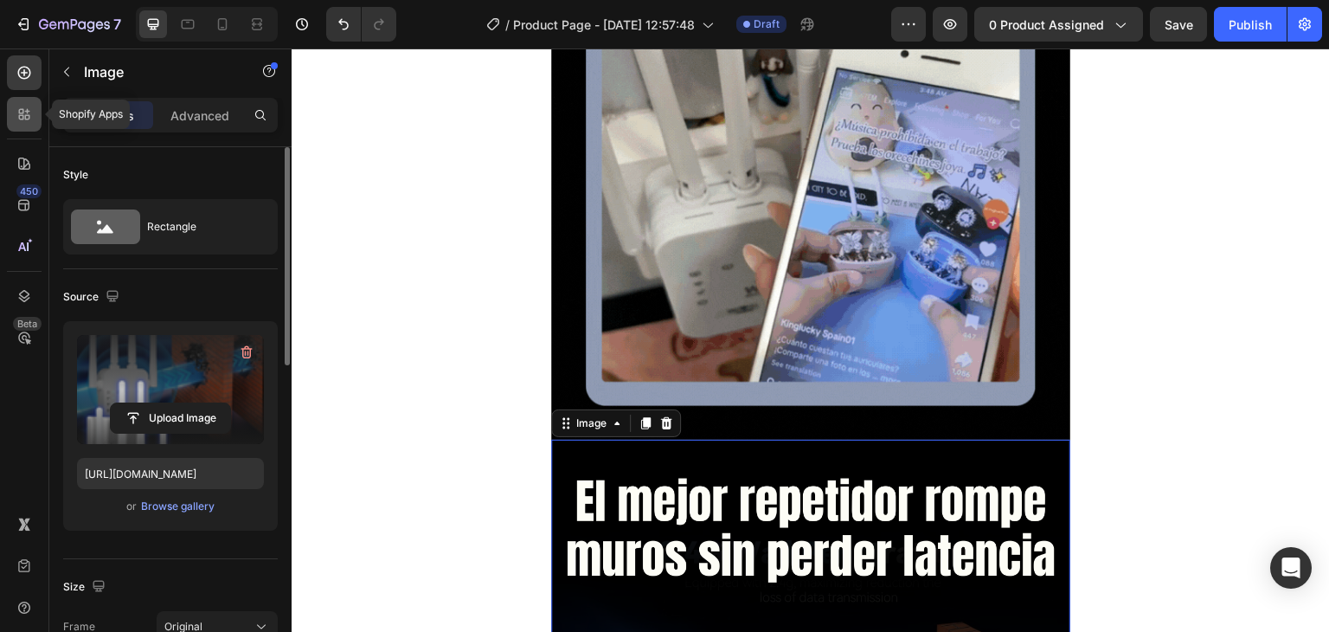
click at [23, 115] on icon at bounding box center [21, 117] width 5 height 5
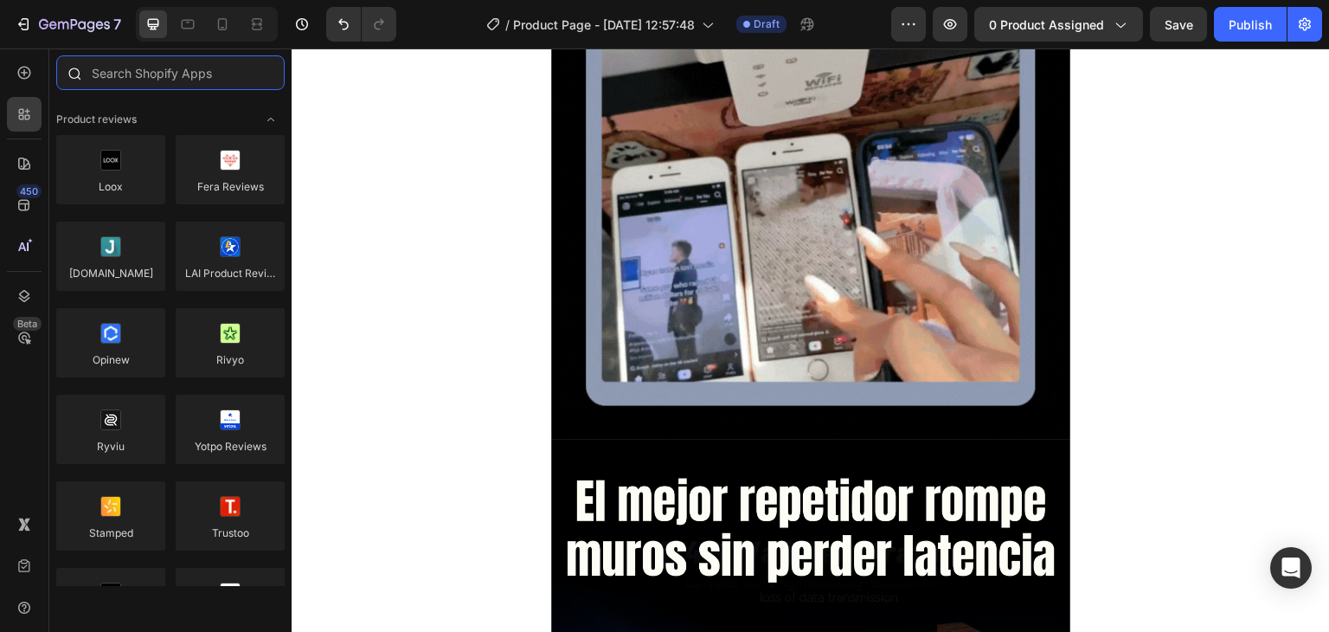
click at [107, 72] on input "text" at bounding box center [170, 72] width 228 height 35
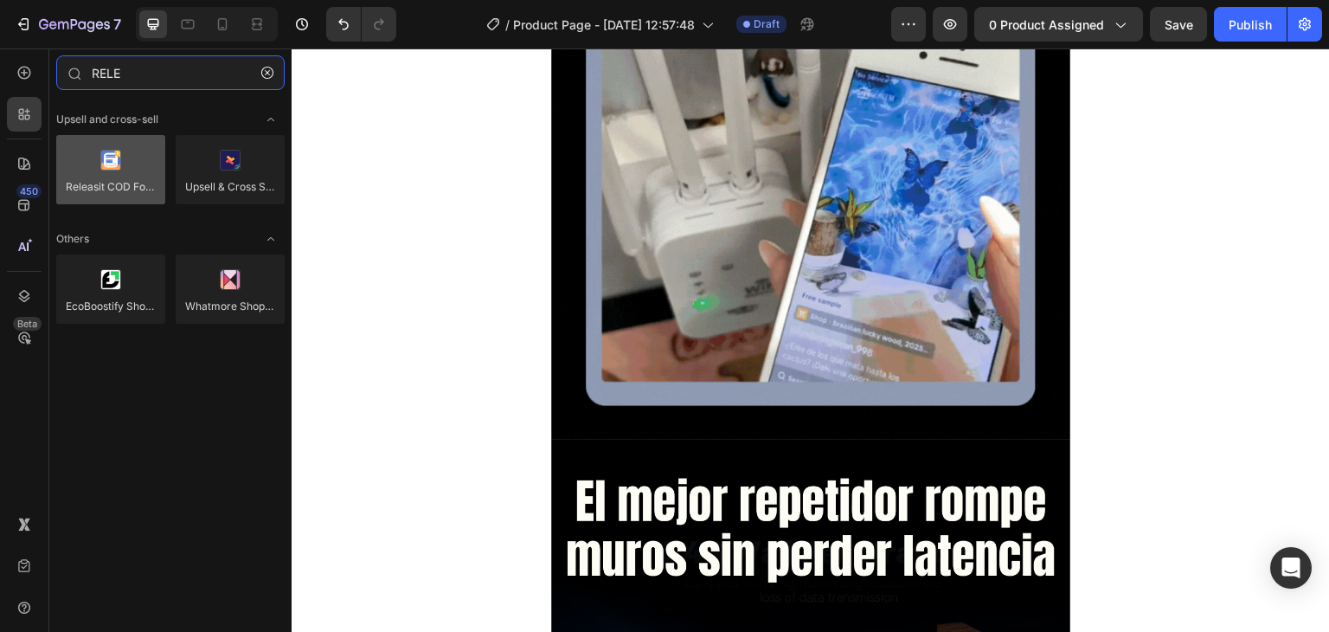
type input "RELE"
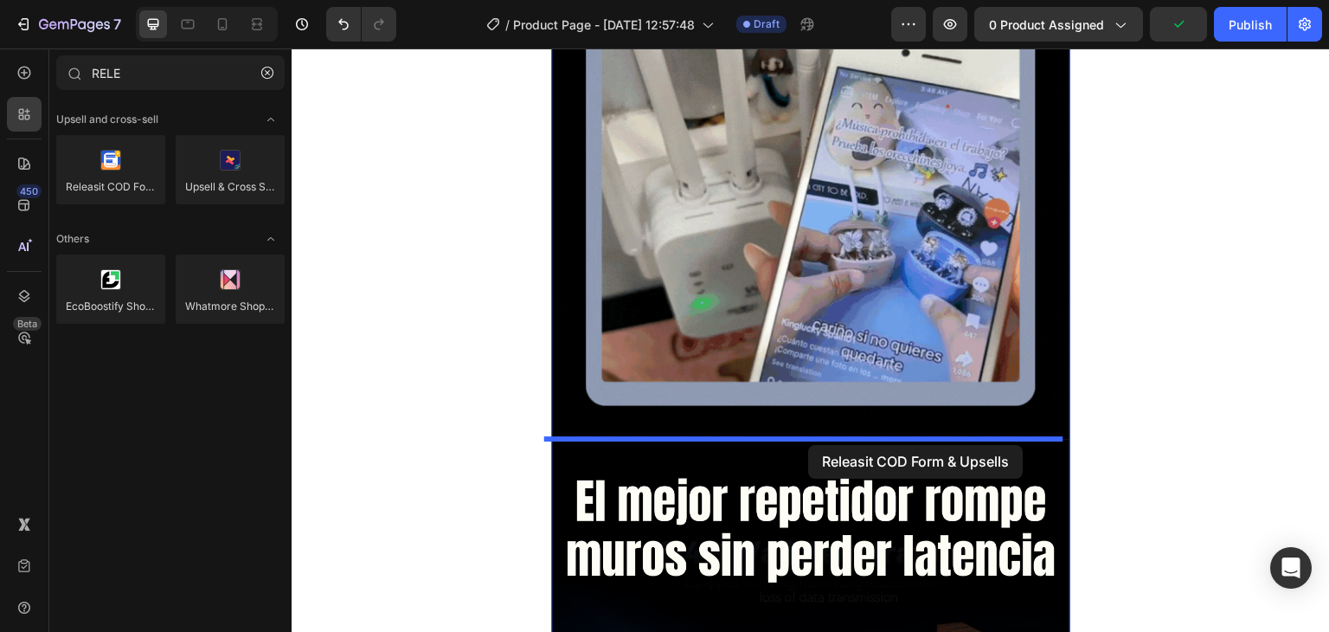
drag, startPoint x: 410, startPoint y: 215, endPoint x: 808, endPoint y: 445, distance: 459.4
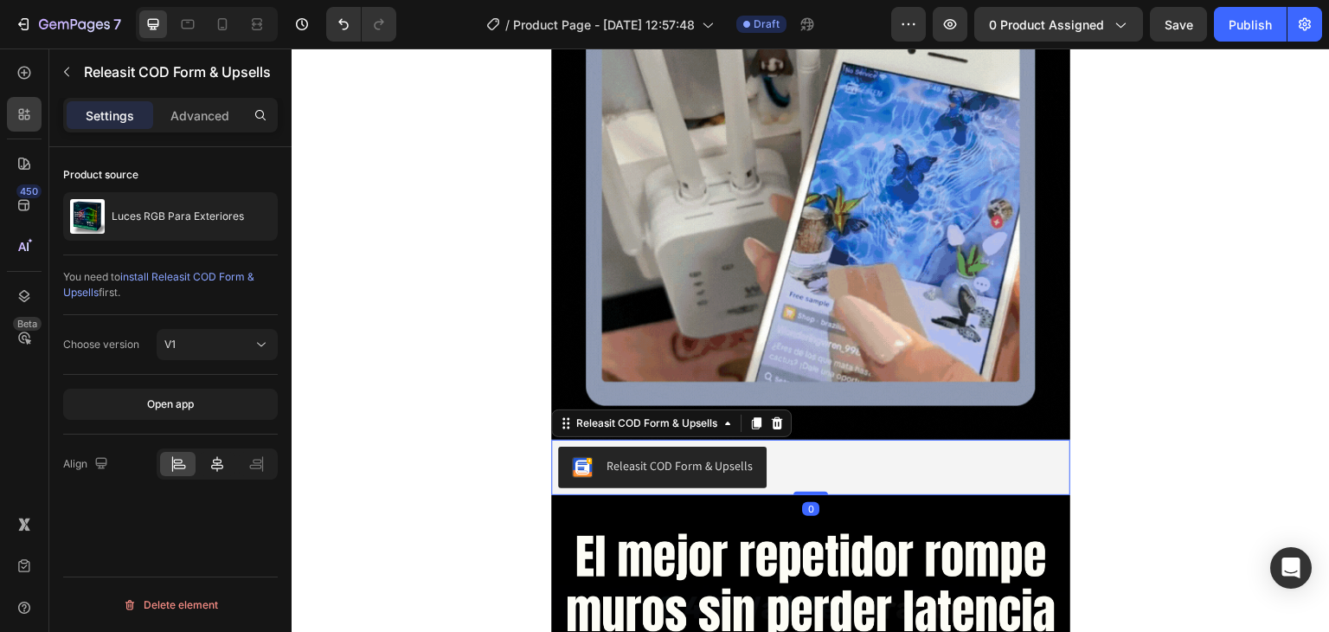
click at [215, 465] on icon at bounding box center [217, 463] width 17 height 17
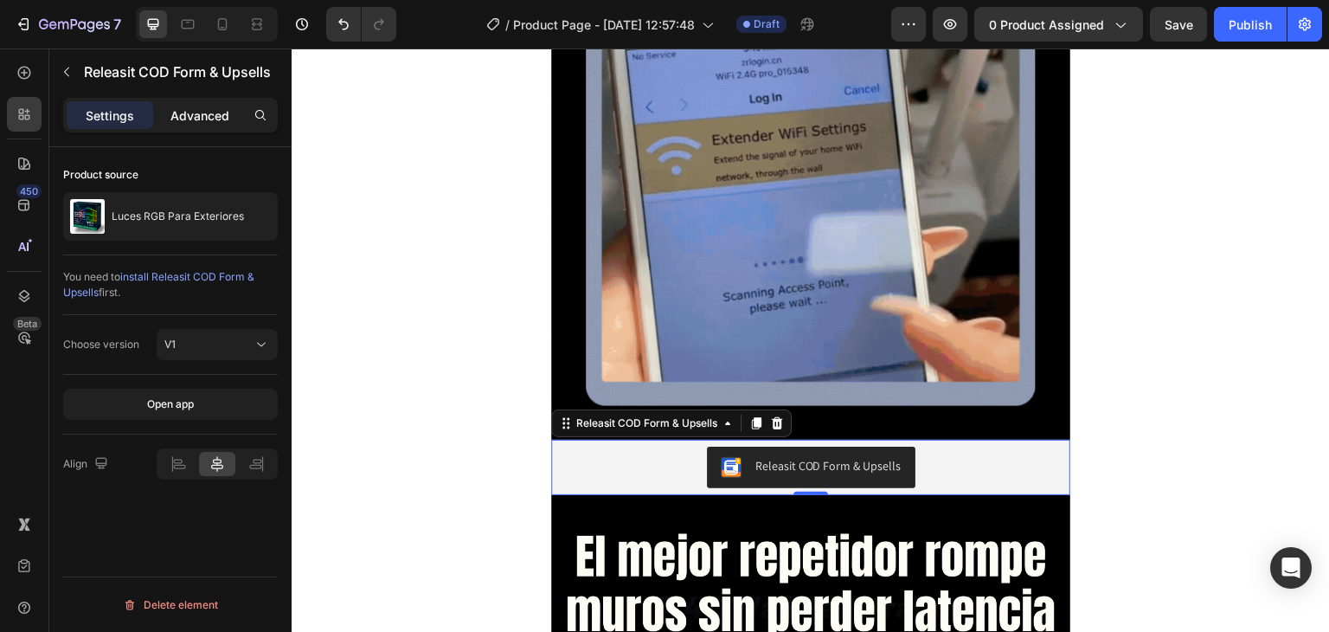
click at [186, 125] on div "Advanced" at bounding box center [200, 115] width 87 height 28
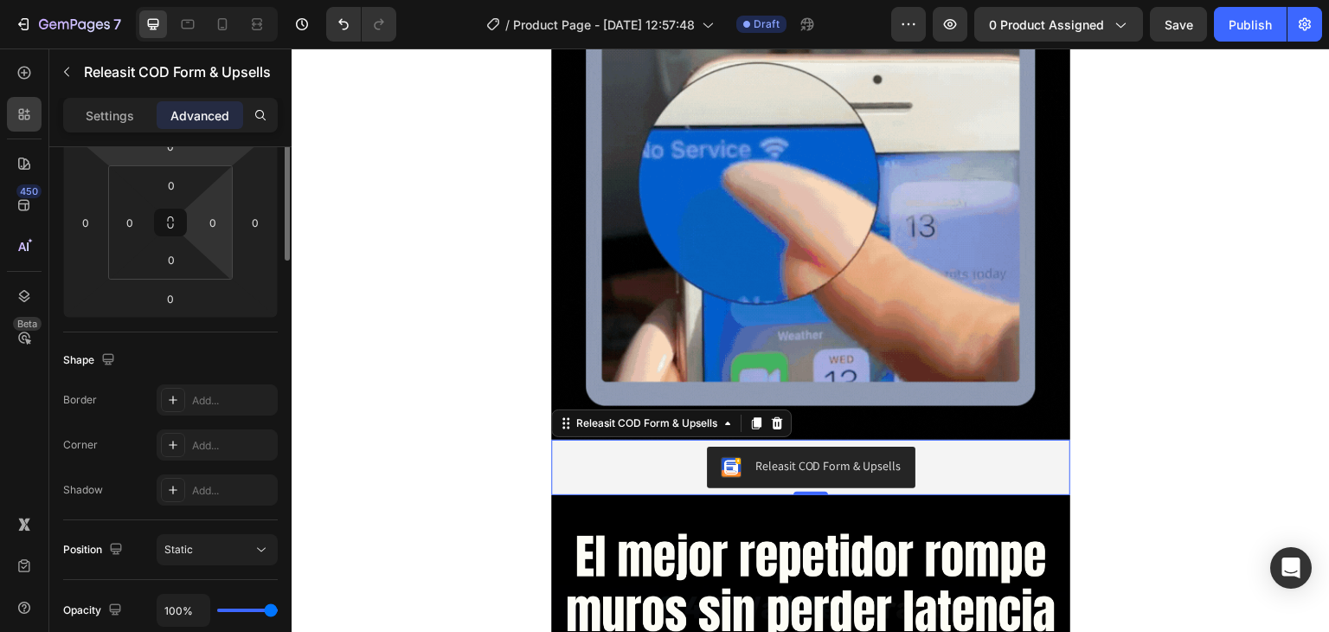
scroll to position [519, 0]
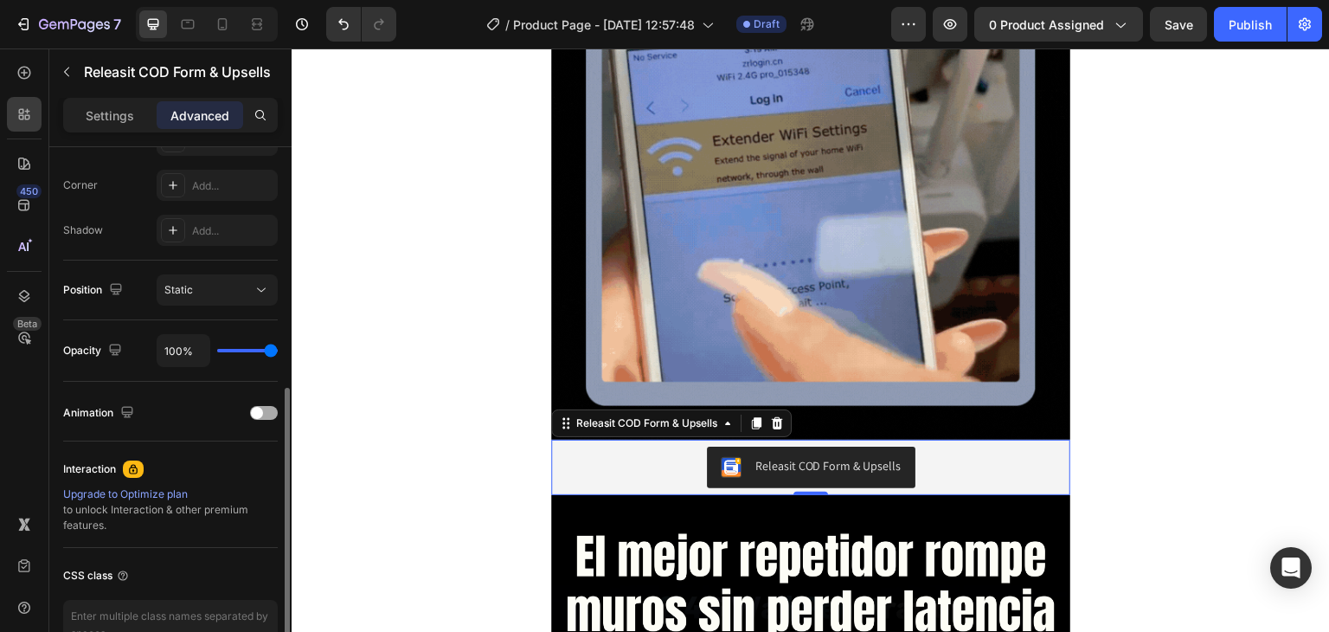
click at [267, 402] on div "Animation" at bounding box center [170, 413] width 215 height 28
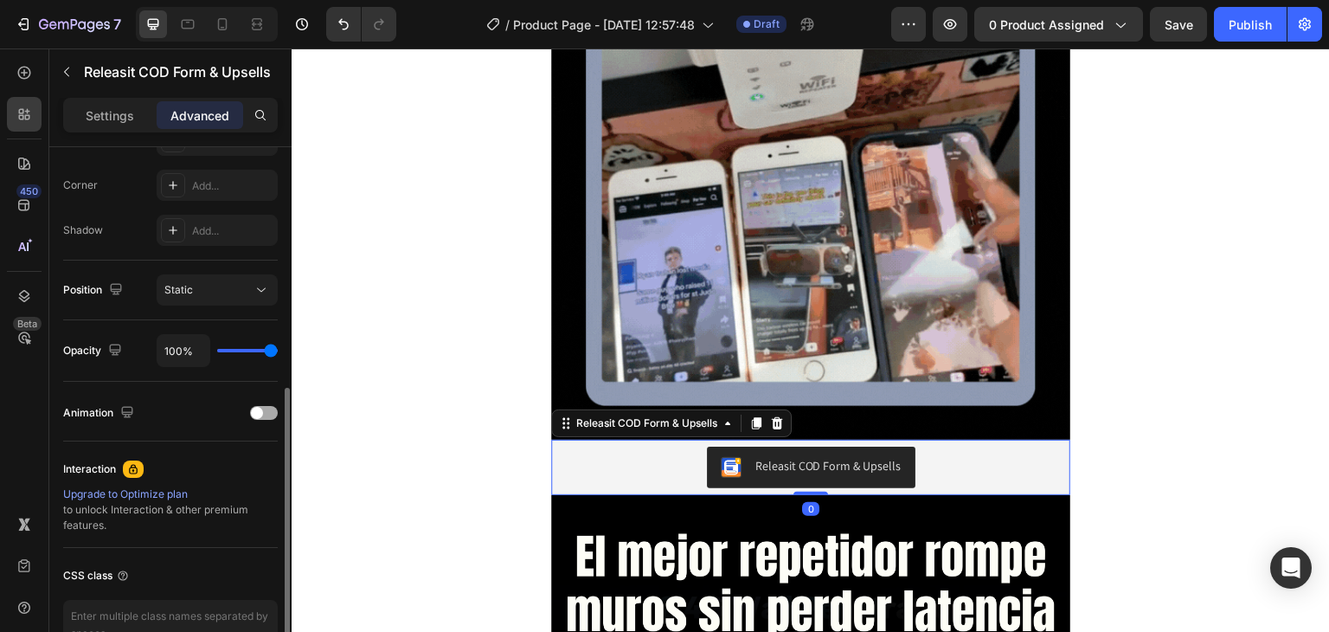
click at [258, 413] on span at bounding box center [257, 413] width 12 height 12
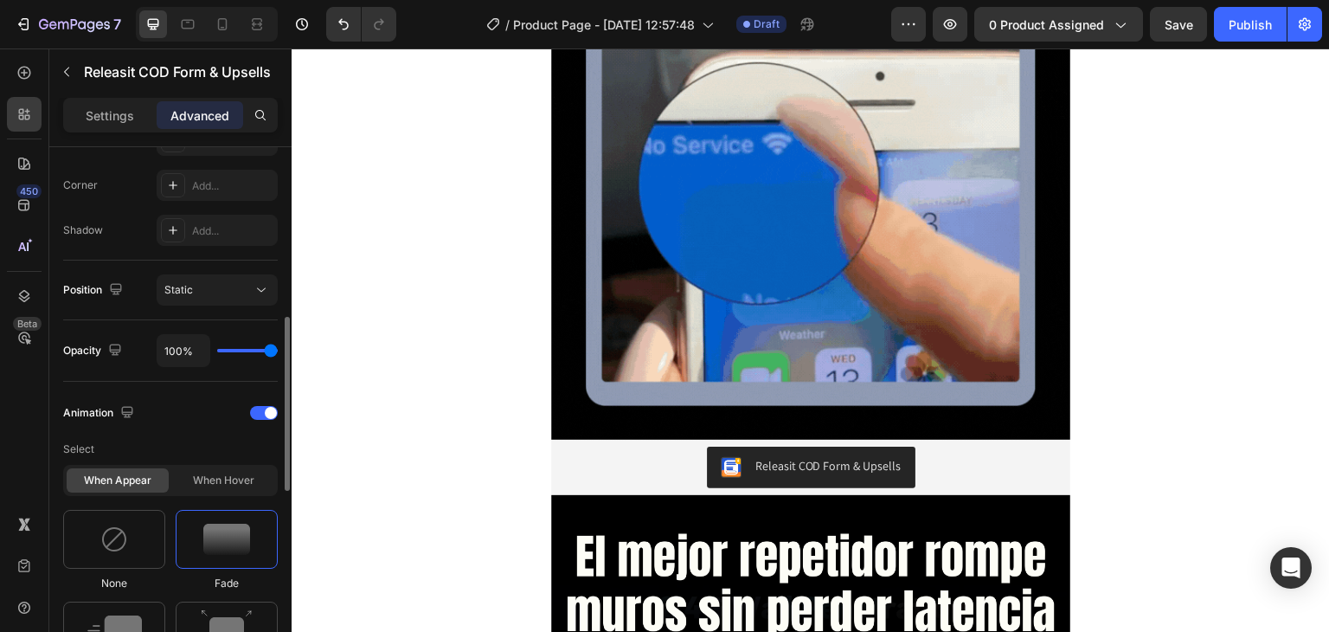
scroll to position [779, 0]
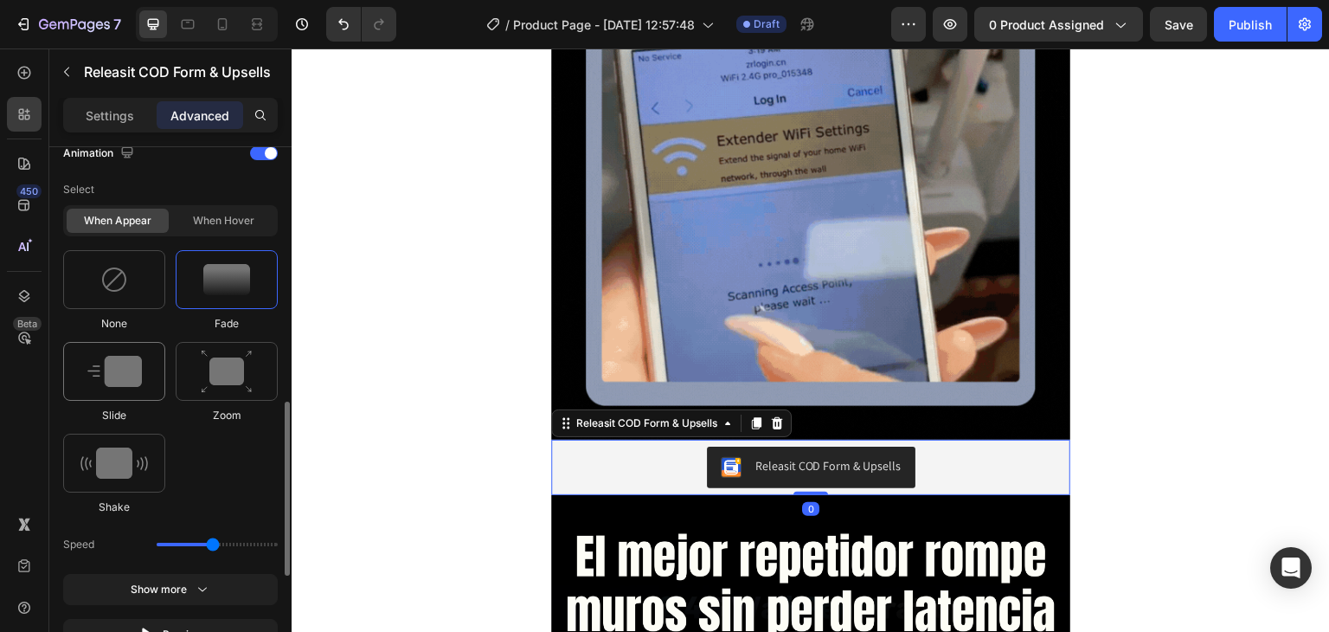
click at [135, 353] on div at bounding box center [114, 371] width 102 height 59
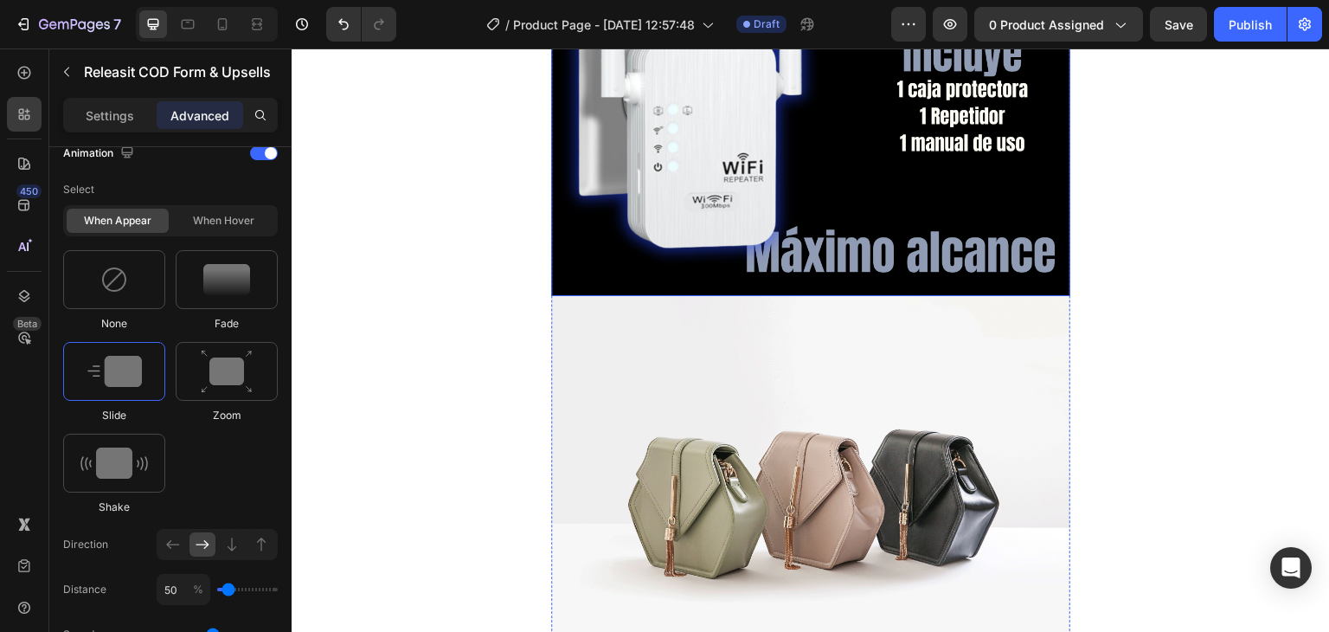
scroll to position [4760, 0]
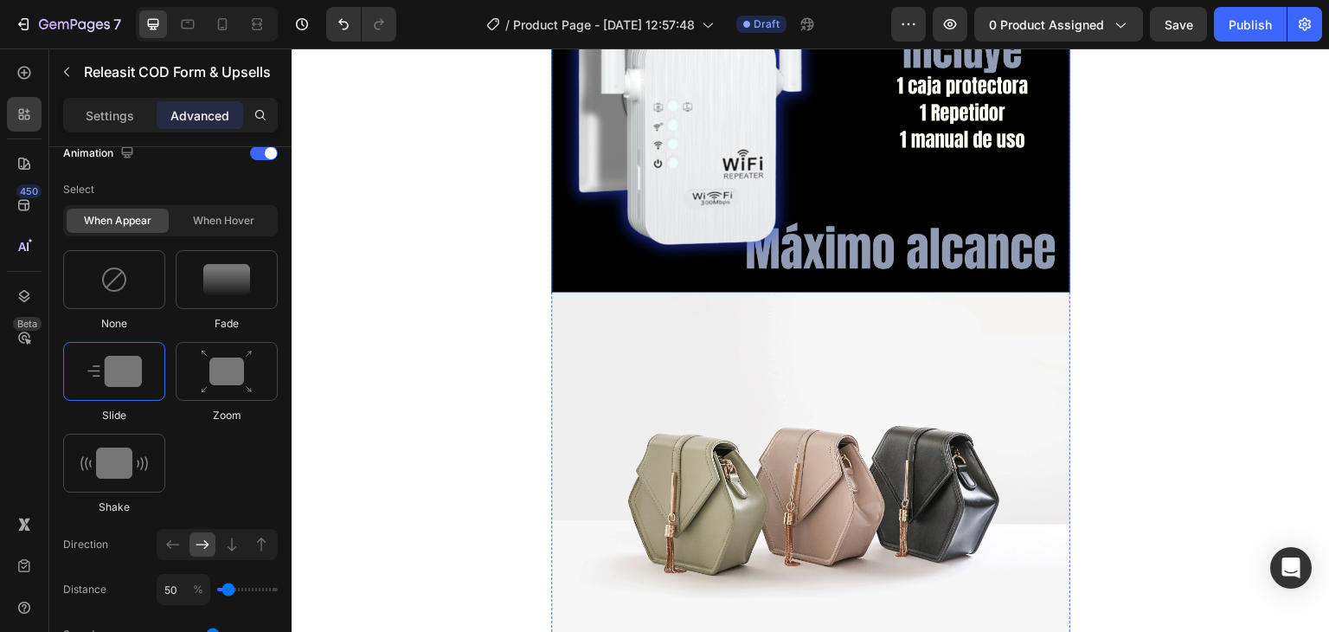
click at [815, 368] on img at bounding box center [810, 487] width 519 height 389
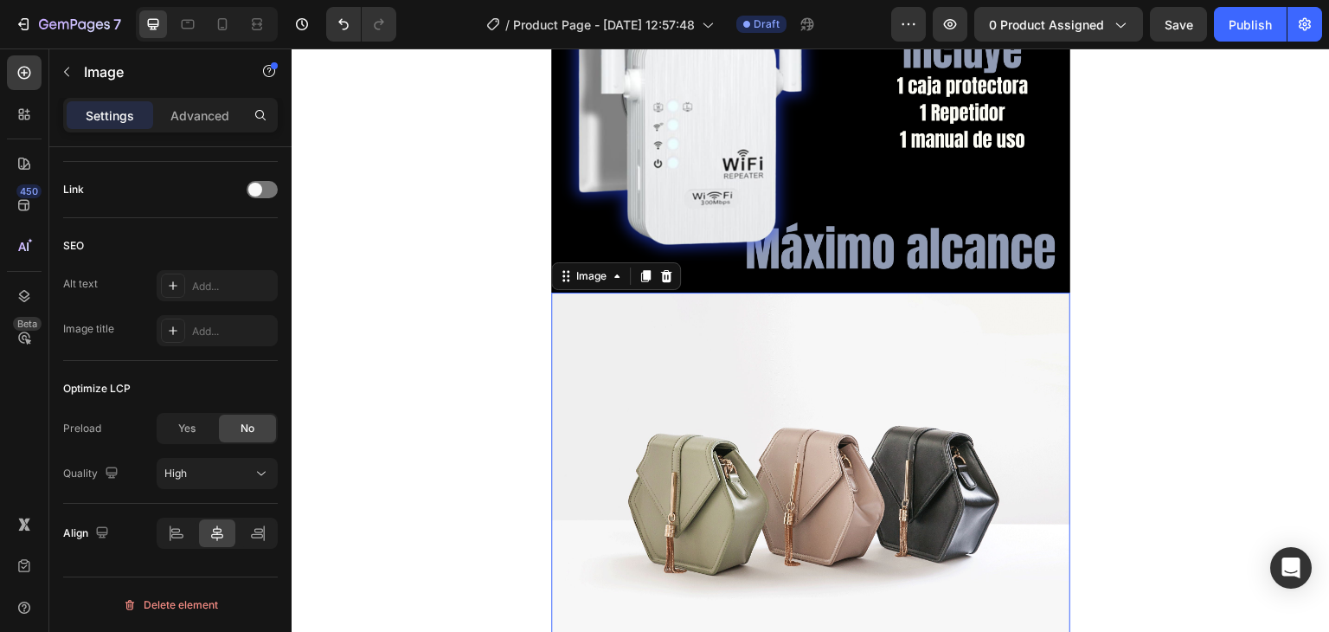
scroll to position [0, 0]
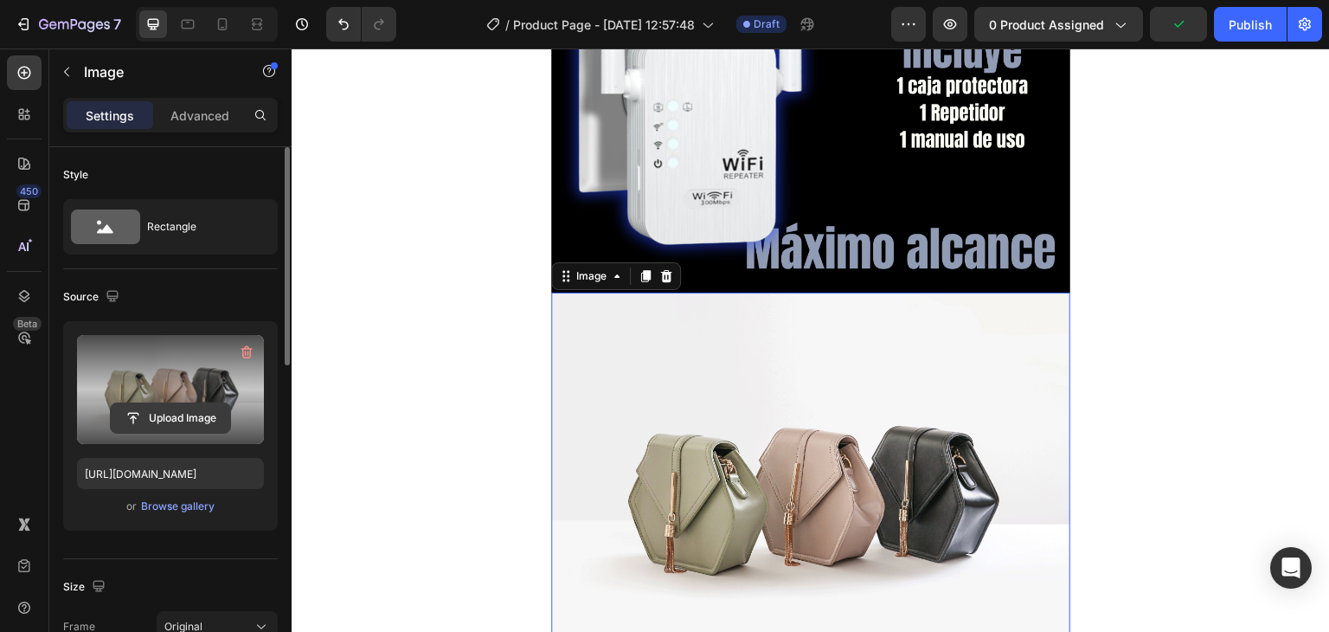
click at [194, 415] on input "file" at bounding box center [170, 417] width 119 height 29
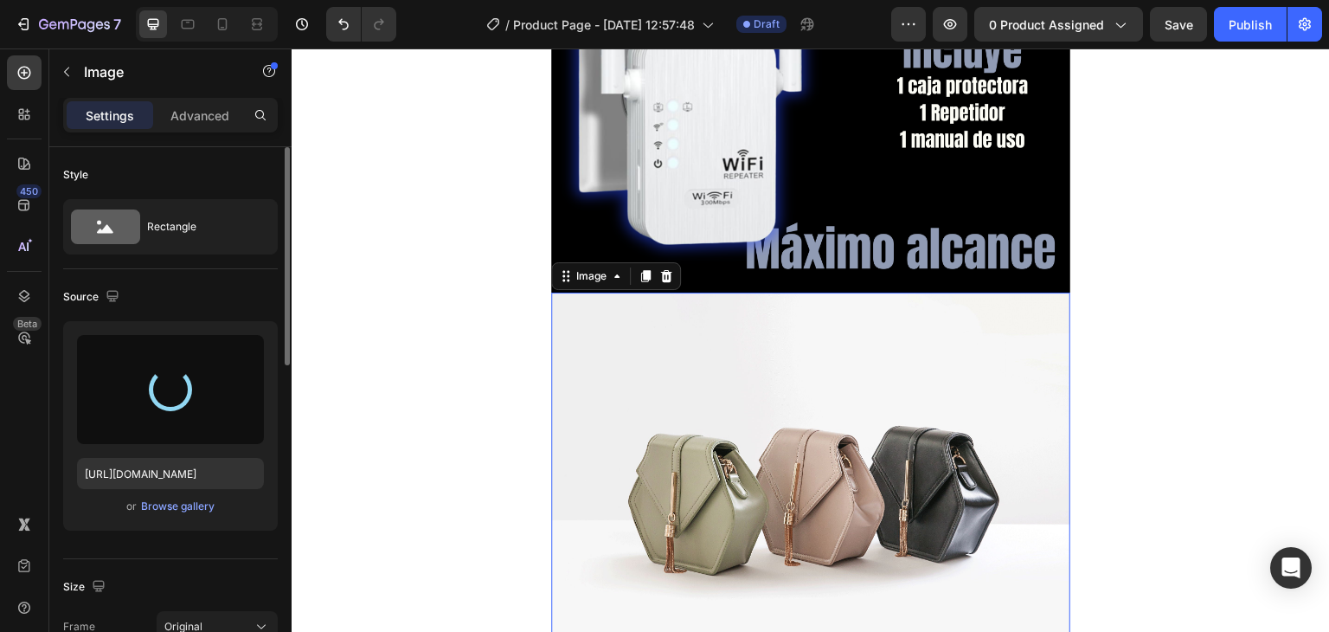
type input "[URL][DOMAIN_NAME]"
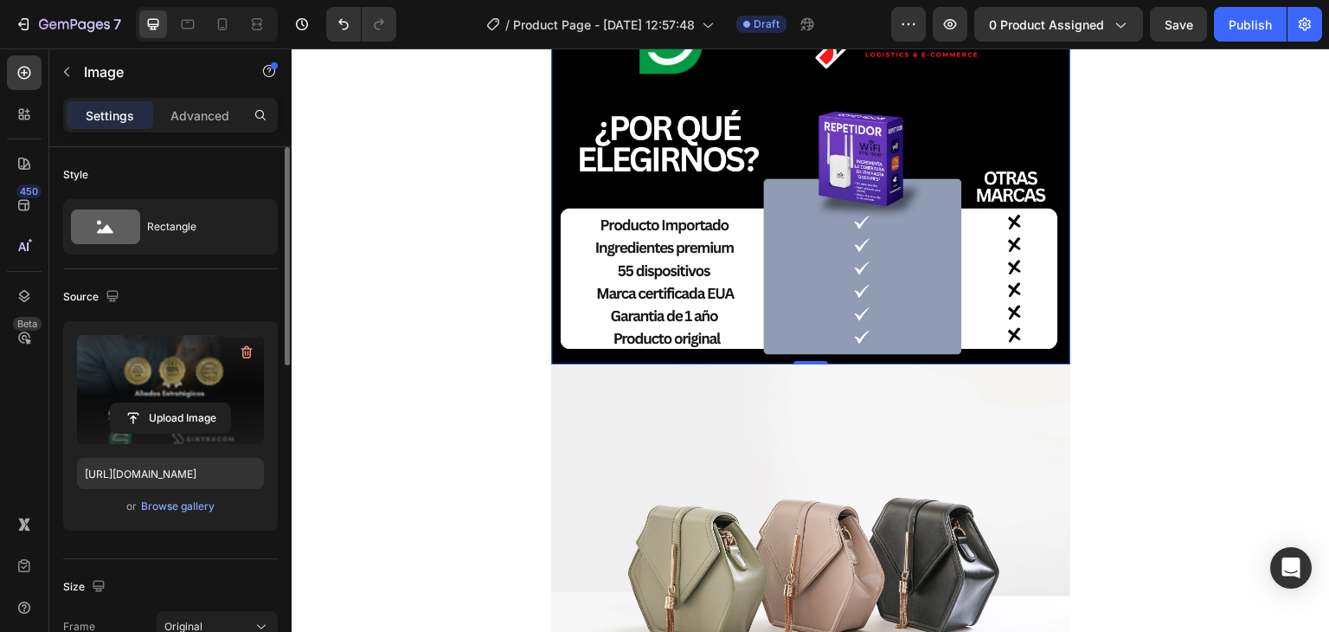
scroll to position [5712, 0]
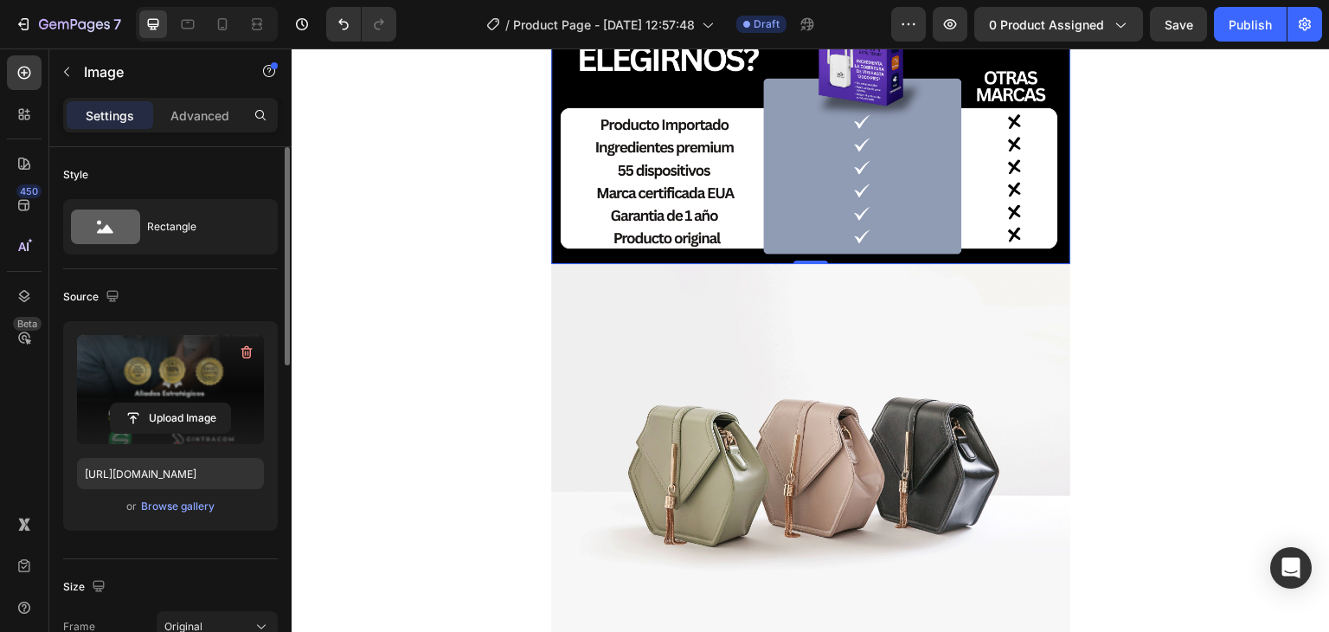
click at [989, 434] on img at bounding box center [810, 458] width 519 height 389
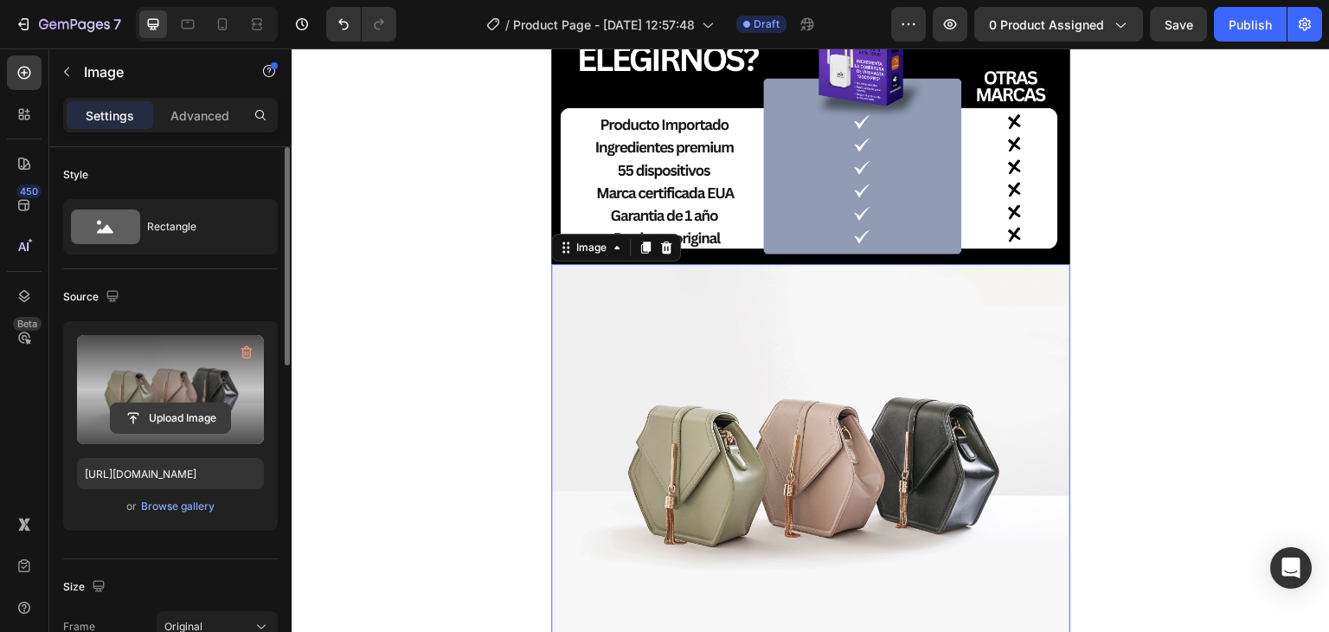
click at [204, 422] on input "file" at bounding box center [170, 417] width 119 height 29
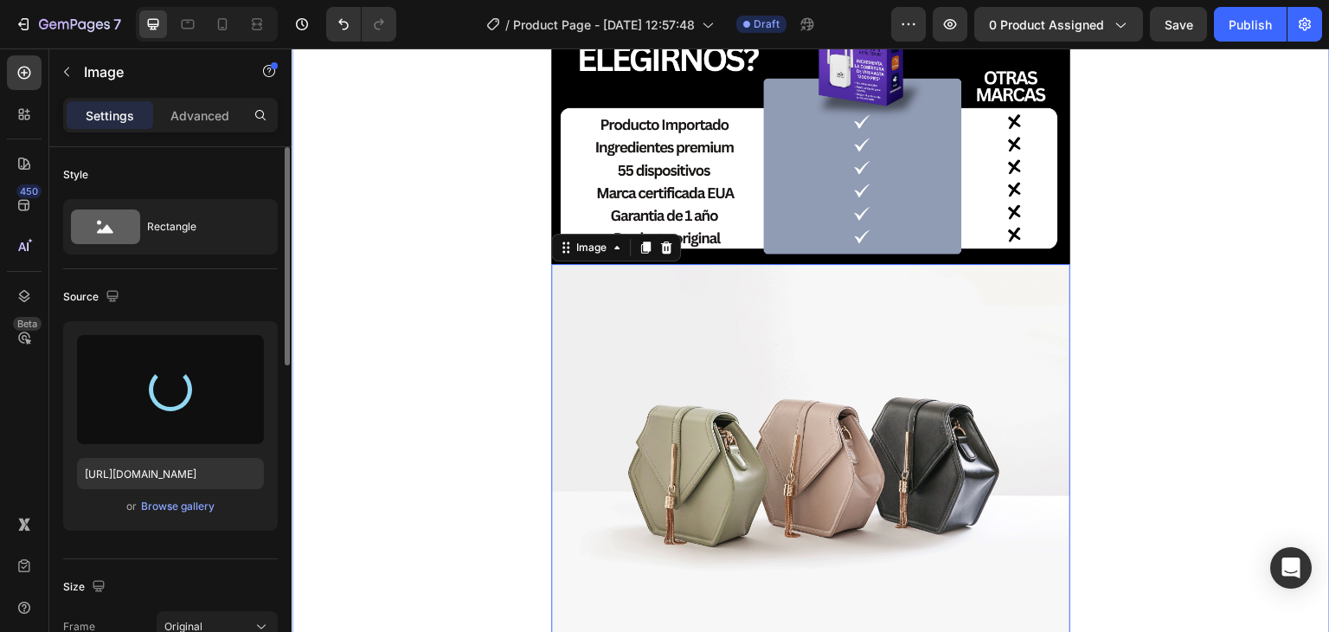
type input "[URL][DOMAIN_NAME]"
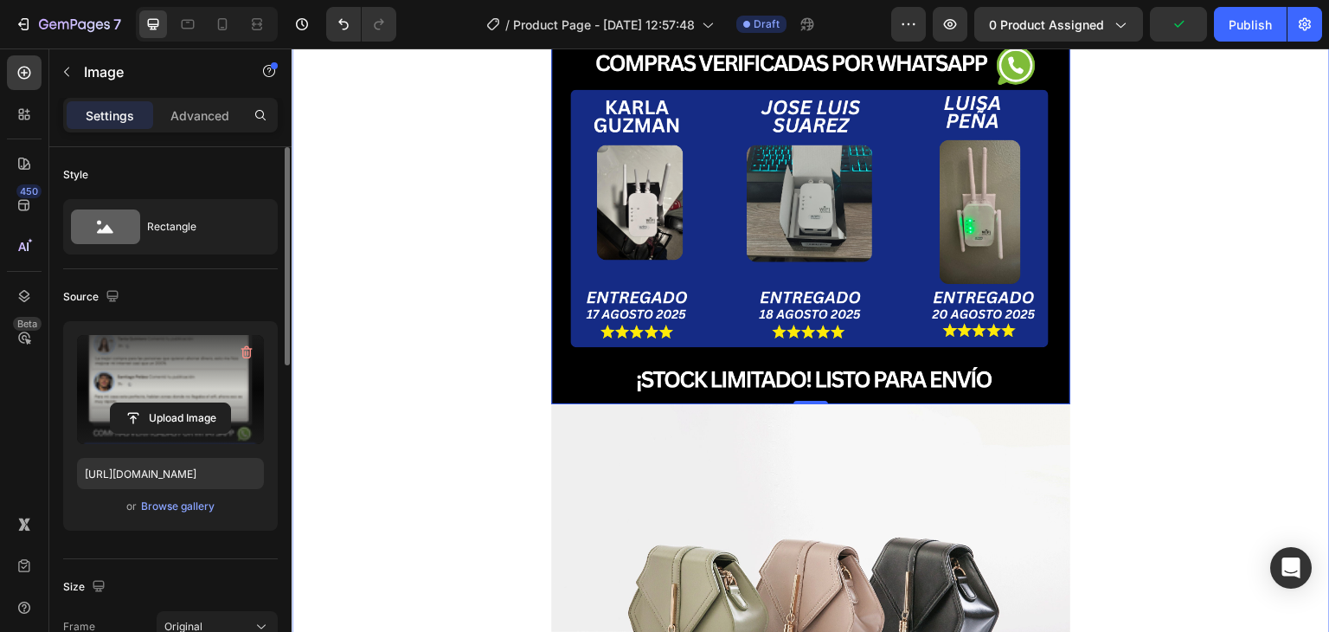
scroll to position [6837, 0]
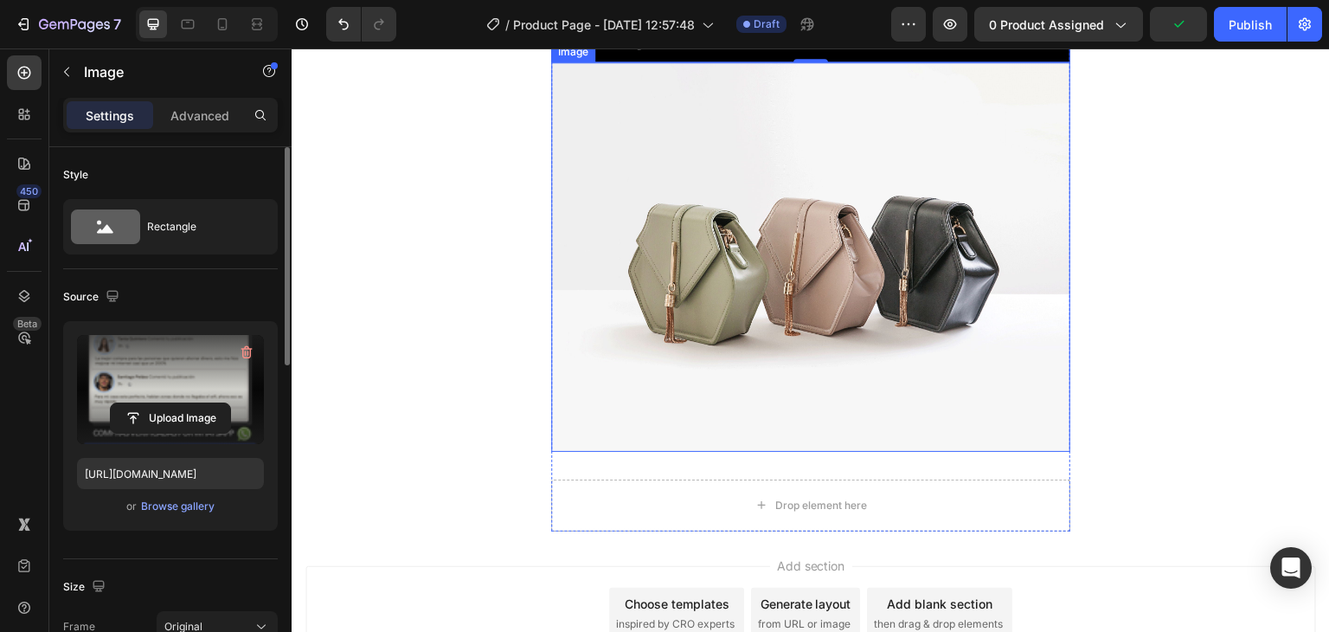
click at [902, 372] on img at bounding box center [810, 256] width 519 height 389
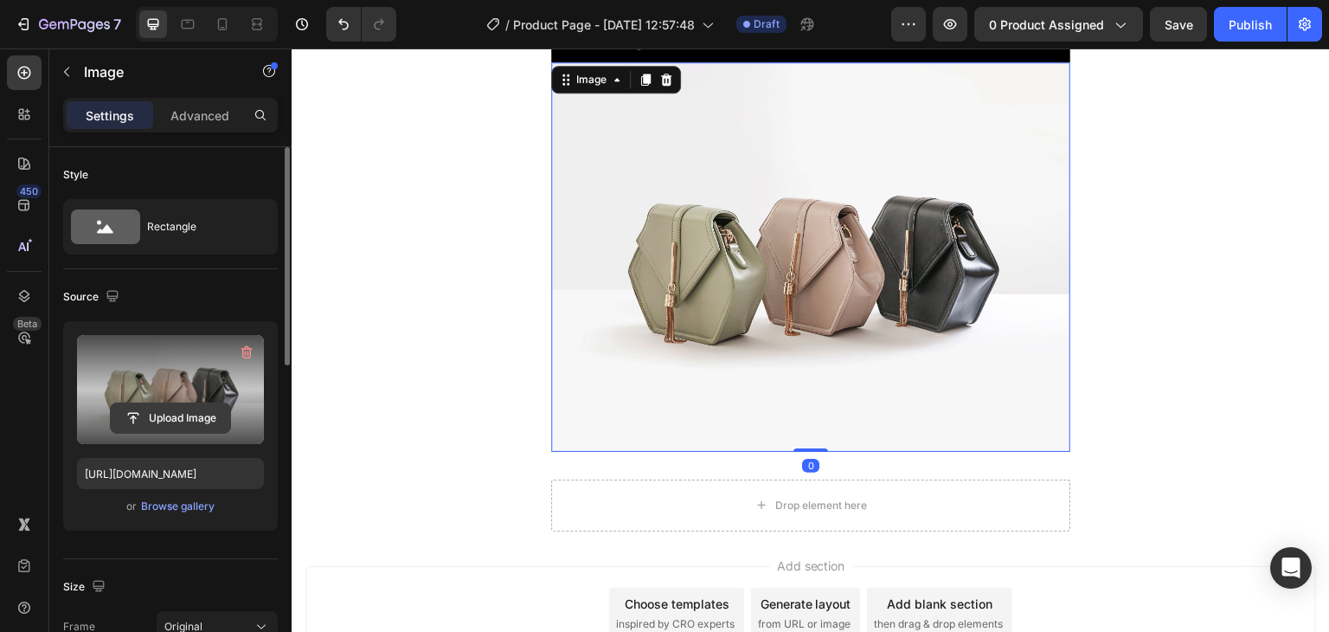
click at [178, 422] on input "file" at bounding box center [170, 417] width 119 height 29
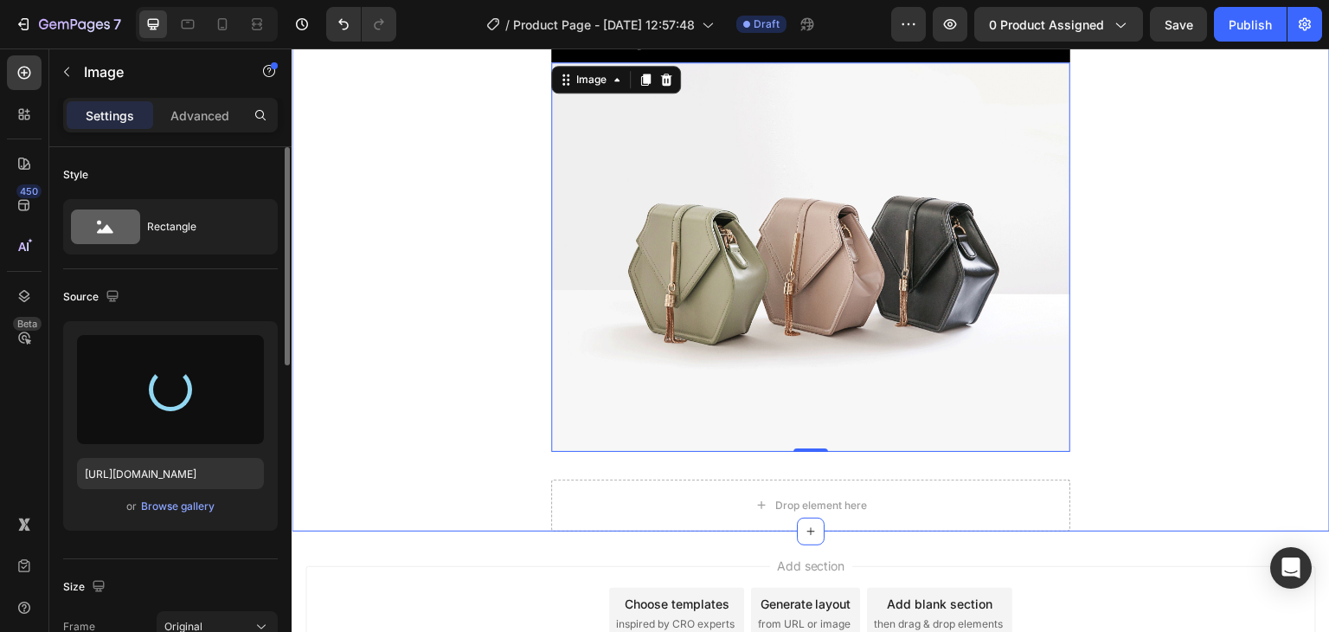
type input "[URL][DOMAIN_NAME]"
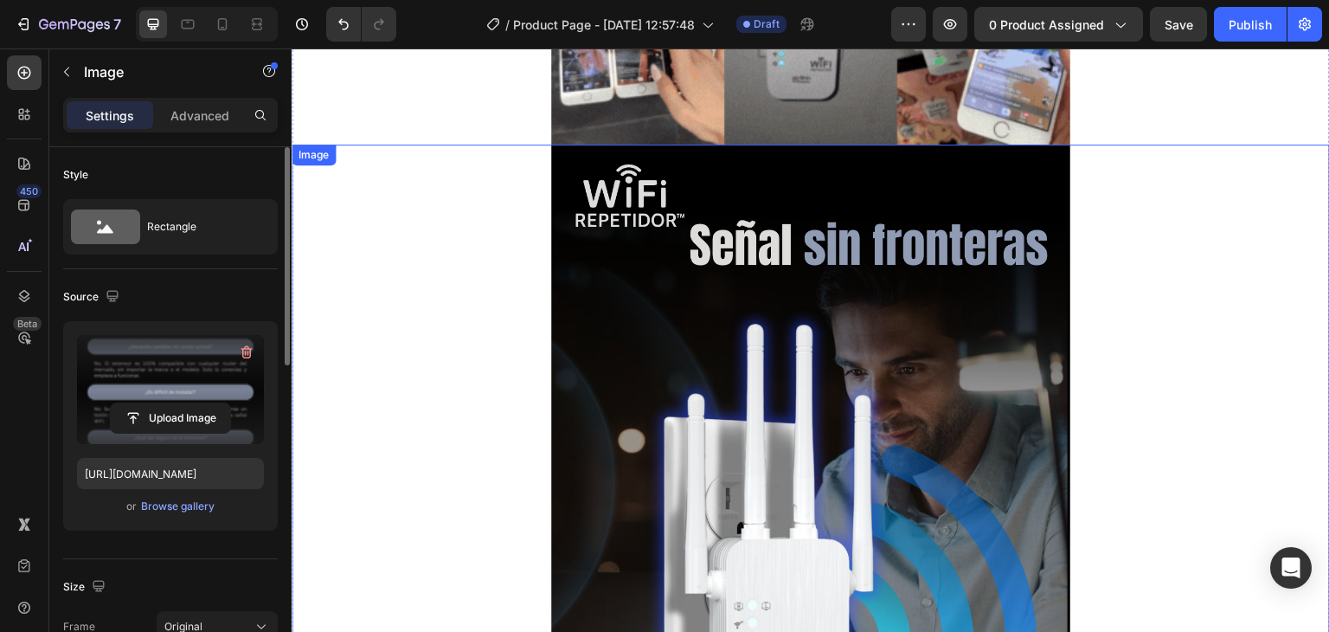
scroll to position [0, 0]
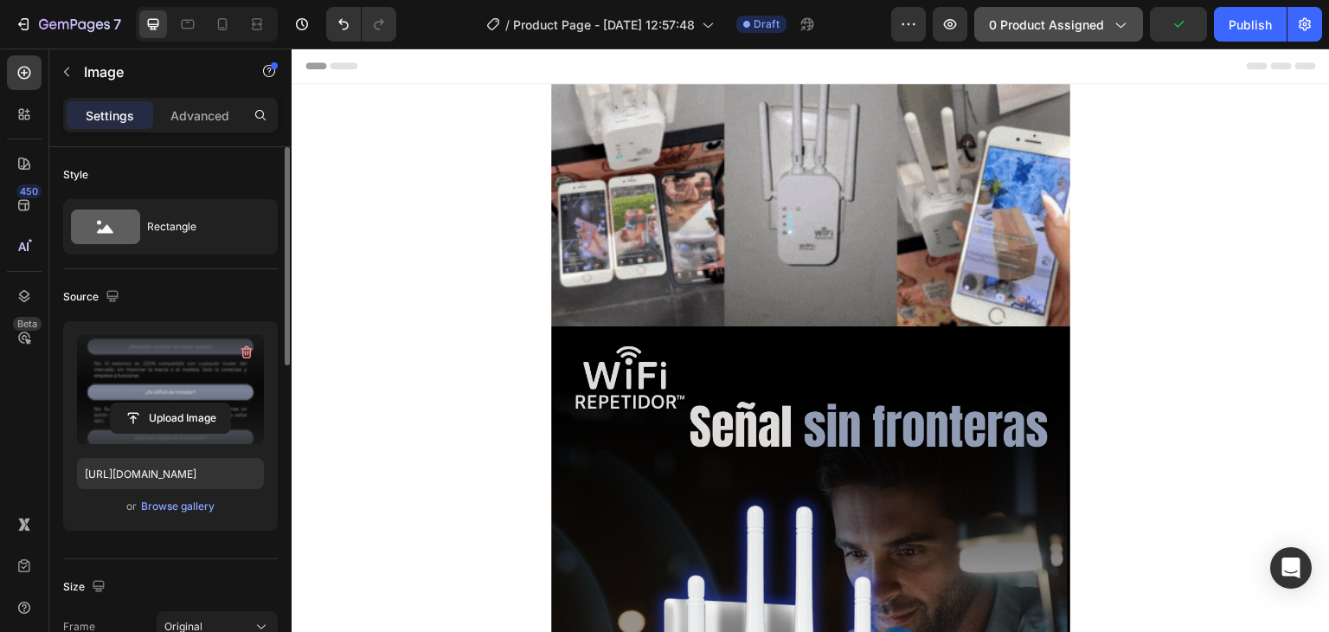
click at [1100, 18] on span "0 product assigned" at bounding box center [1046, 25] width 115 height 18
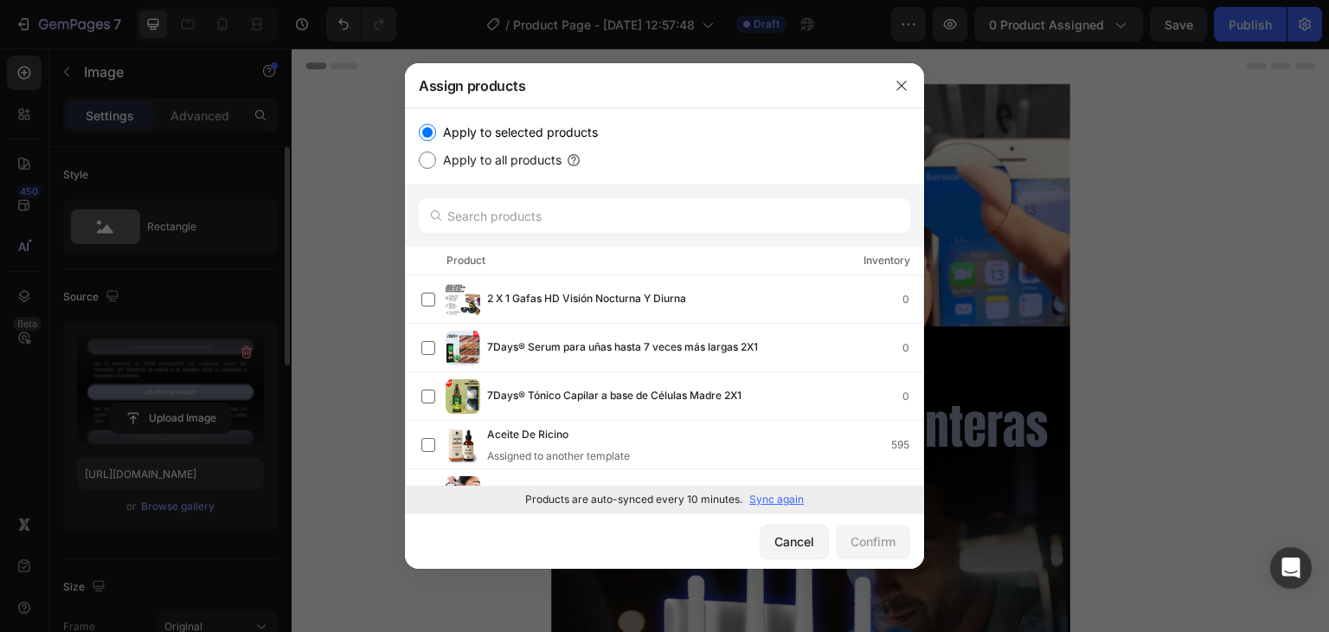
click at [766, 490] on div "Products are auto-synced every 10 minutes. Sync again" at bounding box center [664, 499] width 519 height 28
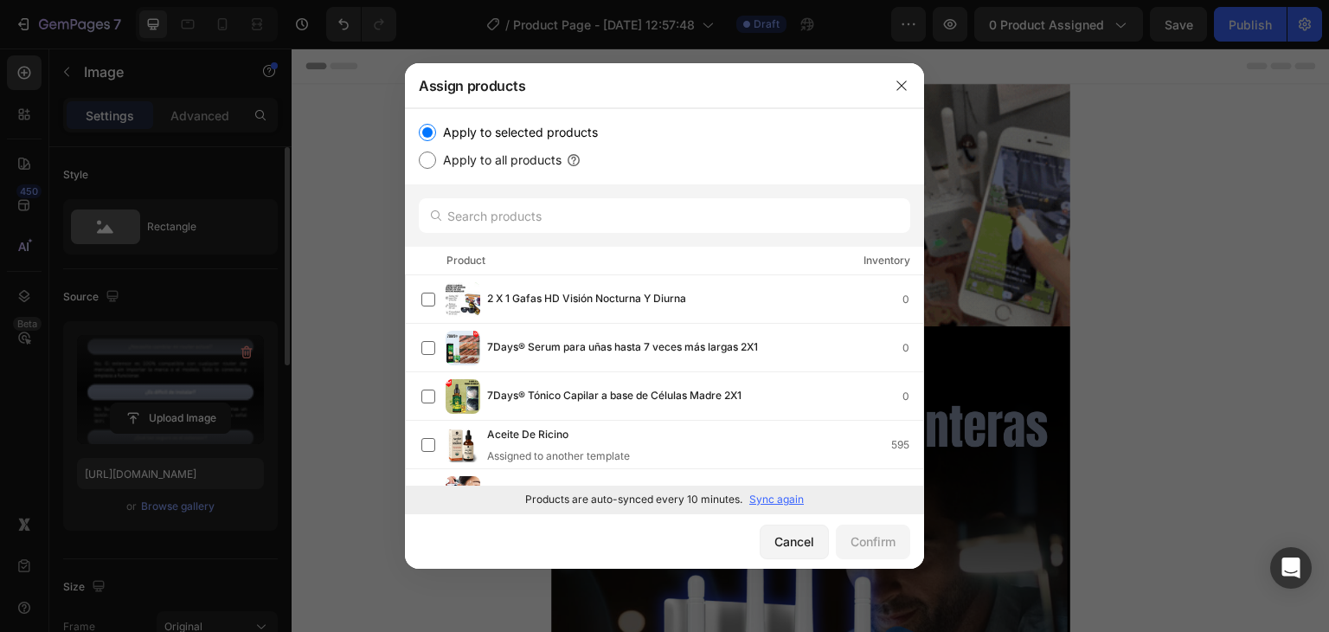
click at [774, 495] on p "Sync again" at bounding box center [776, 500] width 55 height 16
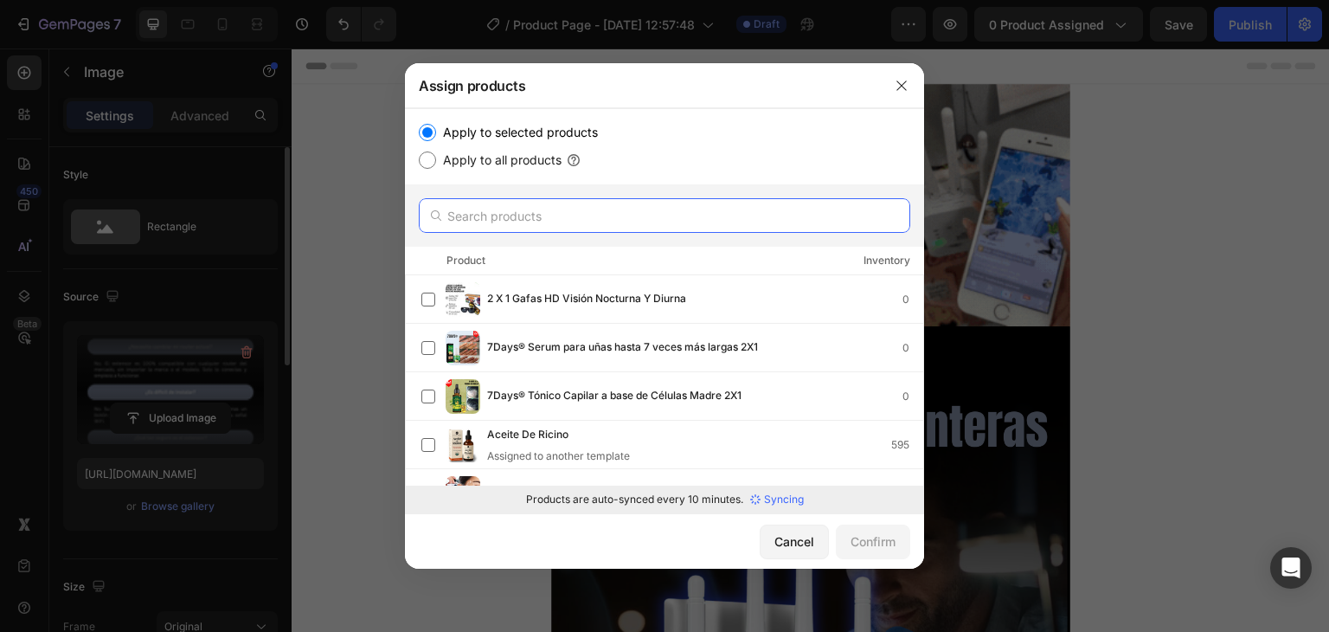
click at [688, 217] on input "text" at bounding box center [665, 215] width 492 height 35
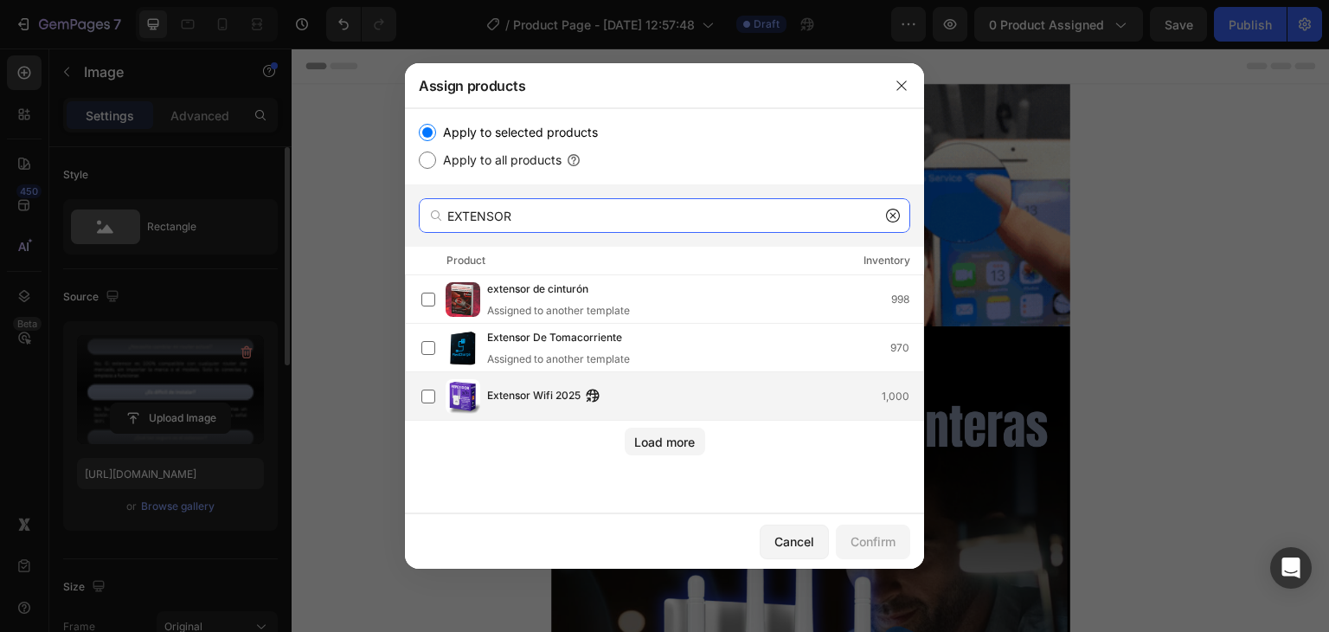
type input "EXTENSOR"
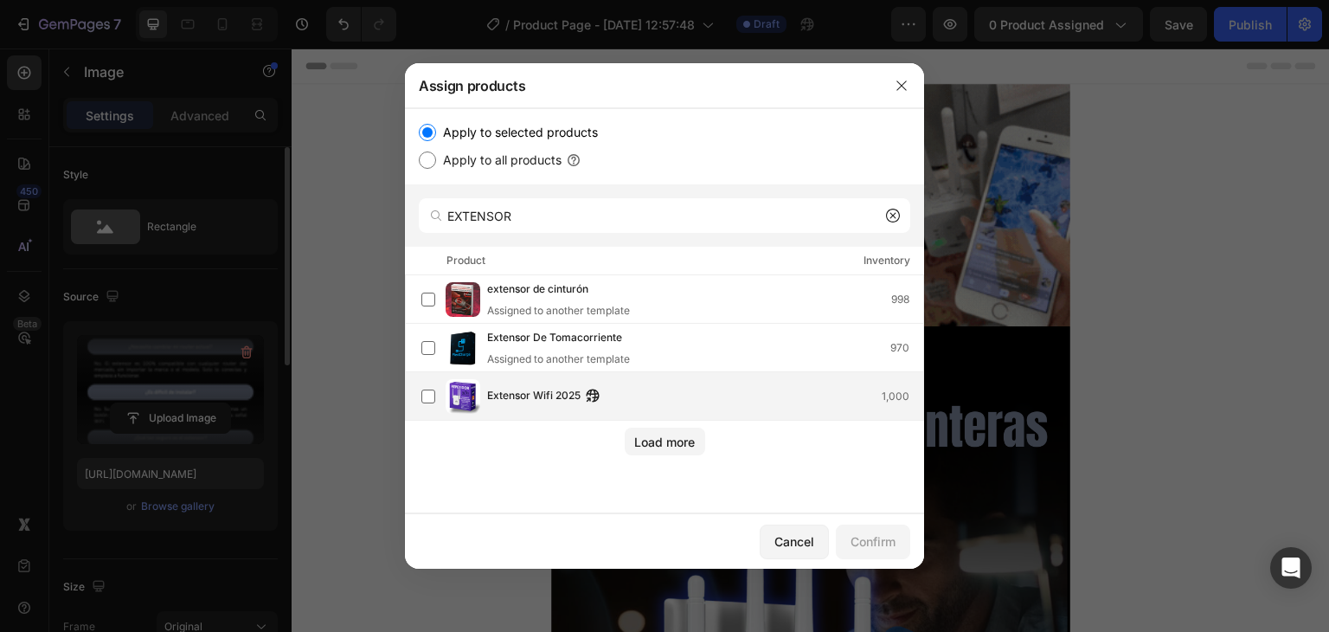
click at [688, 381] on div "Extensor Wifi 2025 1,000" at bounding box center [672, 396] width 502 height 35
click at [884, 541] on div "Confirm" at bounding box center [873, 541] width 45 height 18
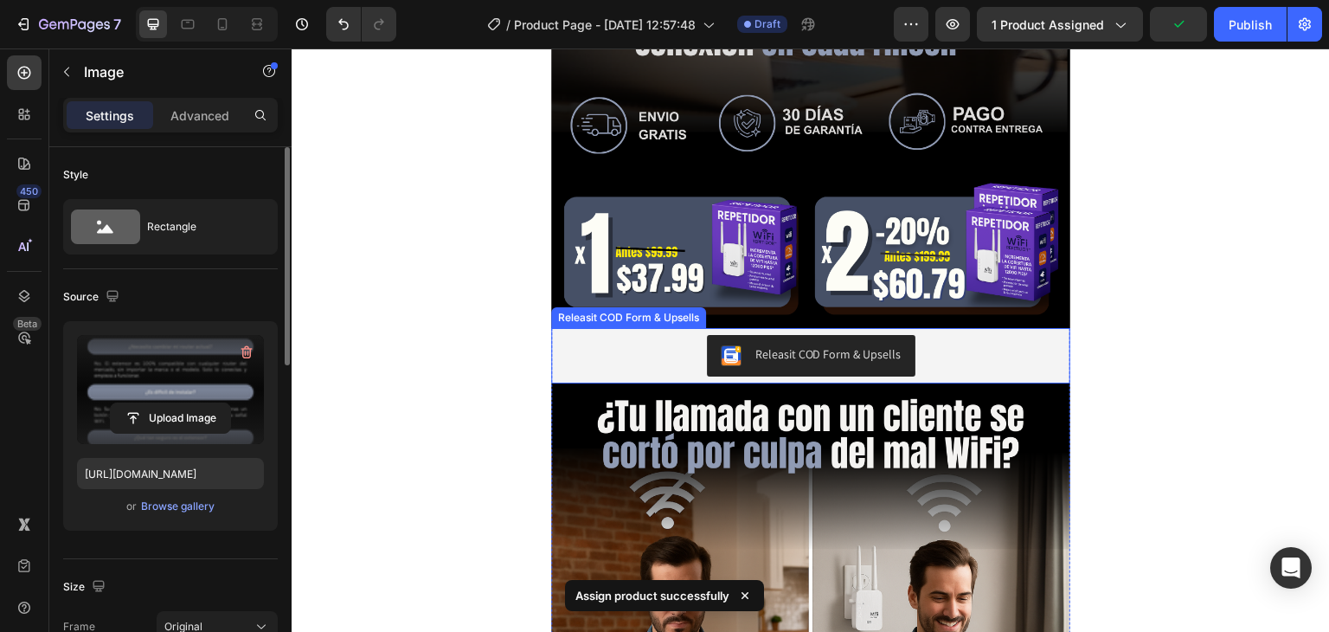
scroll to position [952, 0]
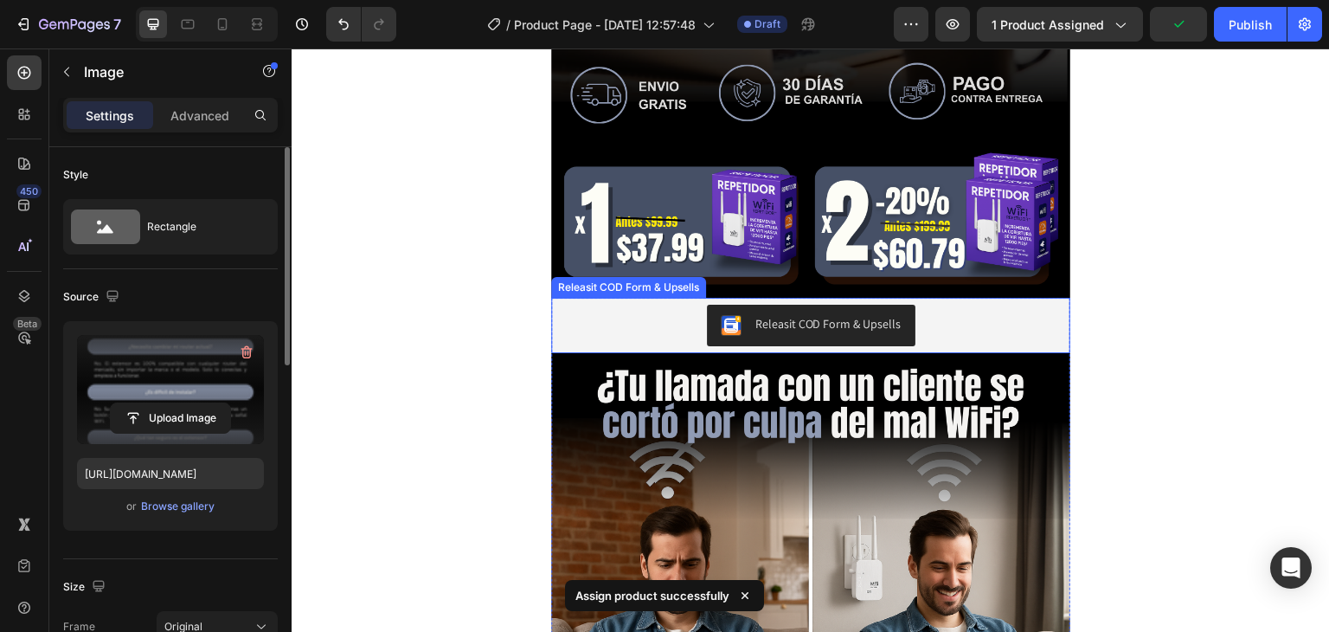
click at [652, 317] on div "Releasit COD Form & Upsells" at bounding box center [810, 326] width 505 height 42
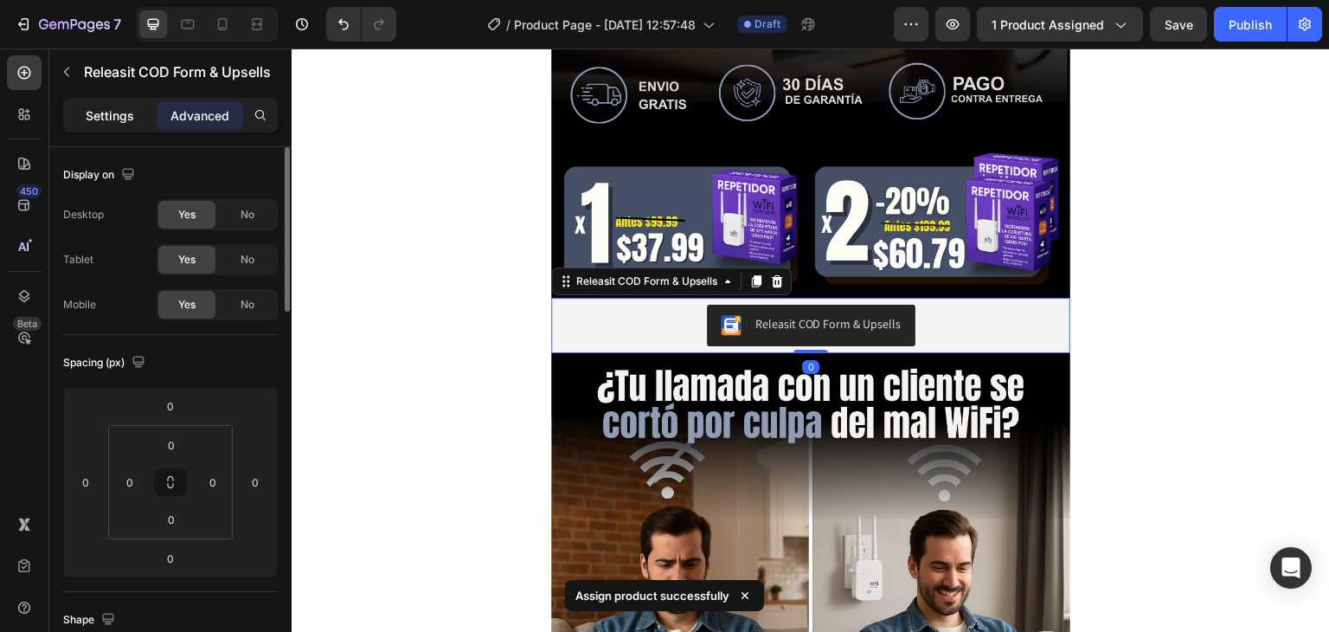
click at [113, 119] on p "Settings" at bounding box center [110, 115] width 48 height 18
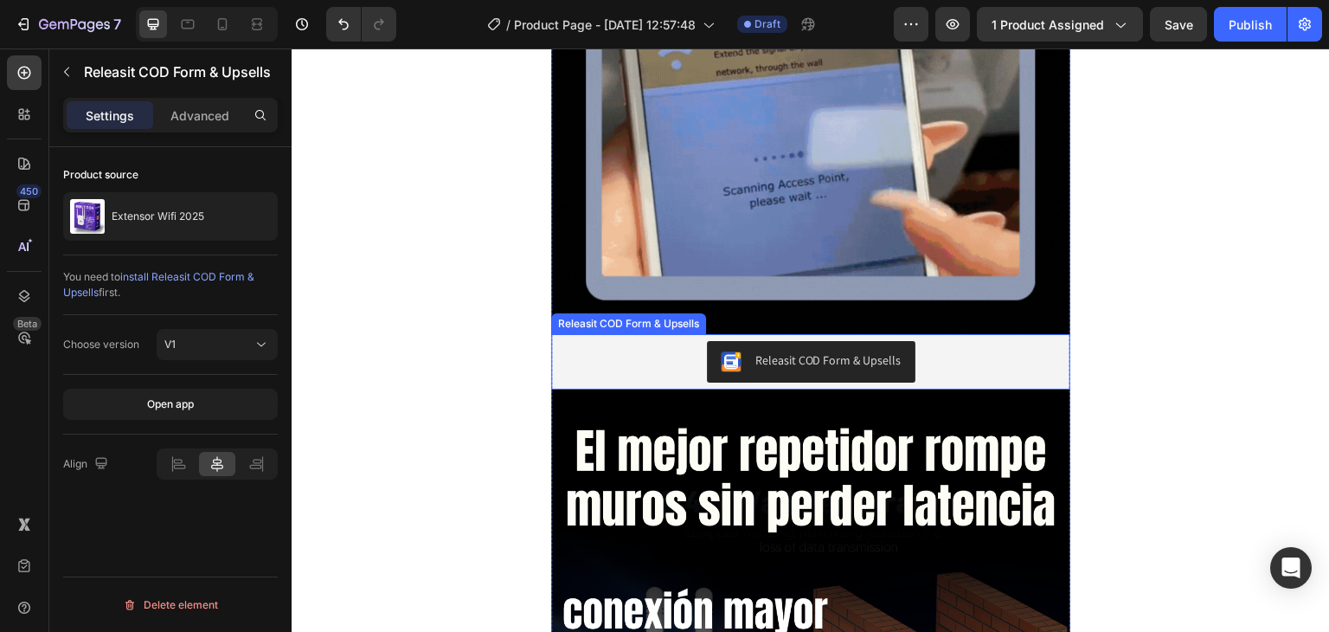
scroll to position [3808, 0]
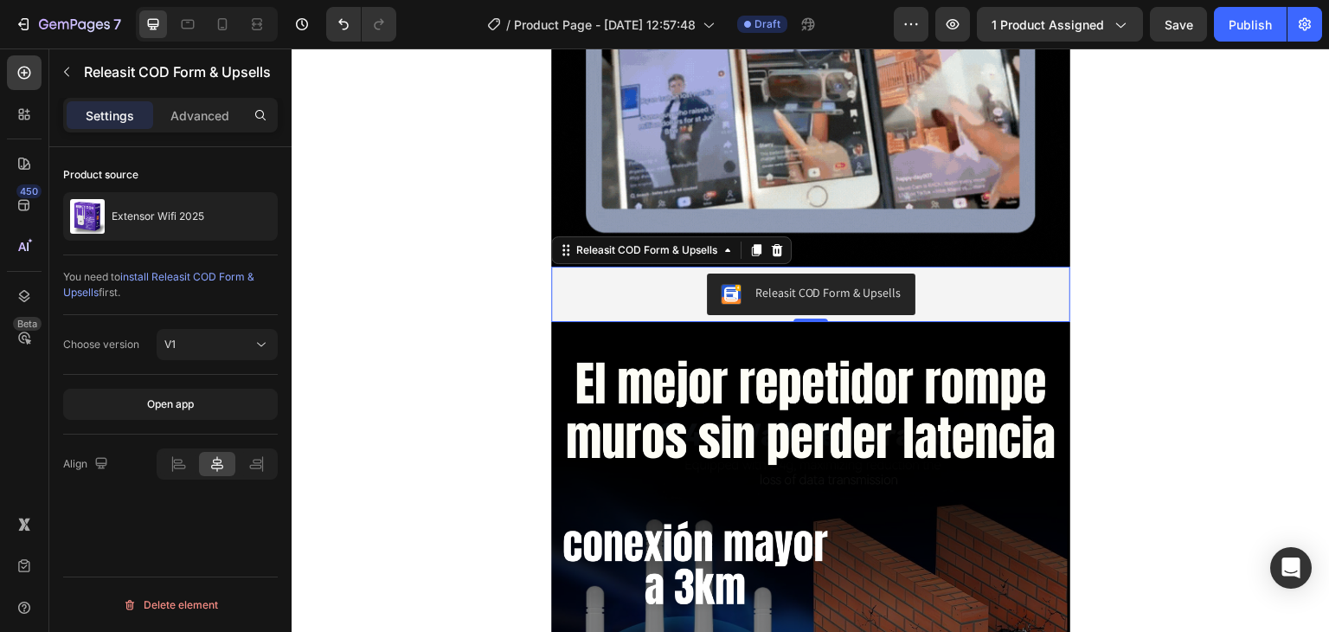
click at [609, 298] on div "Releasit COD Form & Upsells" at bounding box center [810, 294] width 505 height 42
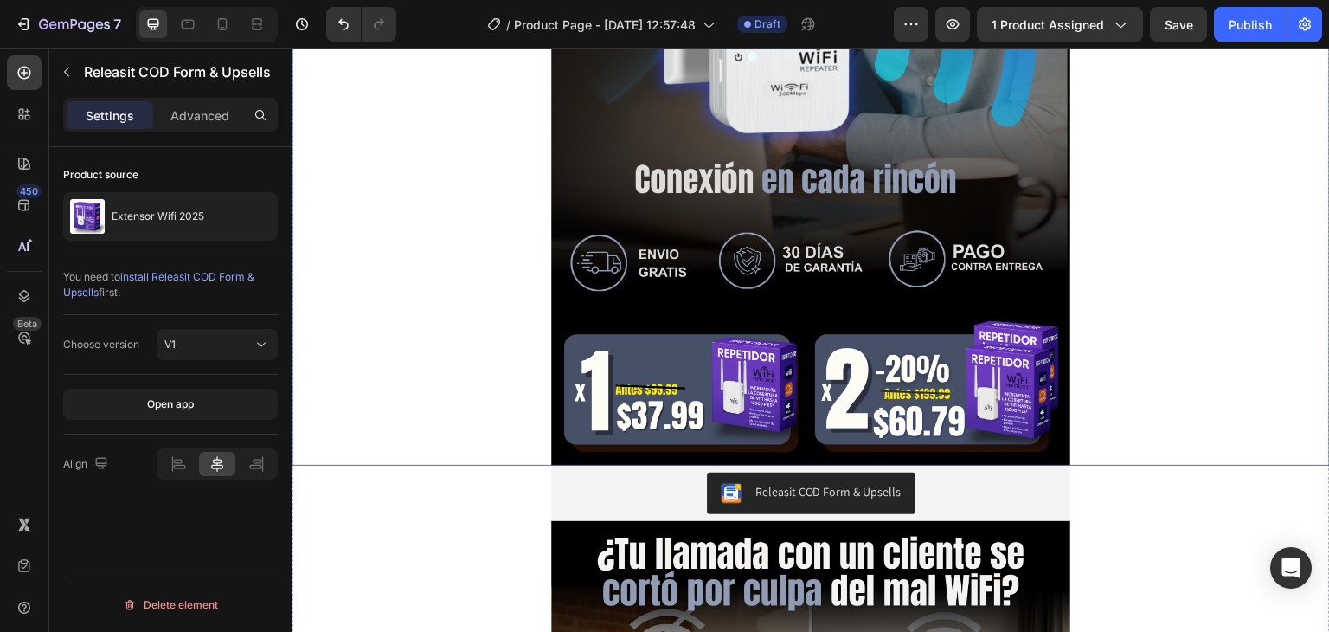
scroll to position [779, 0]
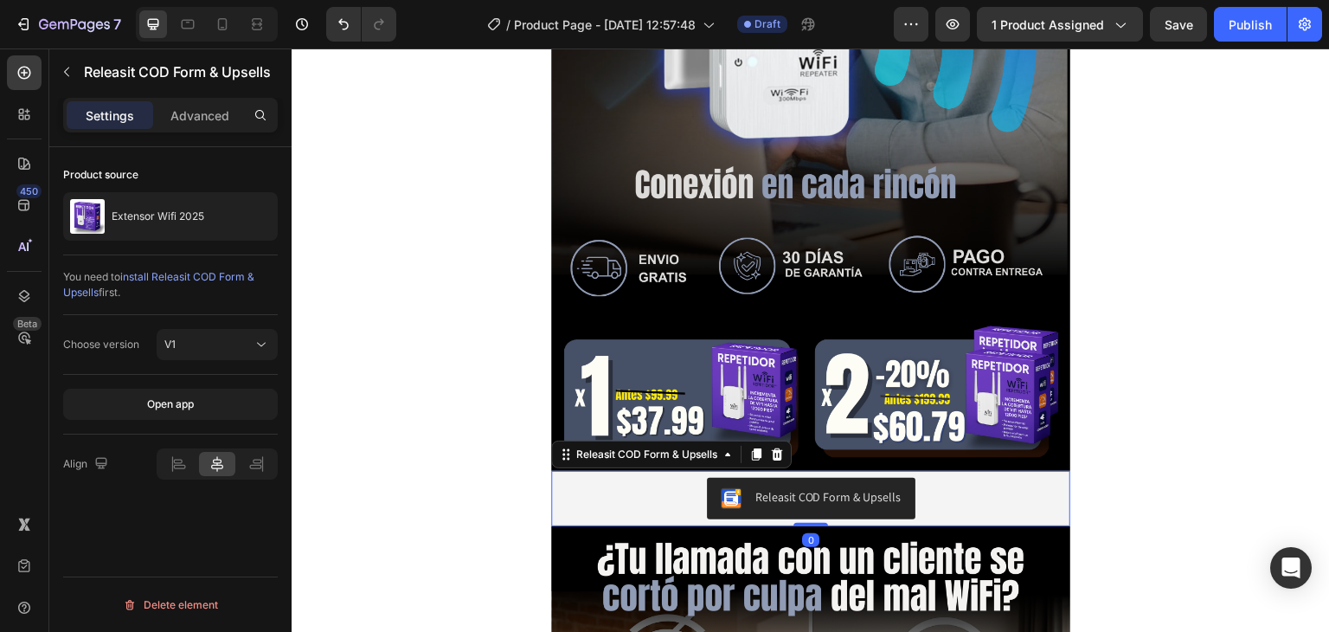
click at [654, 485] on div "Releasit COD Form & Upsells" at bounding box center [810, 499] width 505 height 42
click at [668, 455] on div "Releasit COD Form & Upsells" at bounding box center [647, 455] width 148 height 16
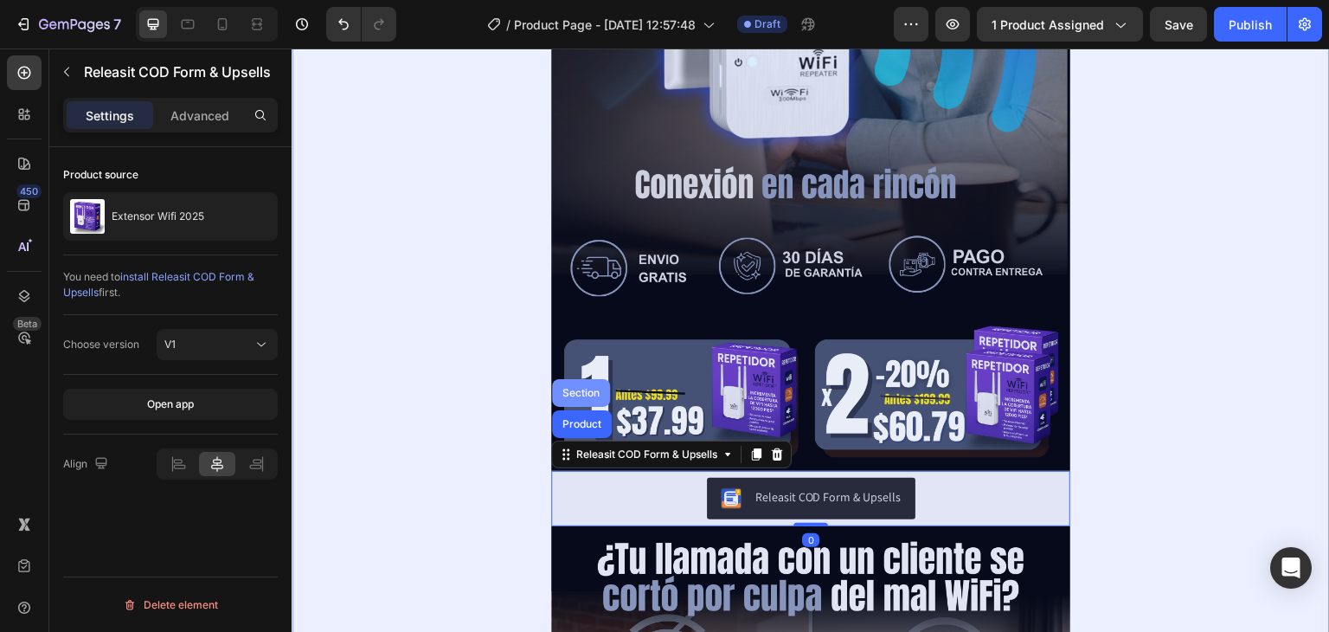
click at [597, 400] on div "Section" at bounding box center [581, 393] width 58 height 28
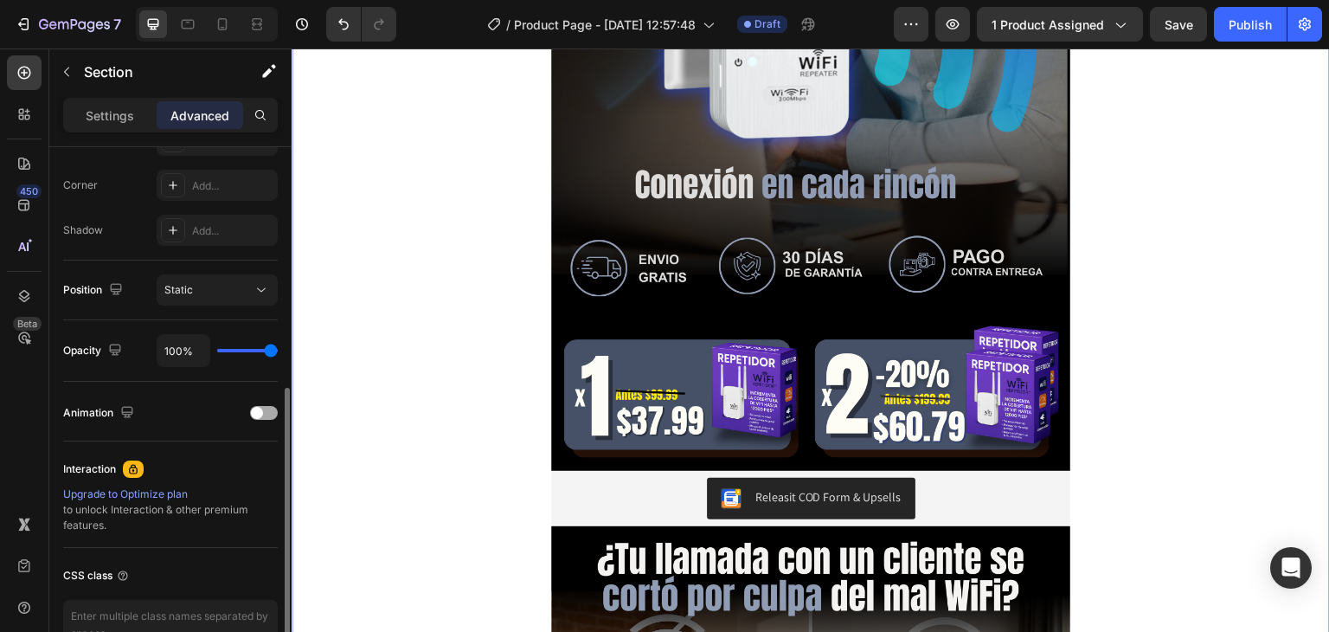
scroll to position [619, 0]
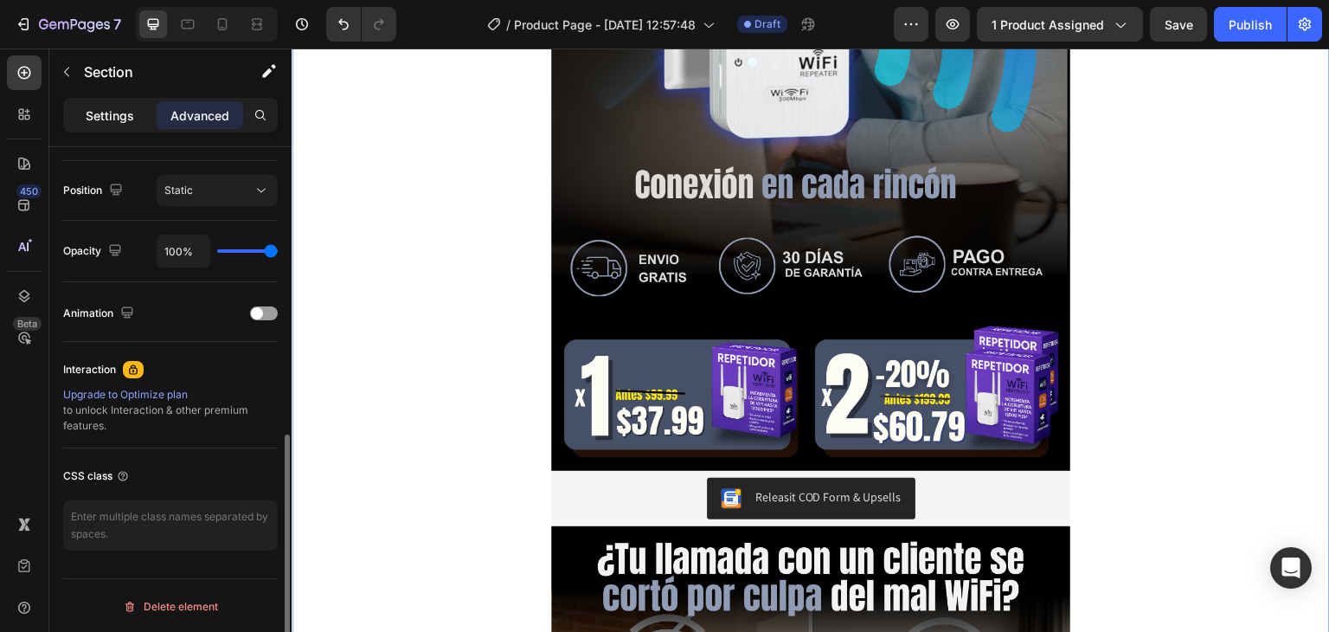
click at [121, 120] on p "Settings" at bounding box center [110, 115] width 48 height 18
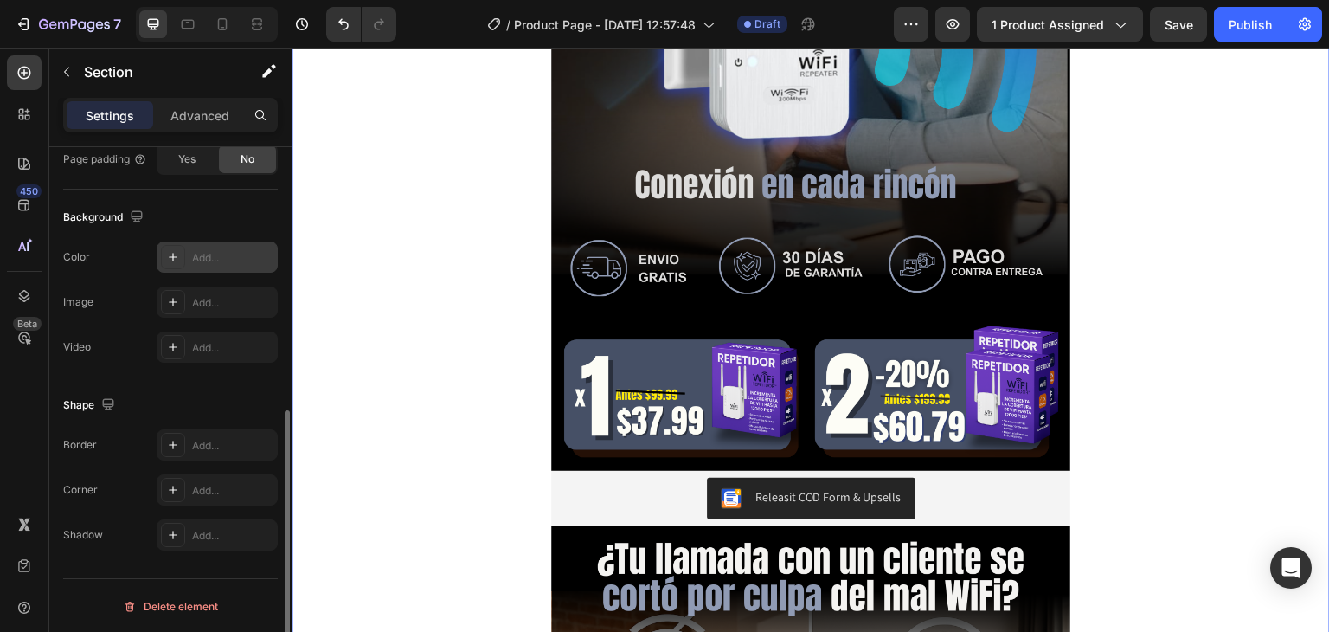
click at [185, 247] on div "Add..." at bounding box center [217, 256] width 121 height 31
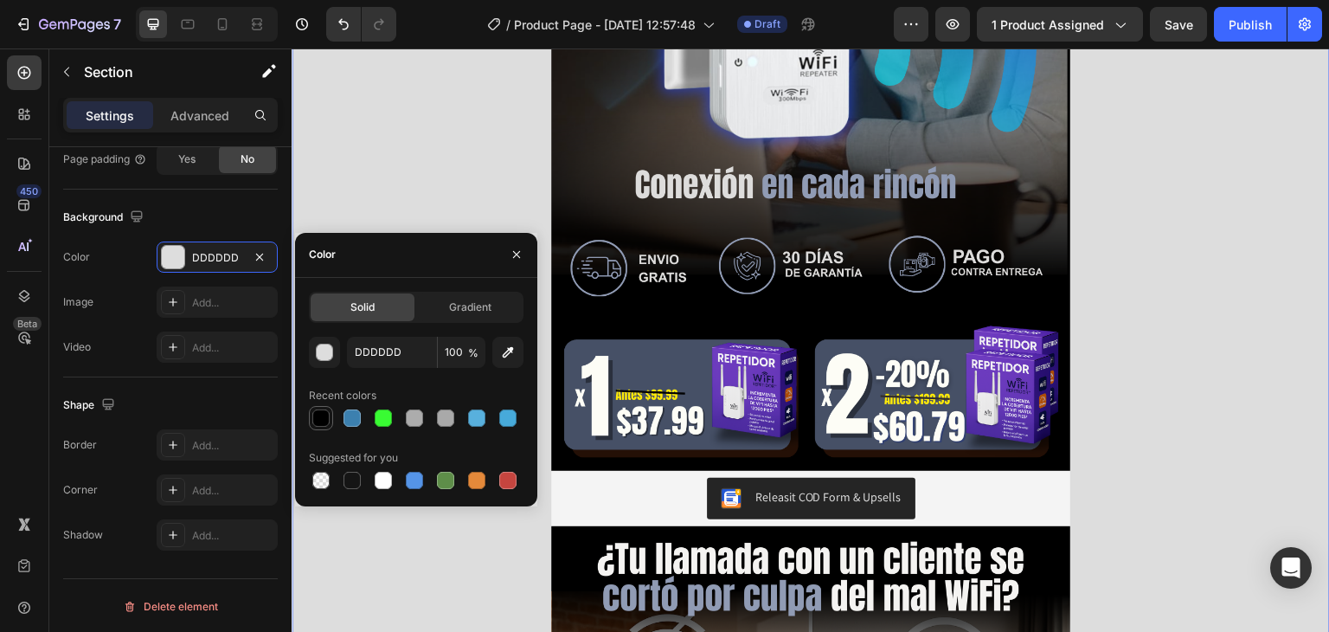
click at [327, 417] on div at bounding box center [320, 417] width 17 height 17
type input "000000"
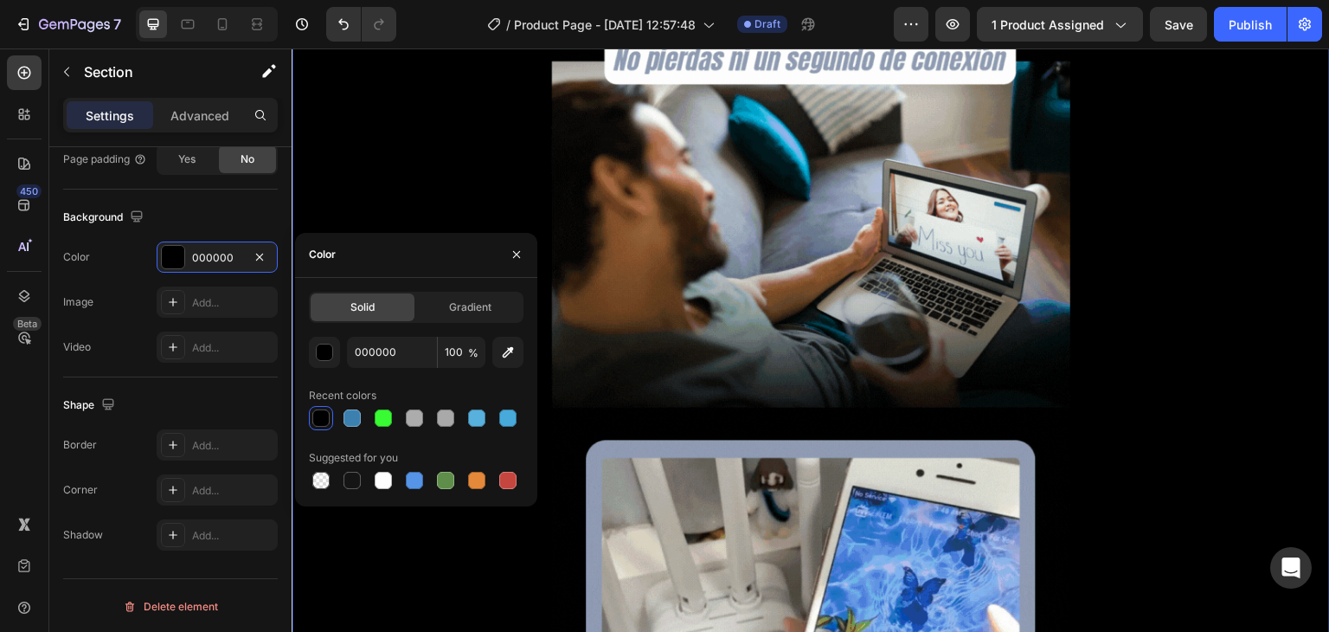
scroll to position [3375, 0]
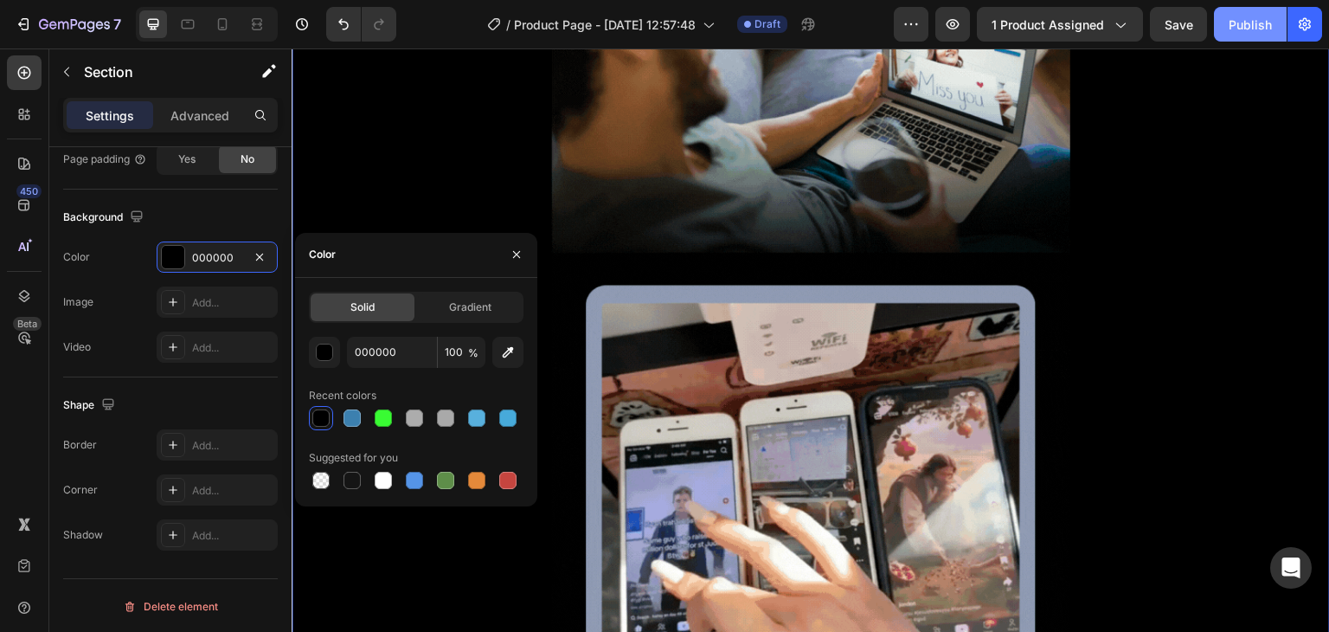
click at [1246, 22] on div "Publish" at bounding box center [1250, 25] width 43 height 18
